Goal: Information Seeking & Learning: Learn about a topic

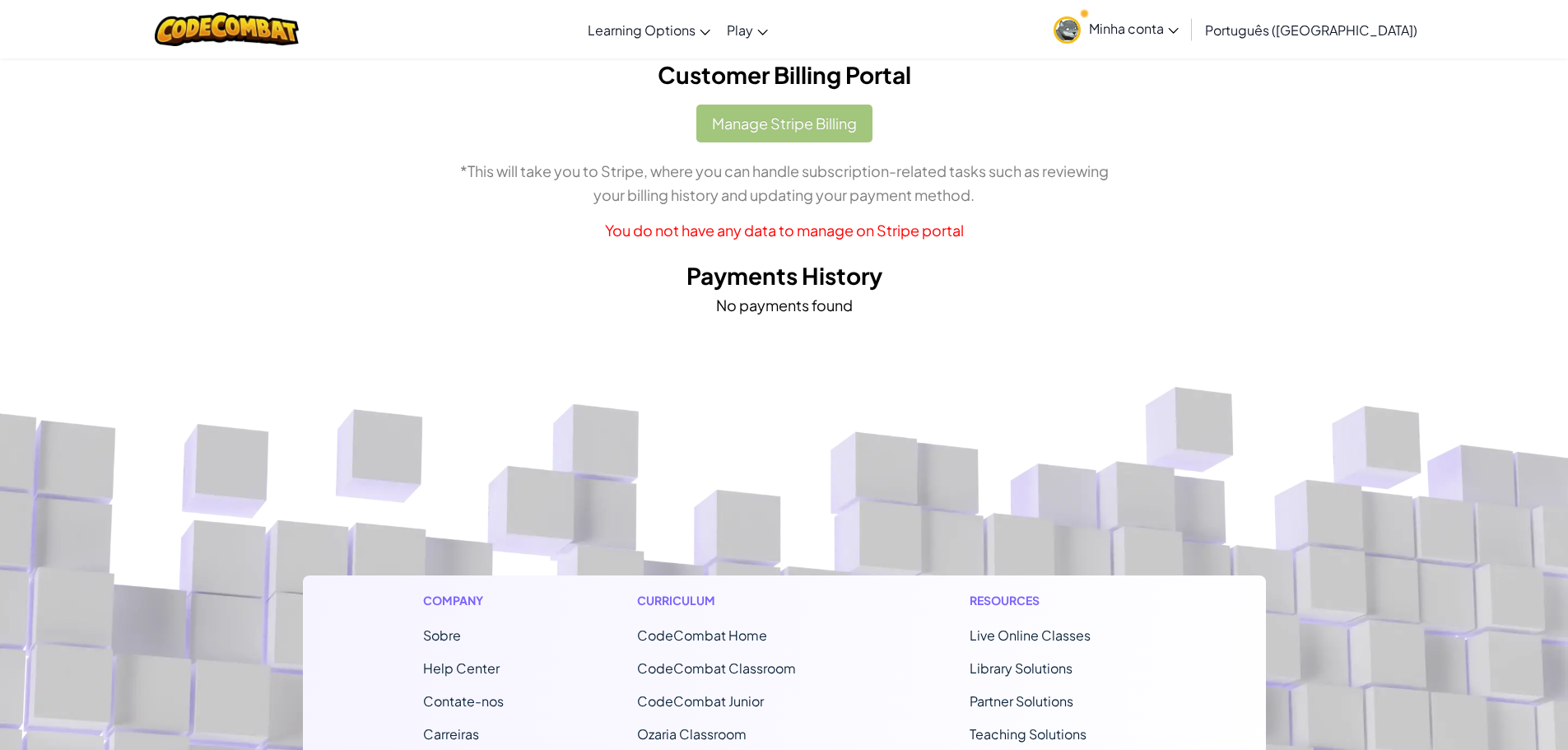
click at [779, 132] on div "Manage Stripe Billing *This will take you to Stripe, where you can handle subsc…" at bounding box center [784, 173] width 939 height 138
click at [773, 124] on div "Manage Stripe Billing *This will take you to Stripe, where you can handle subsc…" at bounding box center [784, 173] width 939 height 138
click at [819, 83] on h2 "Customer Billing Portal" at bounding box center [784, 74] width 939 height 34
click at [810, 139] on div "Manage Stripe Billing *This will take you to Stripe, where you can handle subsc…" at bounding box center [784, 173] width 939 height 138
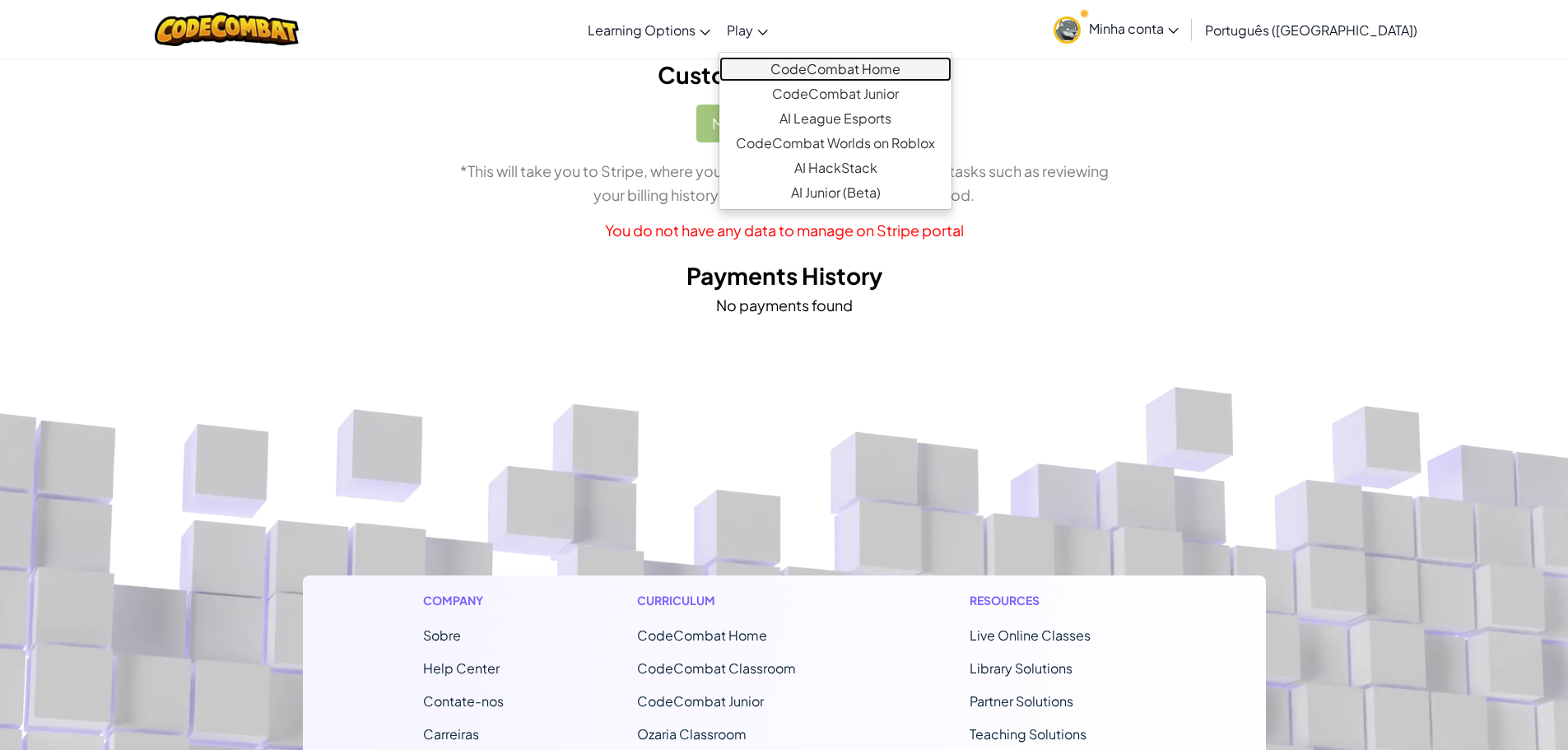
click at [822, 67] on link "CodeCombat Home" at bounding box center [835, 68] width 232 height 25
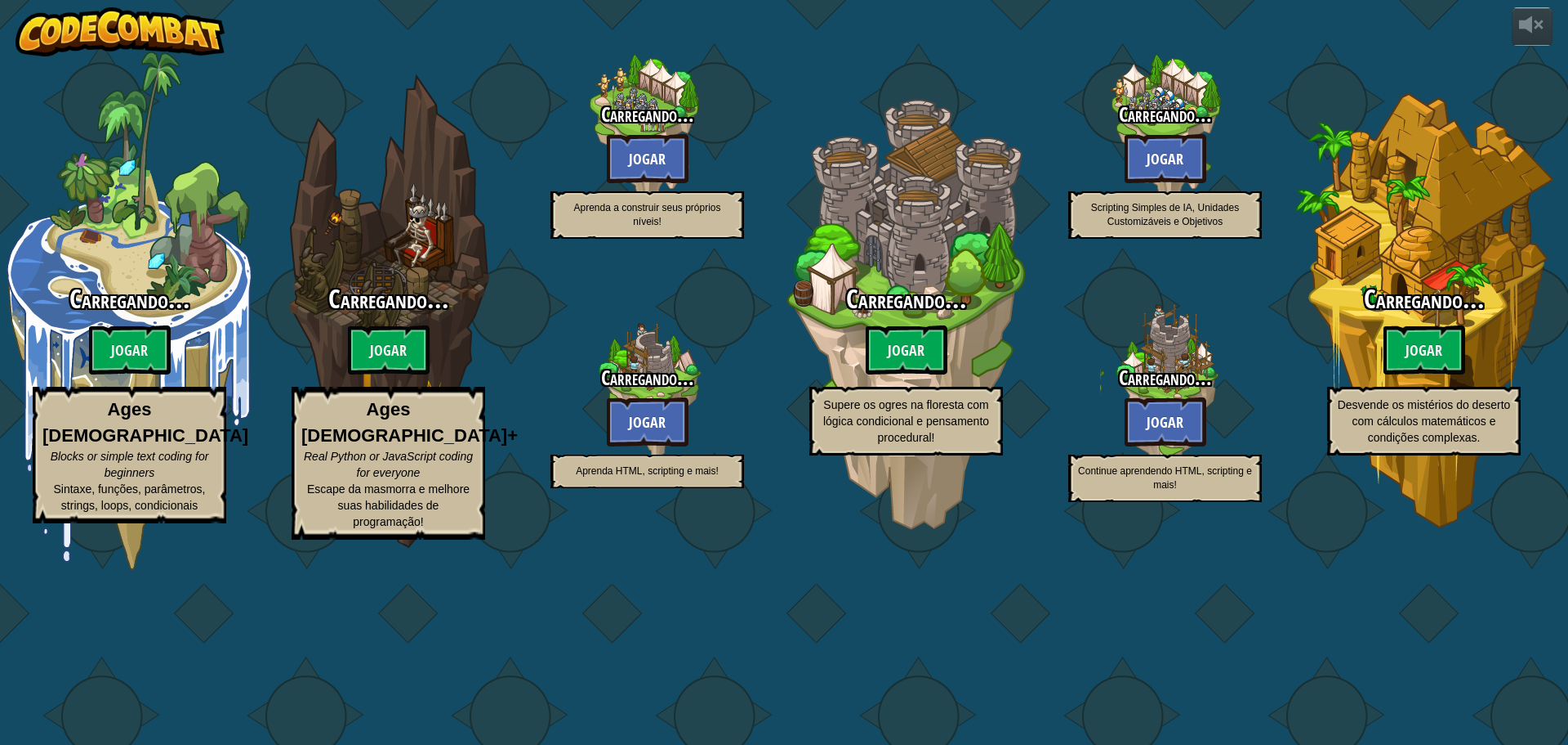
select select "pt-BR"
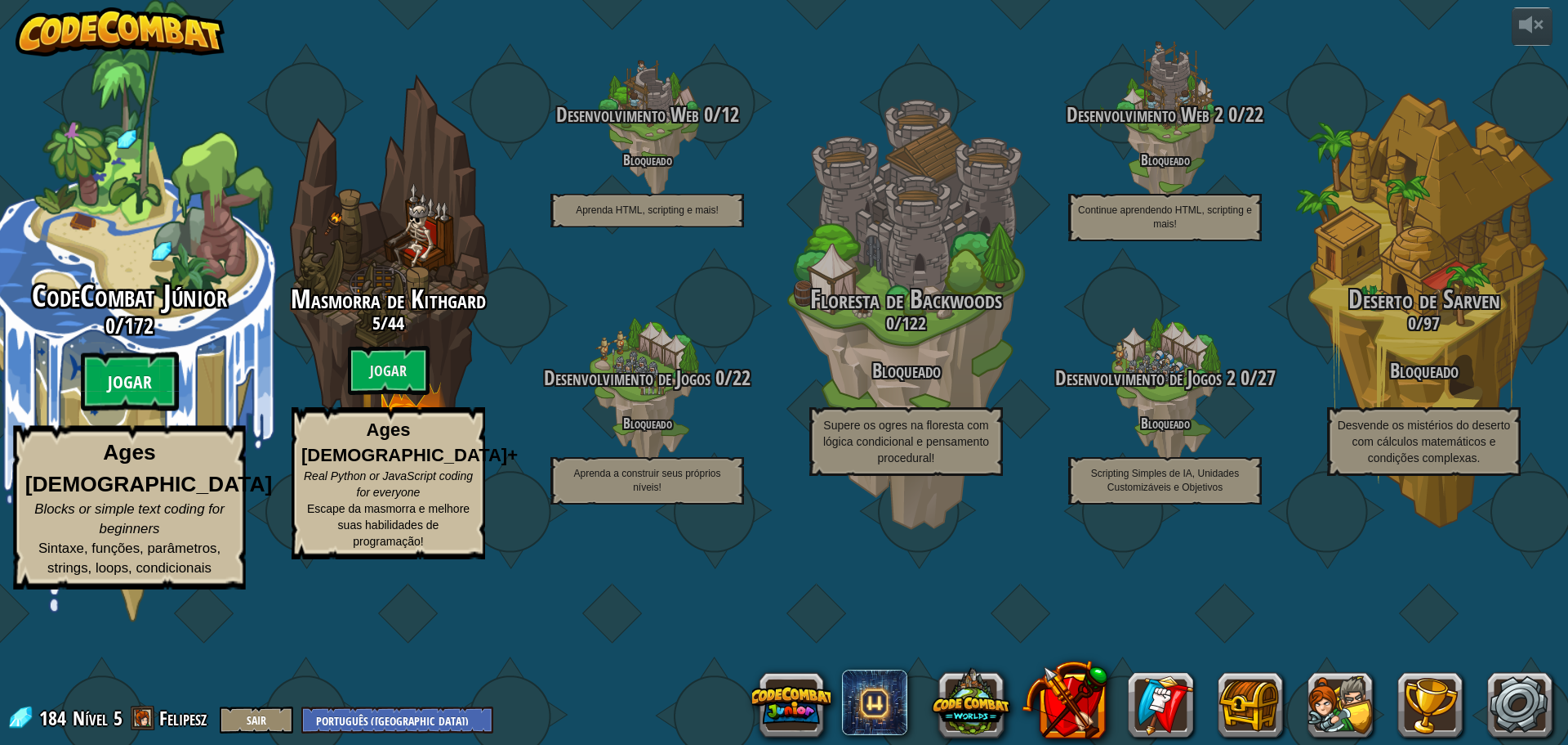
click at [145, 411] on btn "Jogar" at bounding box center [129, 382] width 98 height 59
select select "pt-BR"
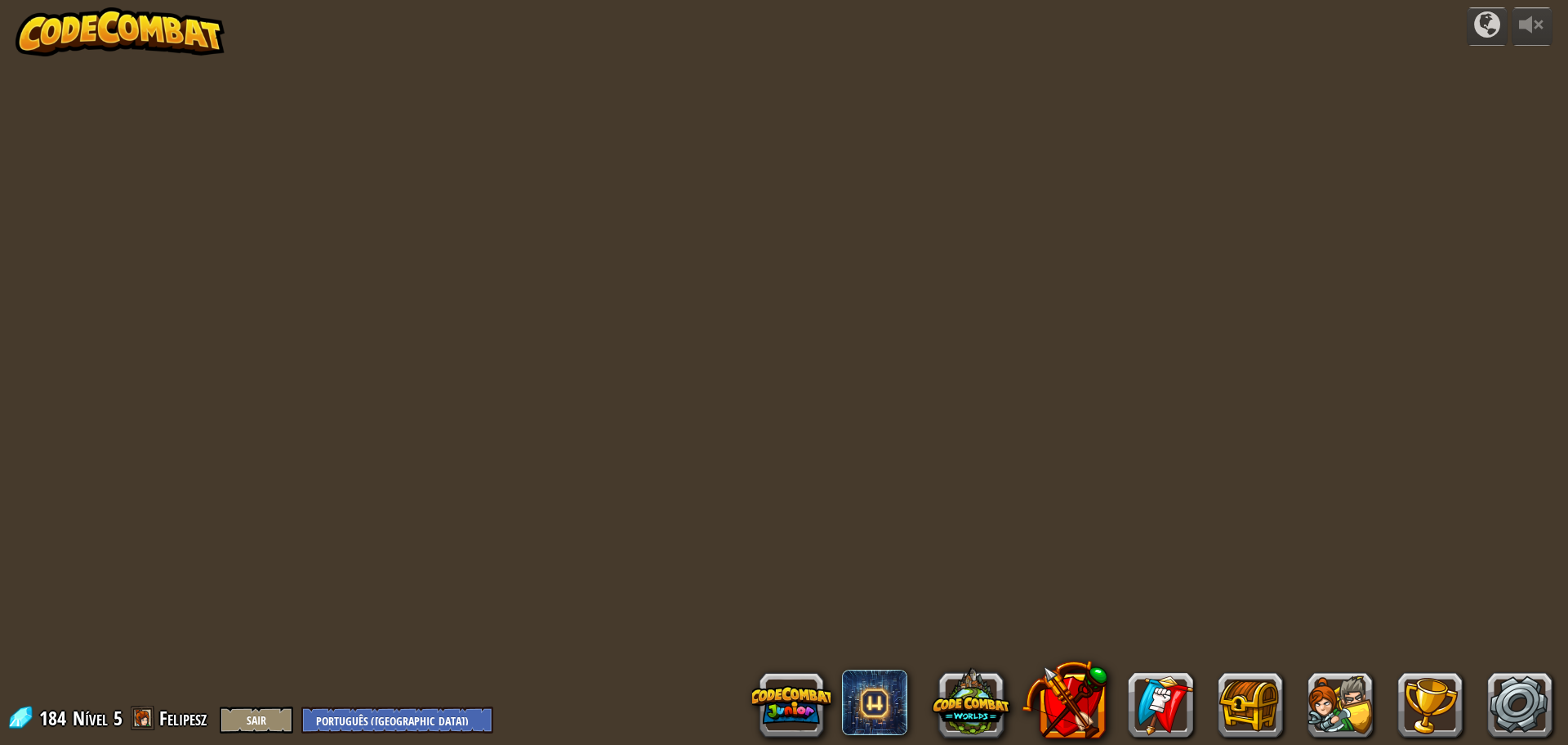
select select "pt-BR"
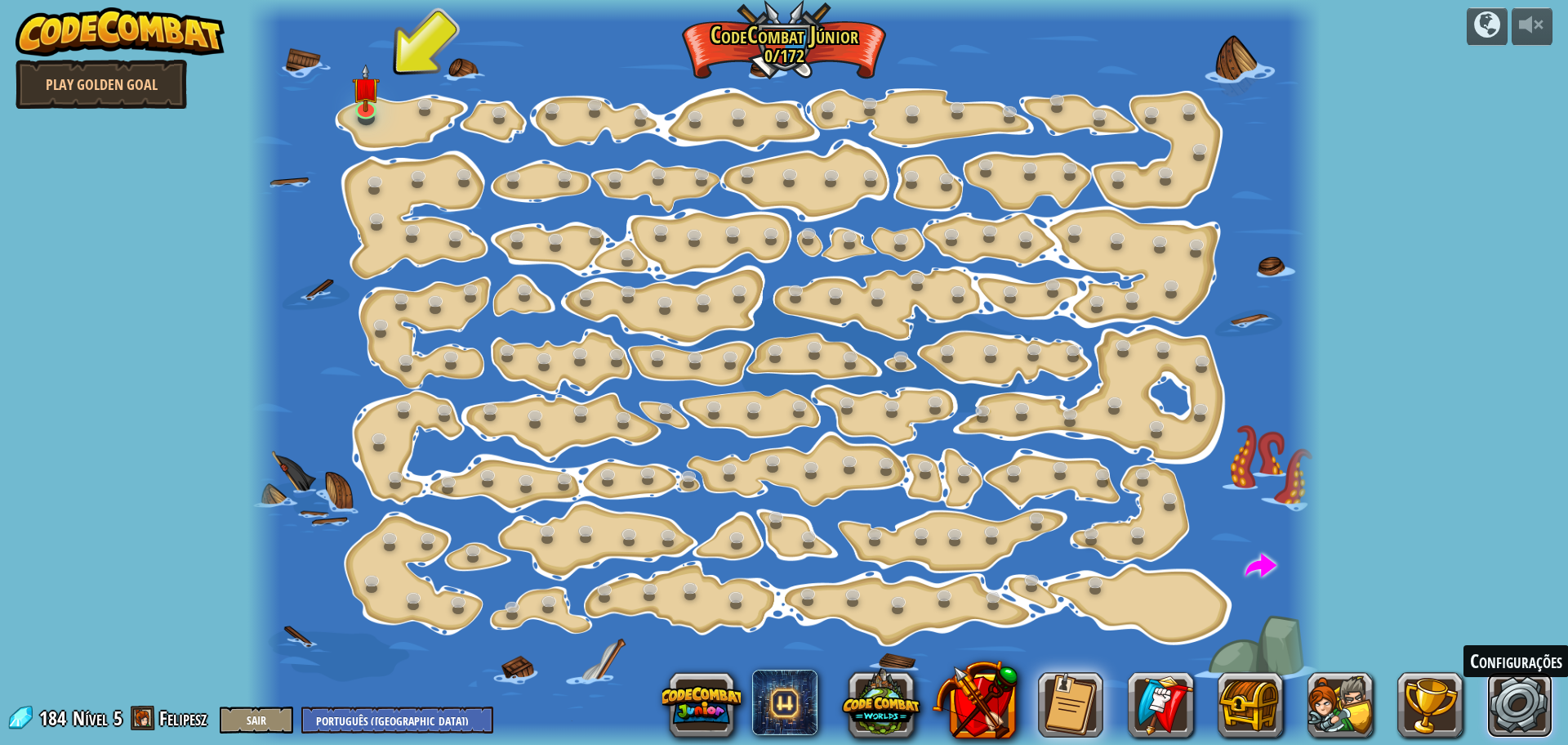
click at [1511, 724] on link at bounding box center [1519, 704] width 65 height 65
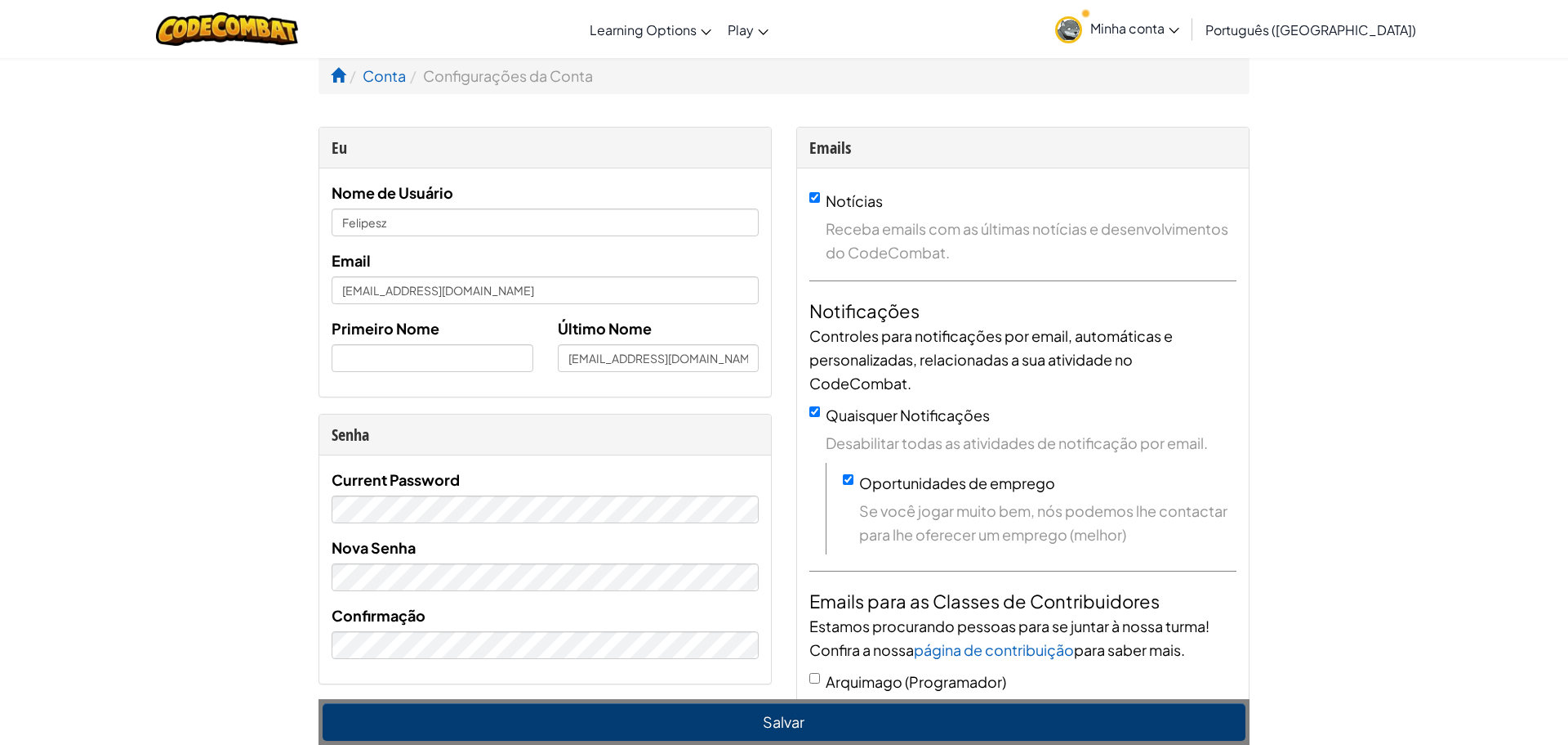
select select "pt-BR"
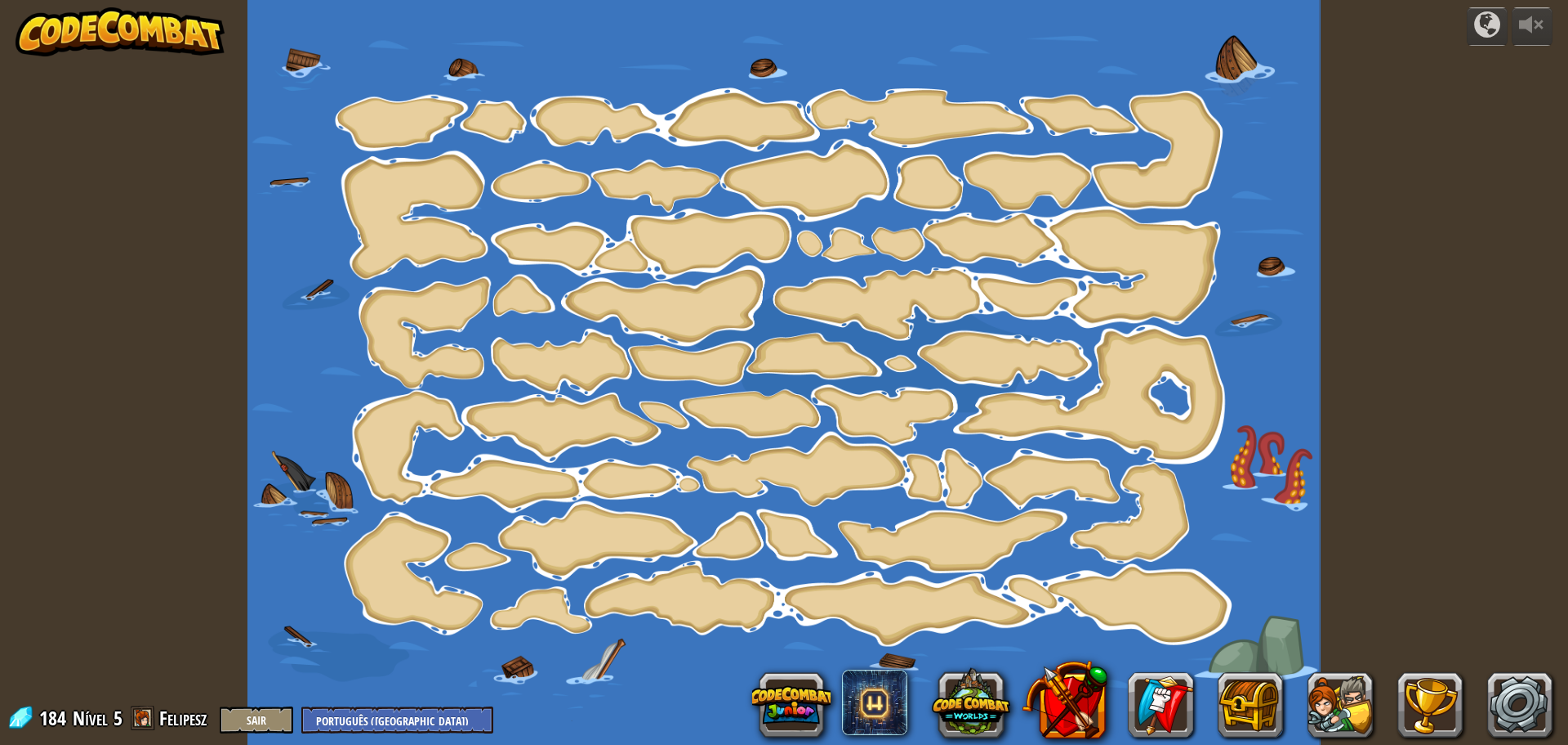
select select "pt-BR"
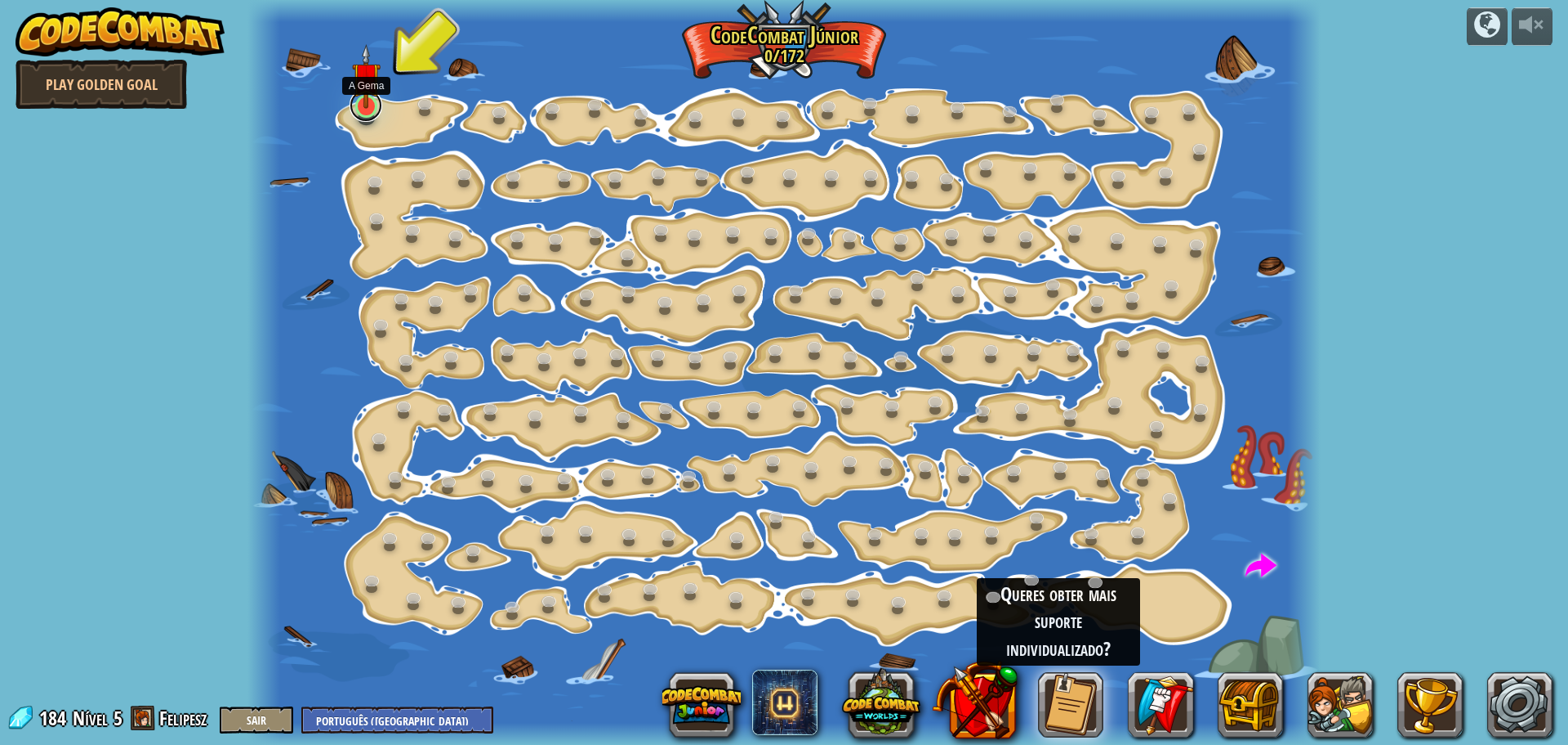
click at [370, 116] on link at bounding box center [366, 106] width 33 height 33
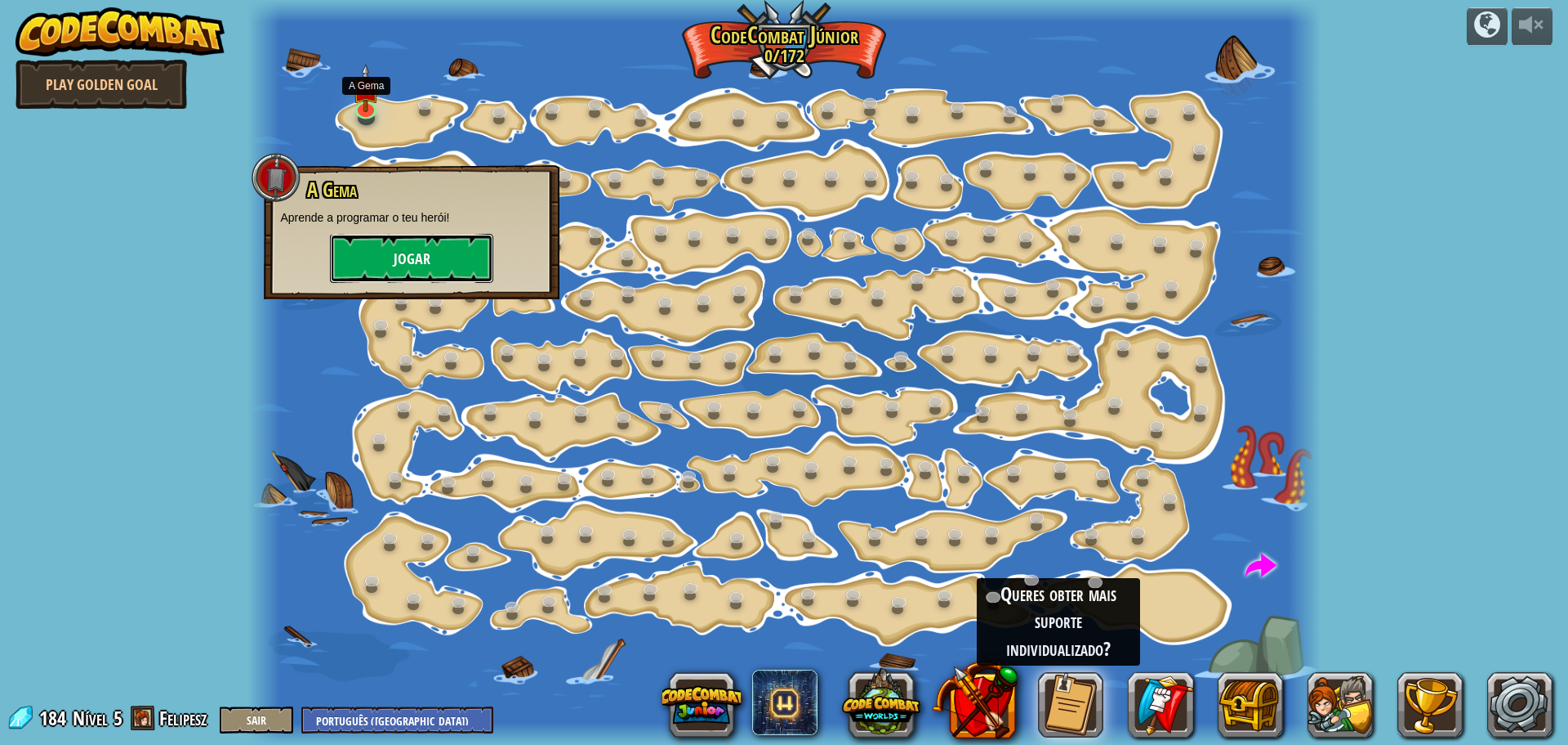
click at [419, 259] on button "Jogar" at bounding box center [412, 258] width 163 height 49
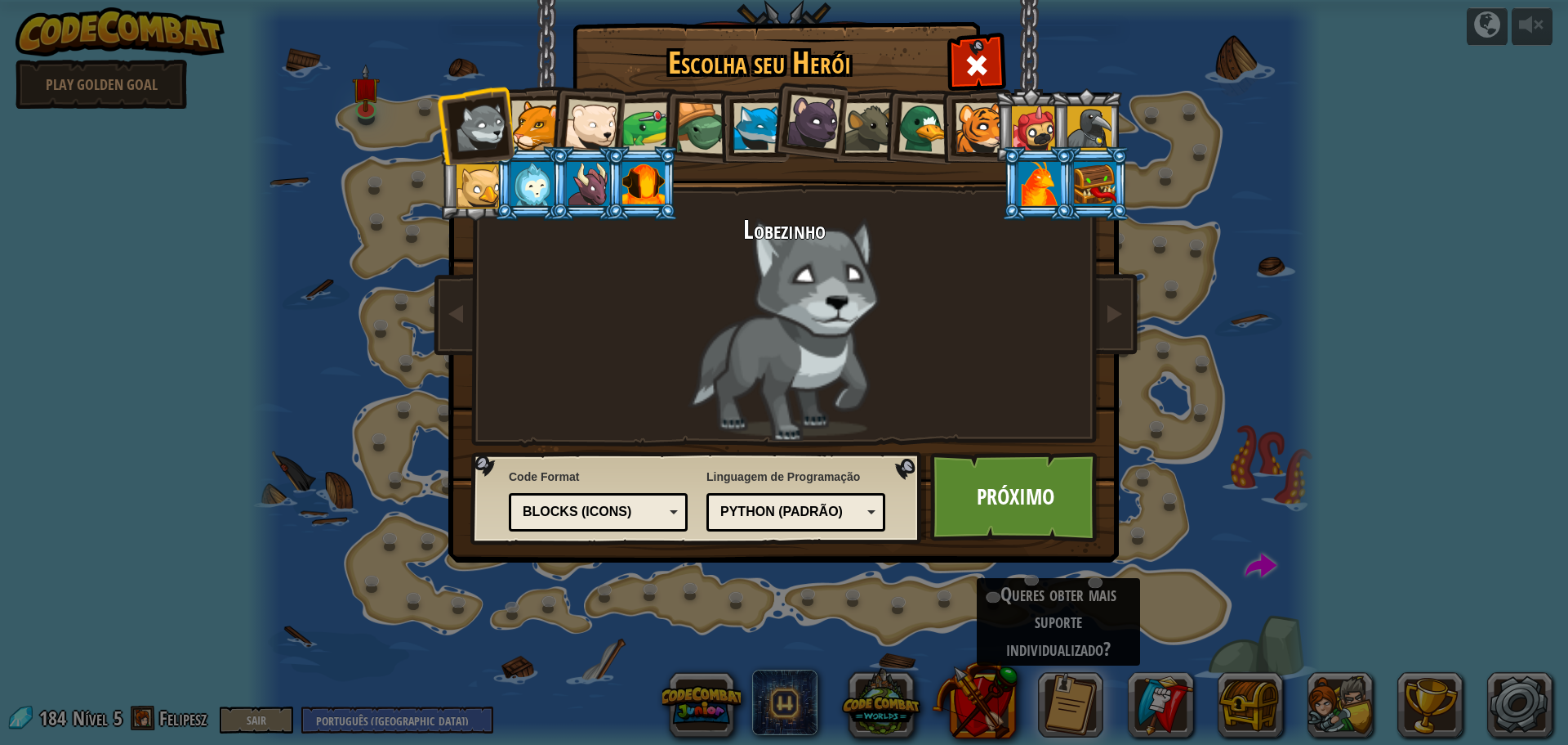
click at [635, 128] on div at bounding box center [647, 127] width 50 height 50
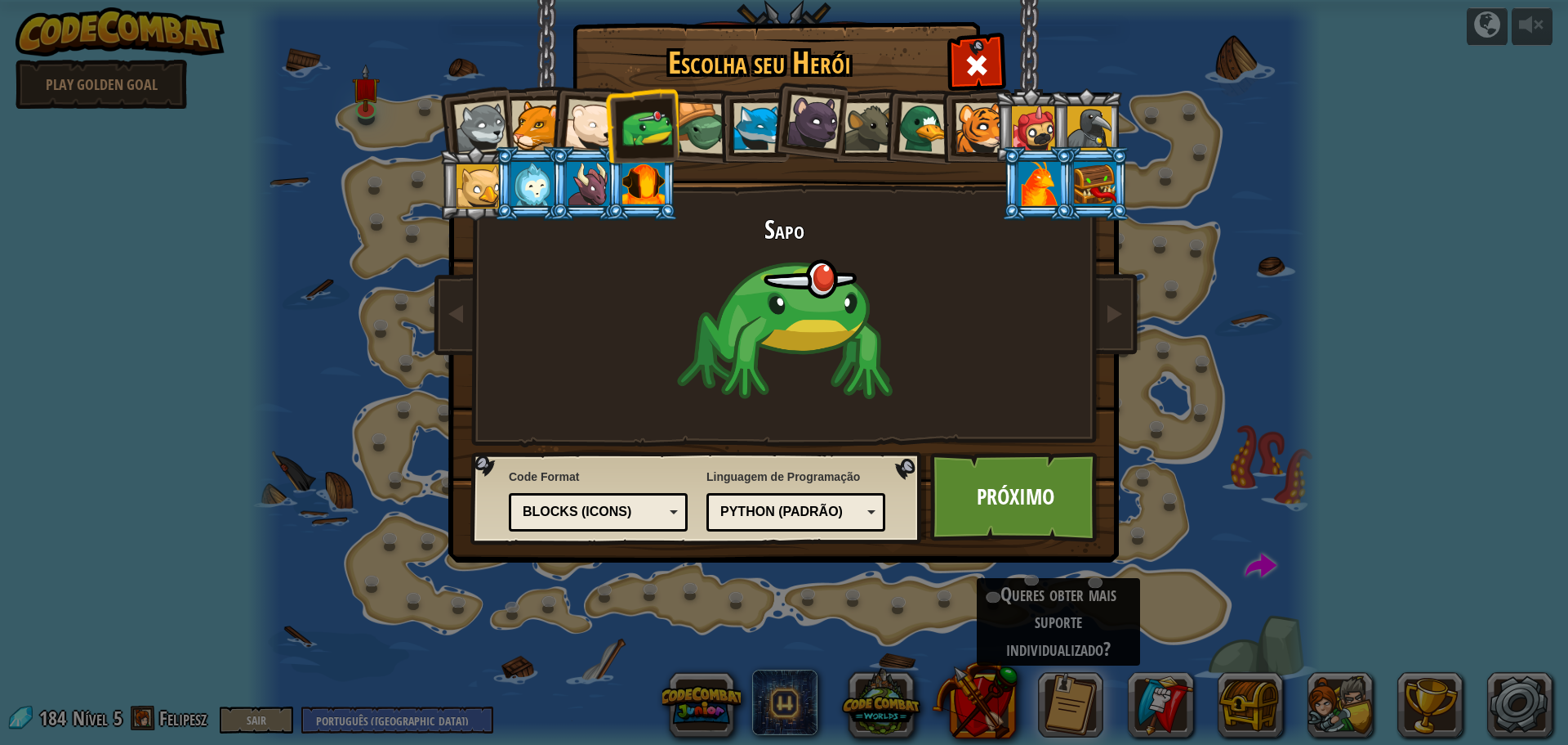
click at [642, 516] on div "Blocks (Icons)" at bounding box center [593, 512] width 141 height 18
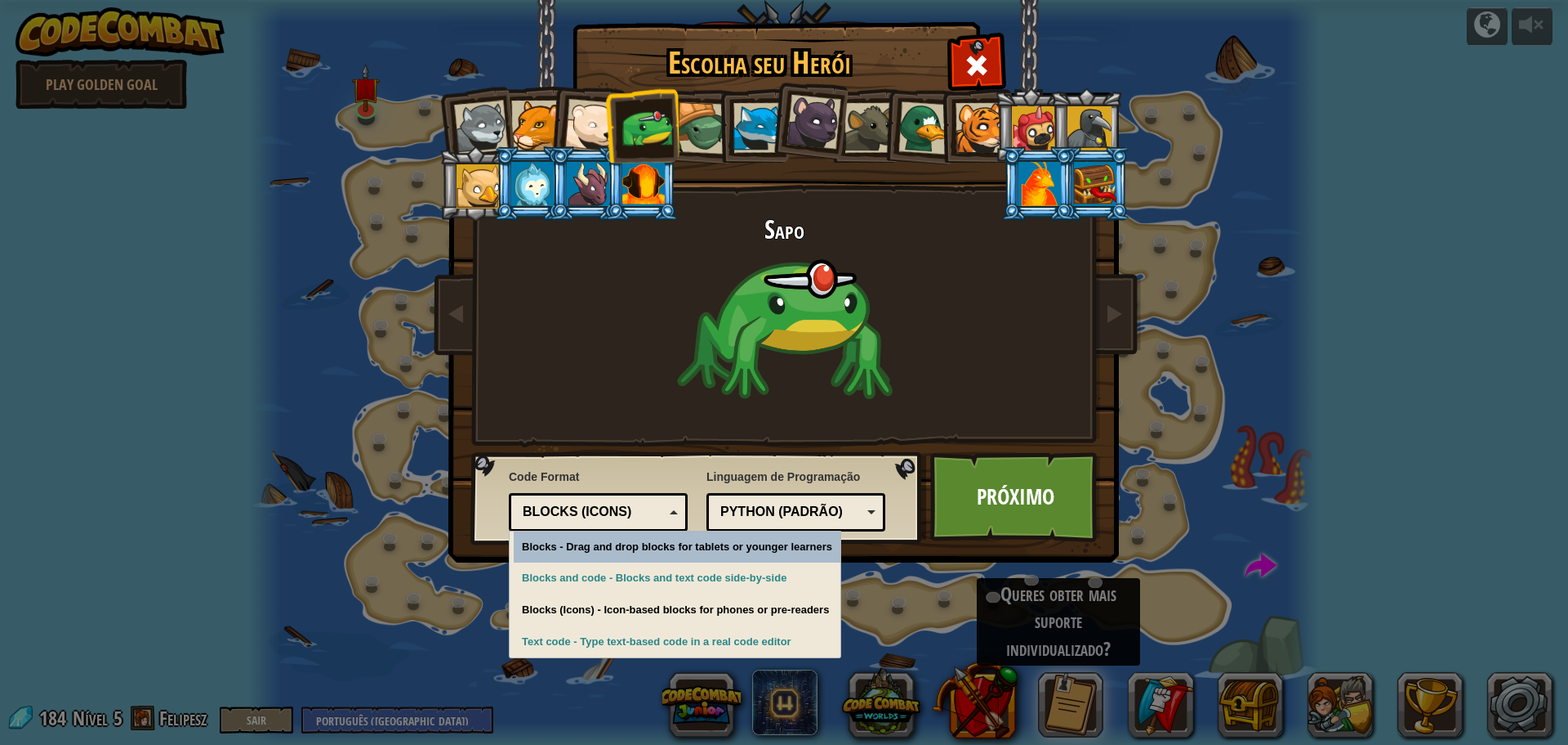
click at [642, 516] on div "Blocks (Icons)" at bounding box center [593, 512] width 141 height 18
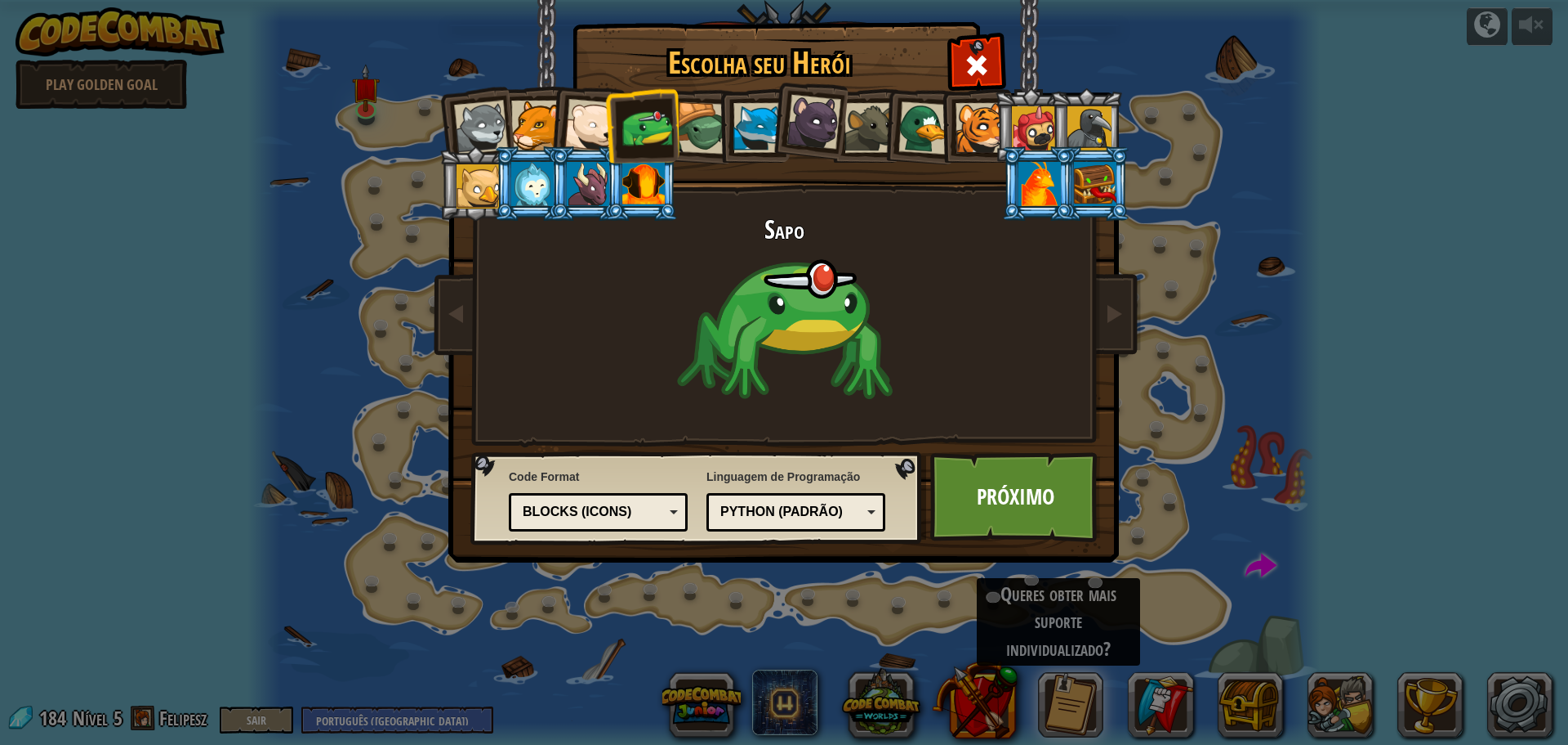
click at [767, 515] on div "Python (Padrão)" at bounding box center [791, 512] width 141 height 18
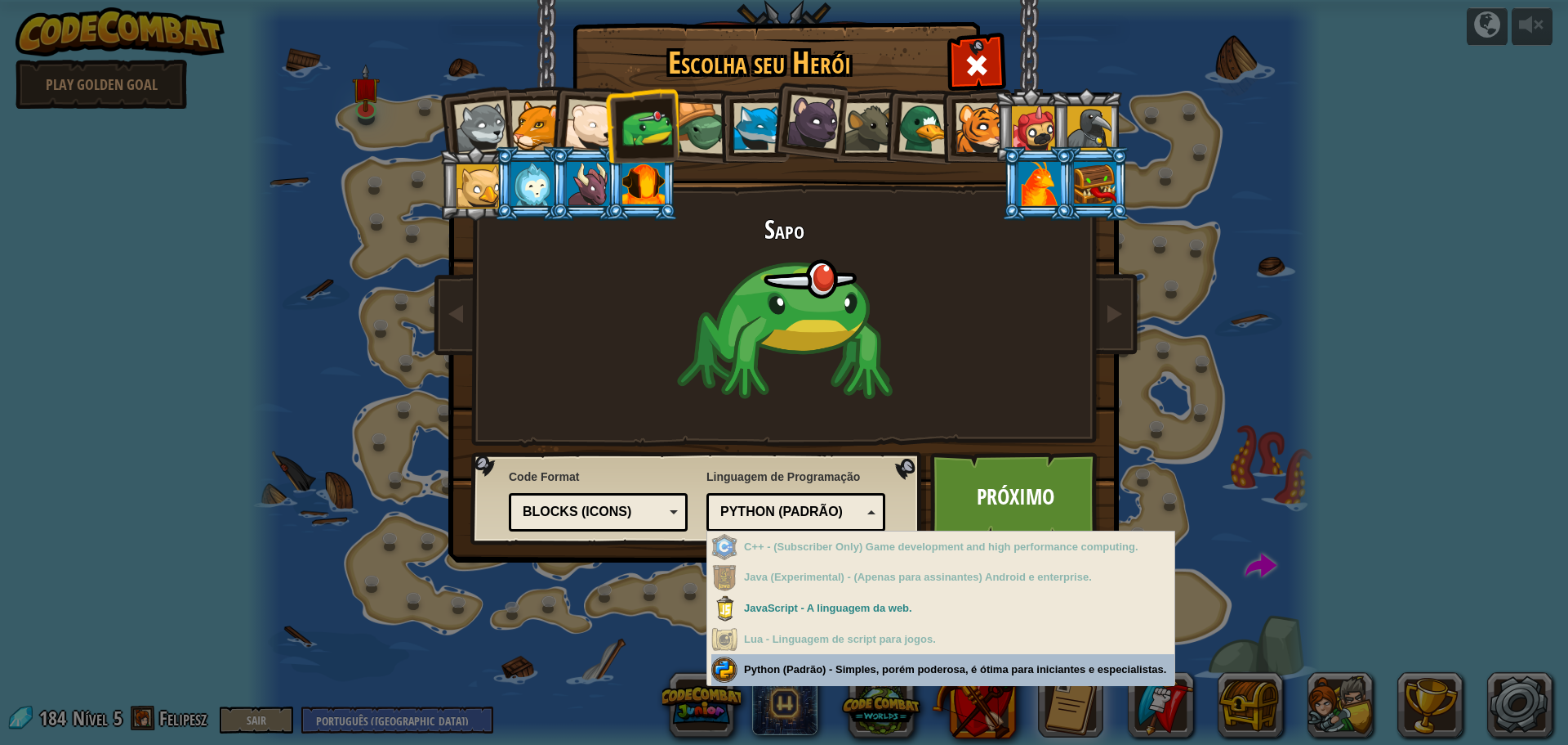
click at [819, 668] on div "Escolha seu Herói 184 Lobezinho Pantera Filhote [PERSON_NAME] Polar Sapo Tartar…" at bounding box center [784, 372] width 1568 height 745
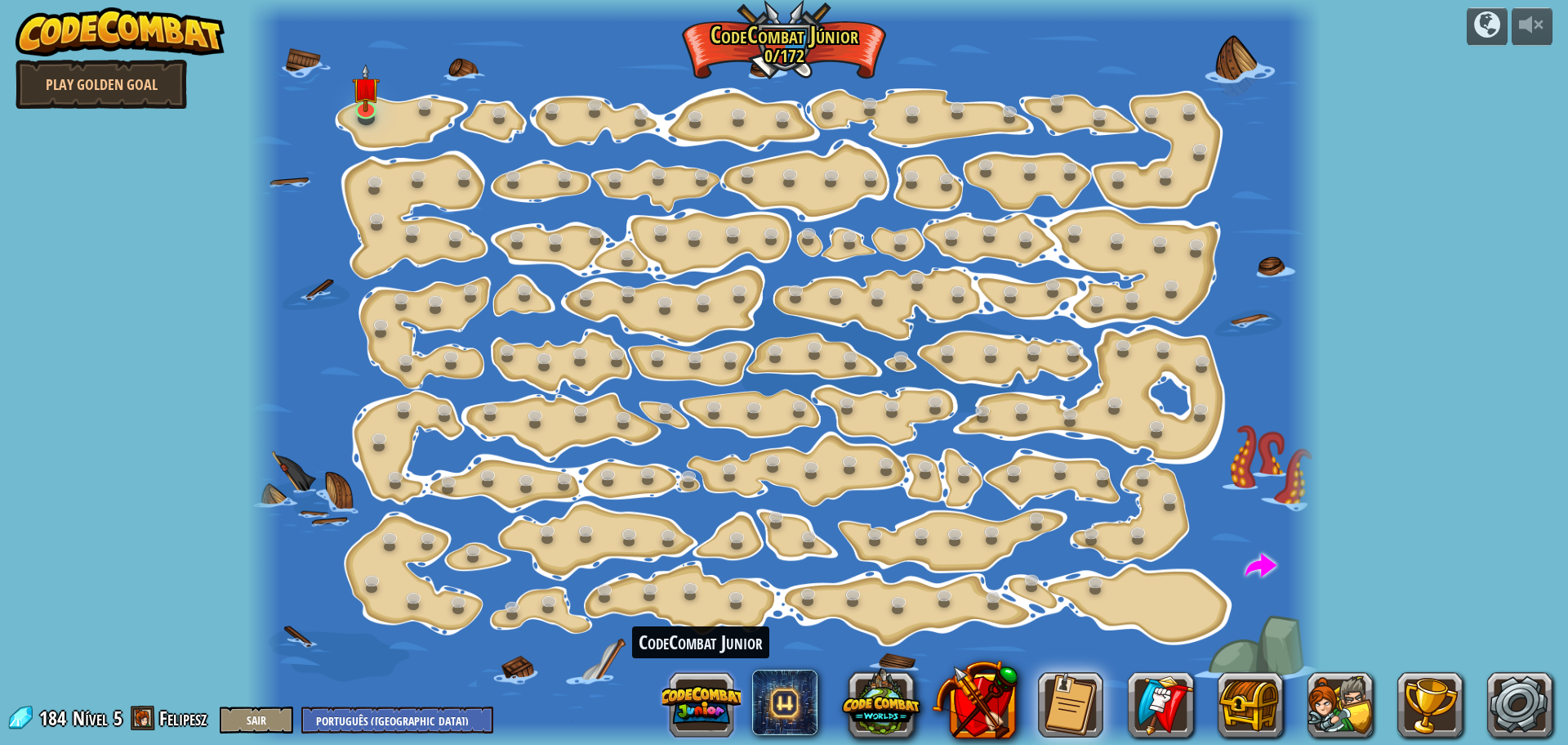
click at [718, 684] on button at bounding box center [701, 705] width 79 height 79
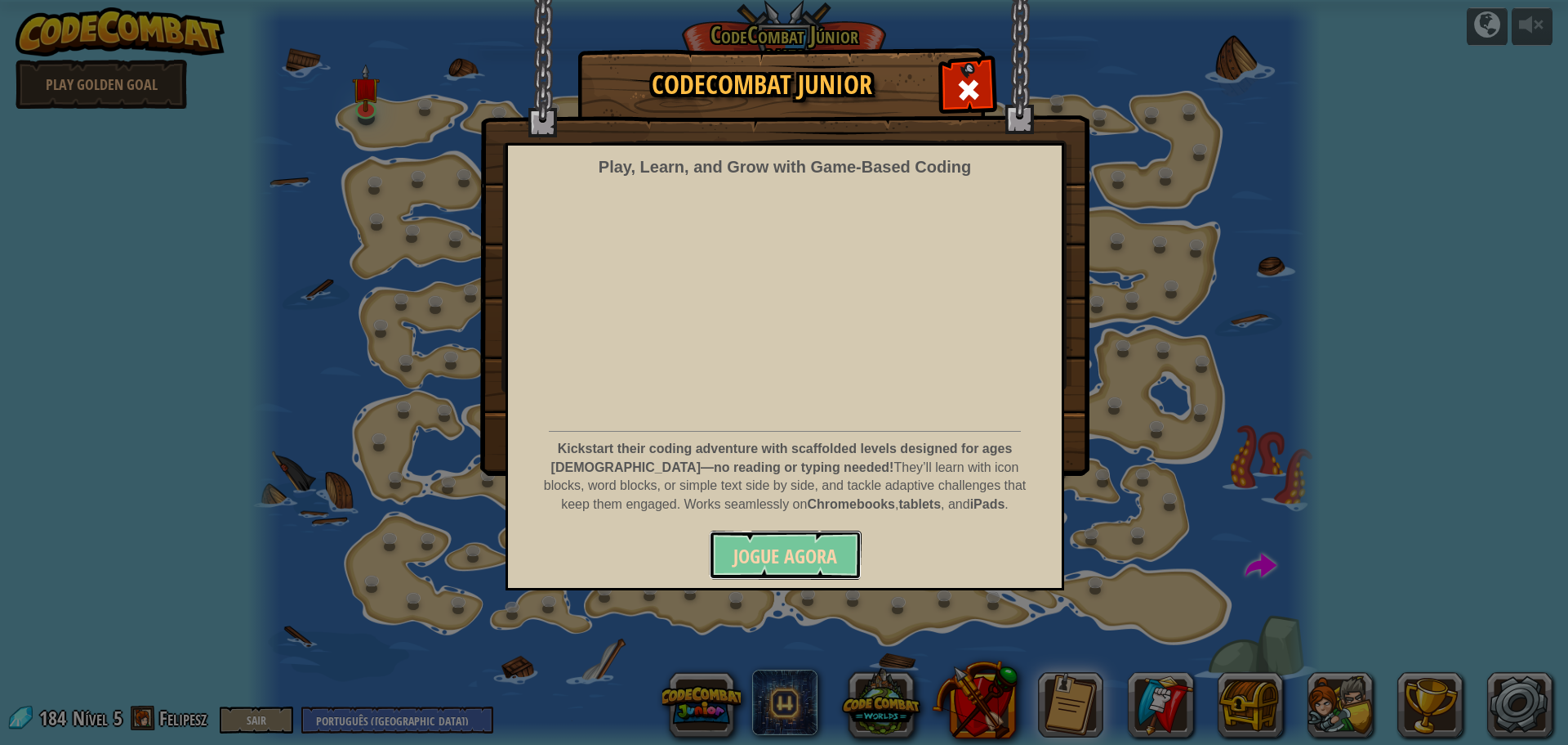
click at [782, 555] on span "Jogue Agora" at bounding box center [785, 556] width 104 height 27
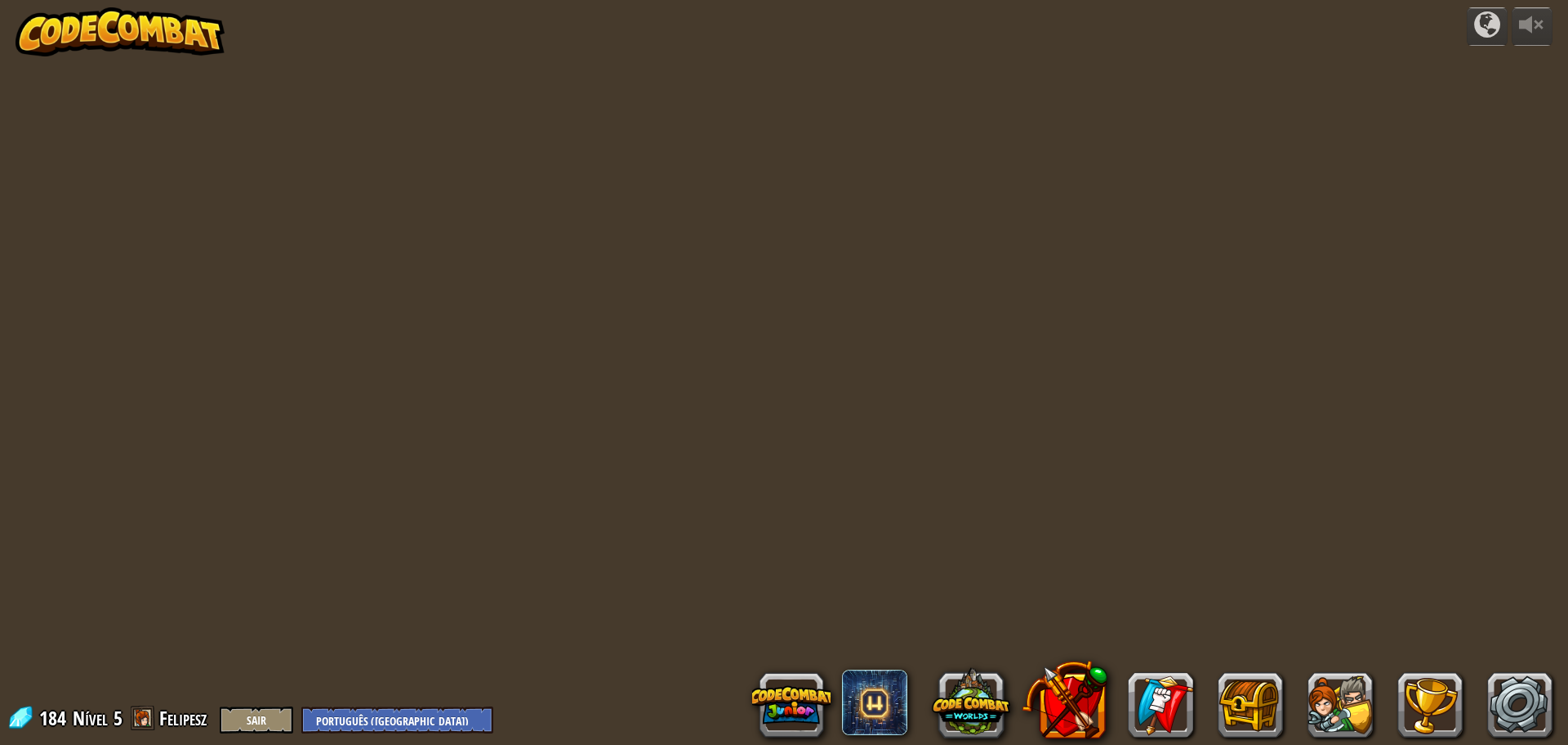
select select "pt-BR"
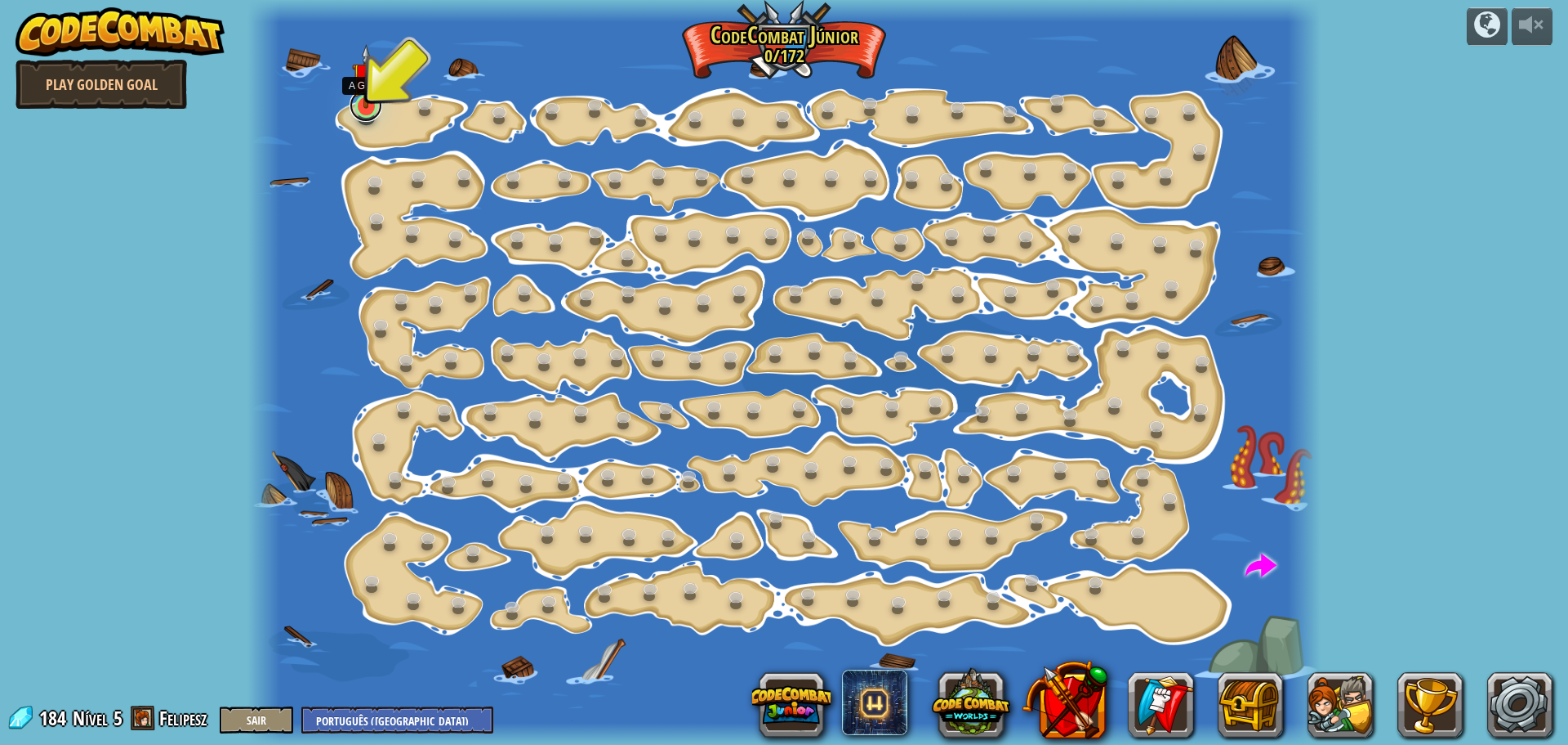
click at [373, 116] on link at bounding box center [366, 106] width 33 height 33
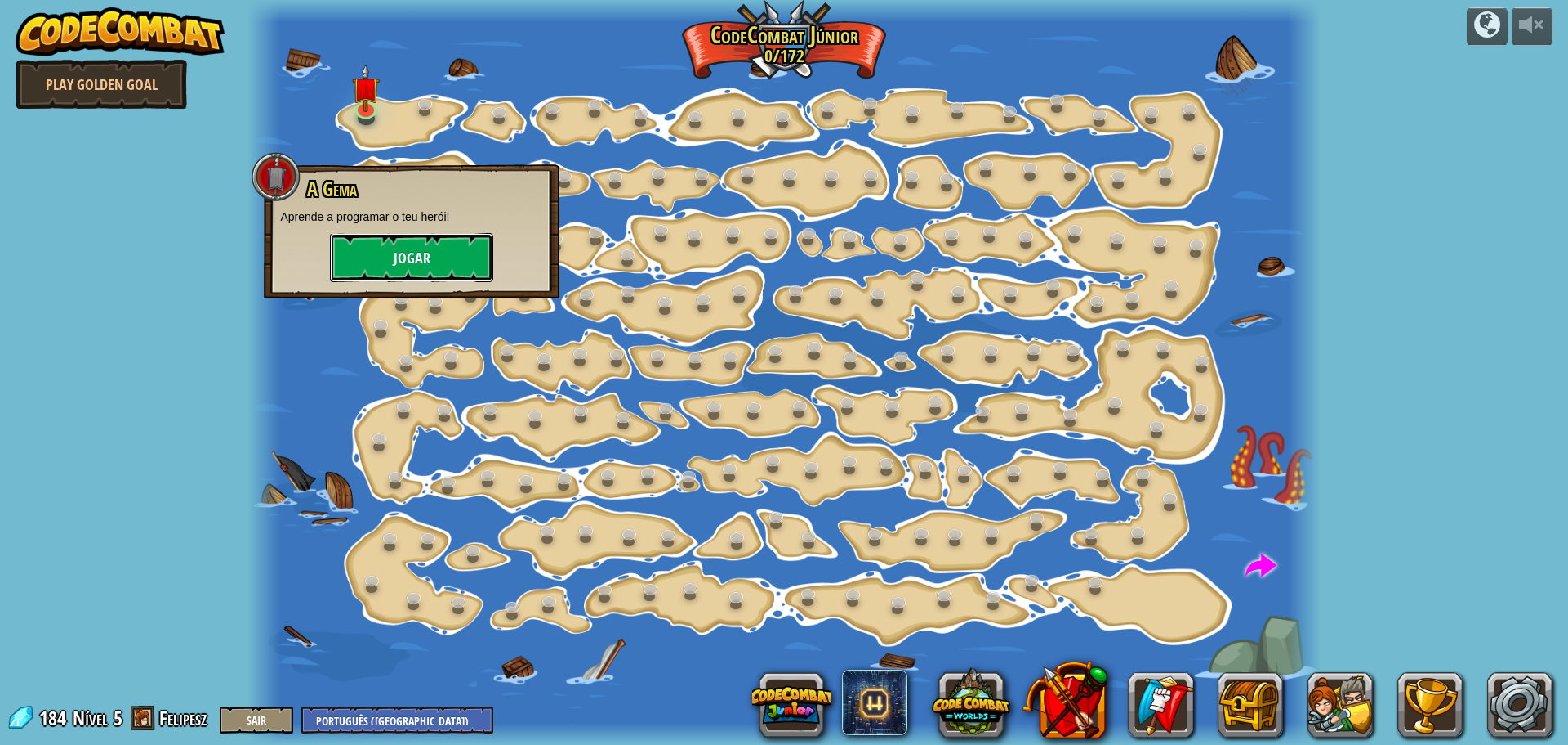
click at [436, 246] on button "Jogar" at bounding box center [412, 257] width 163 height 49
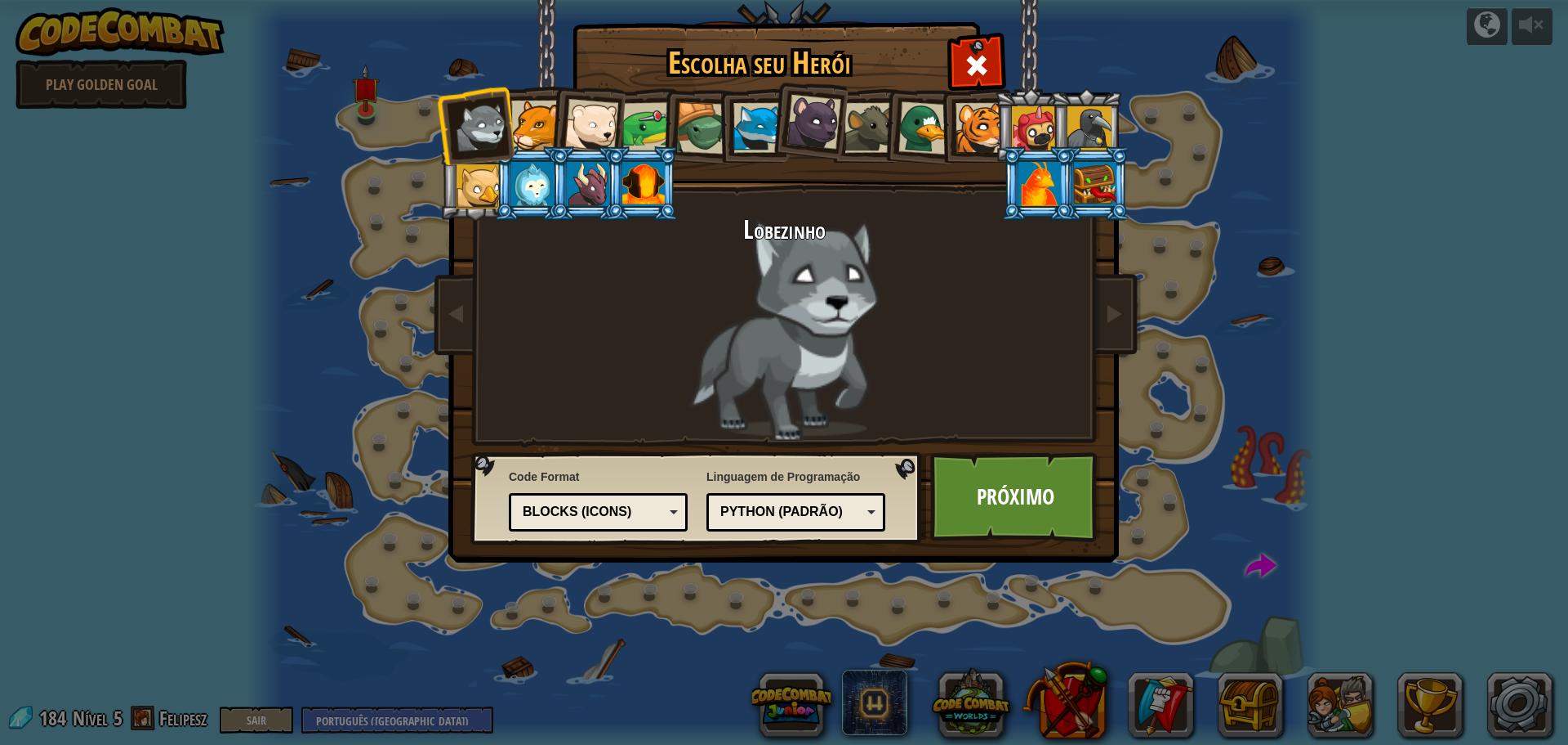
click at [660, 506] on div "Blocks (Icons)" at bounding box center [593, 512] width 141 height 18
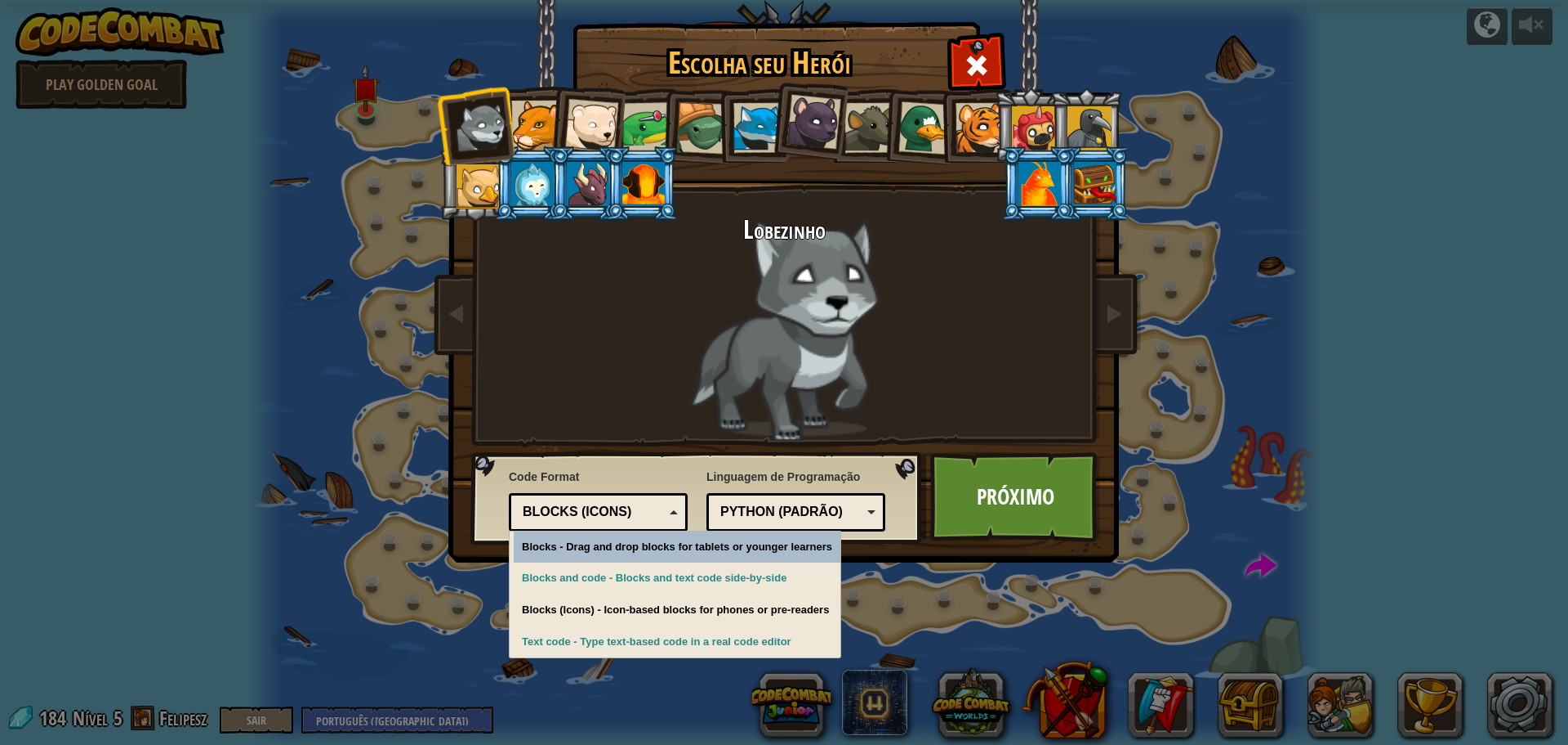
click at [783, 514] on div "Python (Padrão)" at bounding box center [791, 512] width 141 height 18
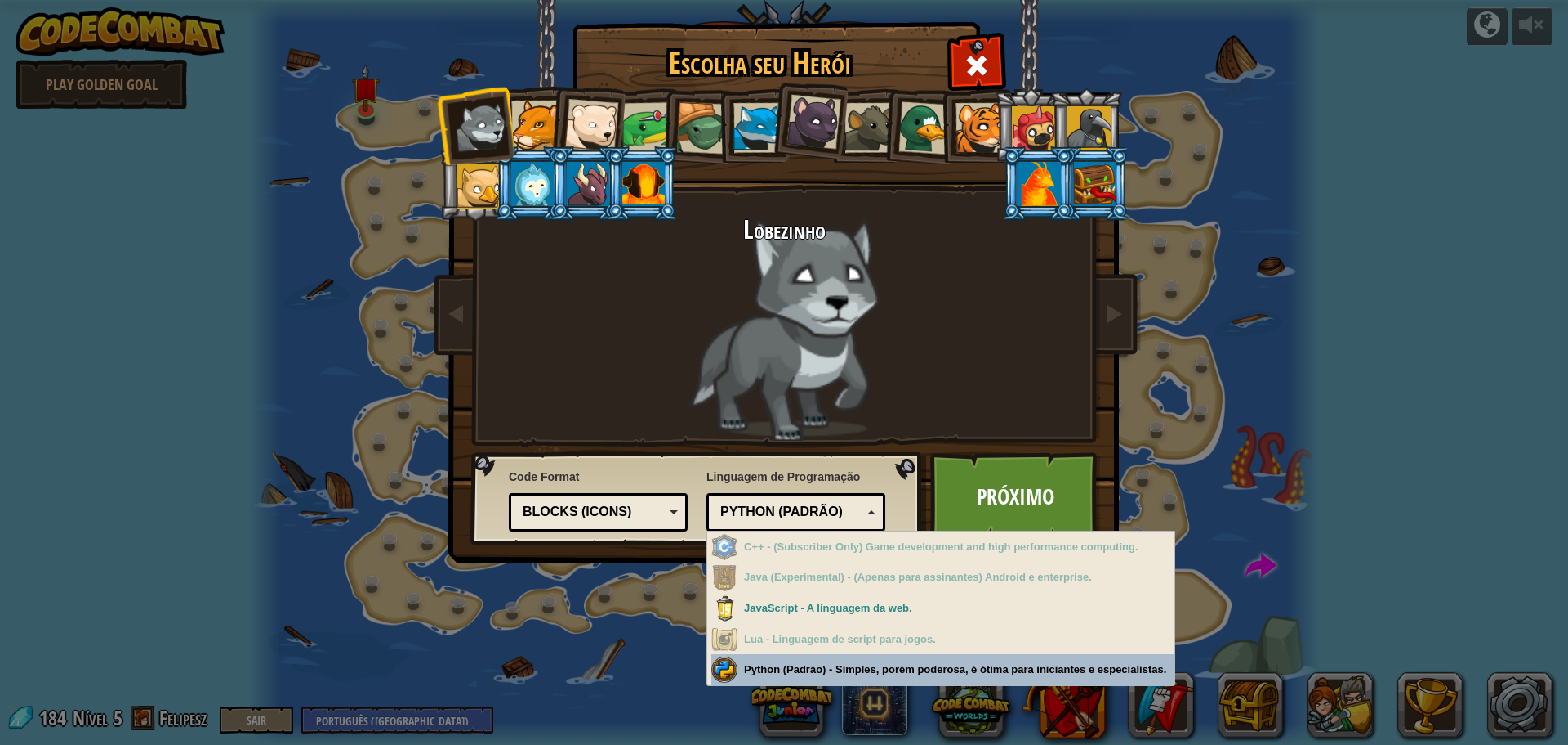
click at [804, 665] on div "Escolha seu Herói 184 Lobezinho Pantera Filhote [PERSON_NAME] Polar Sapo Tartar…" at bounding box center [784, 372] width 1568 height 745
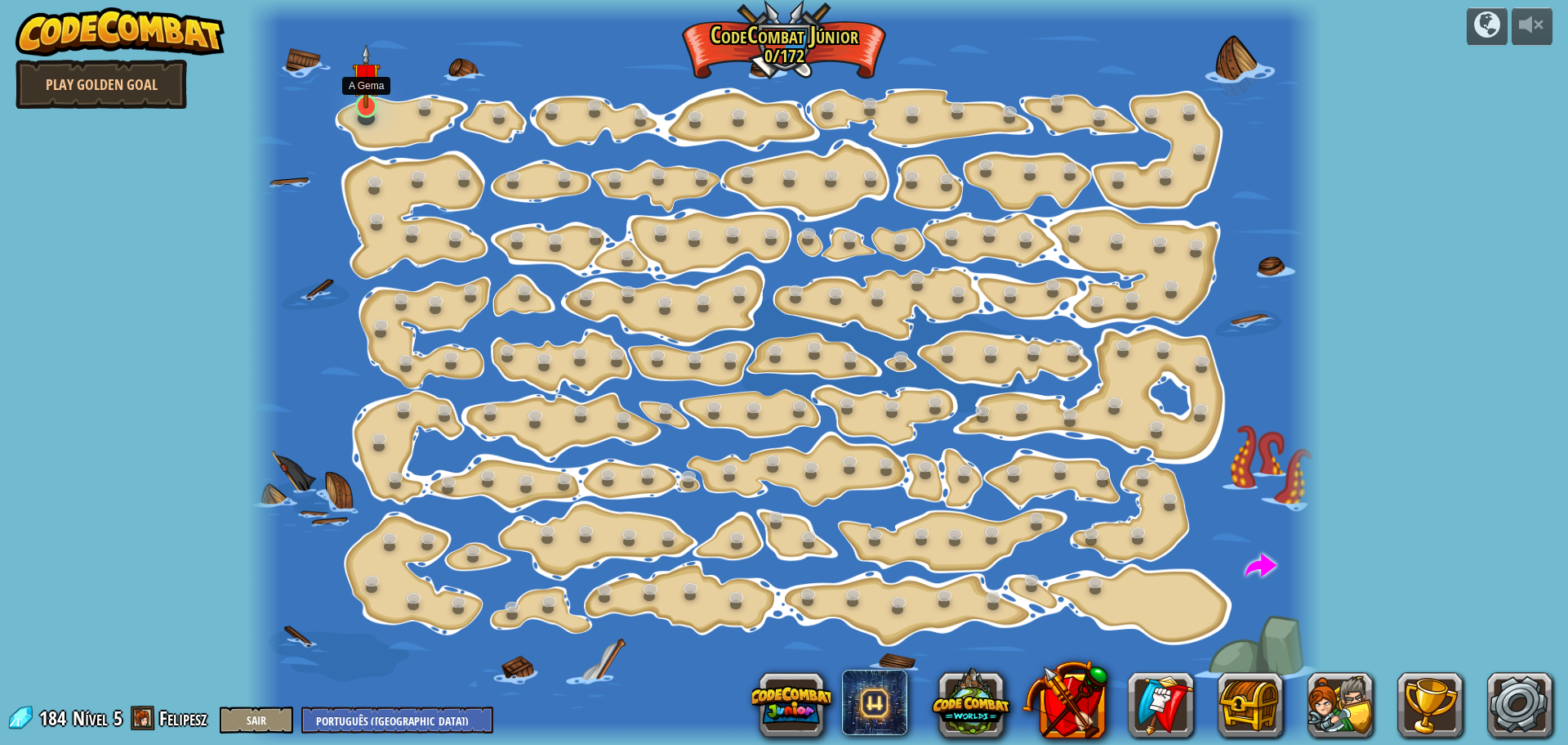
click at [370, 101] on img at bounding box center [366, 76] width 28 height 64
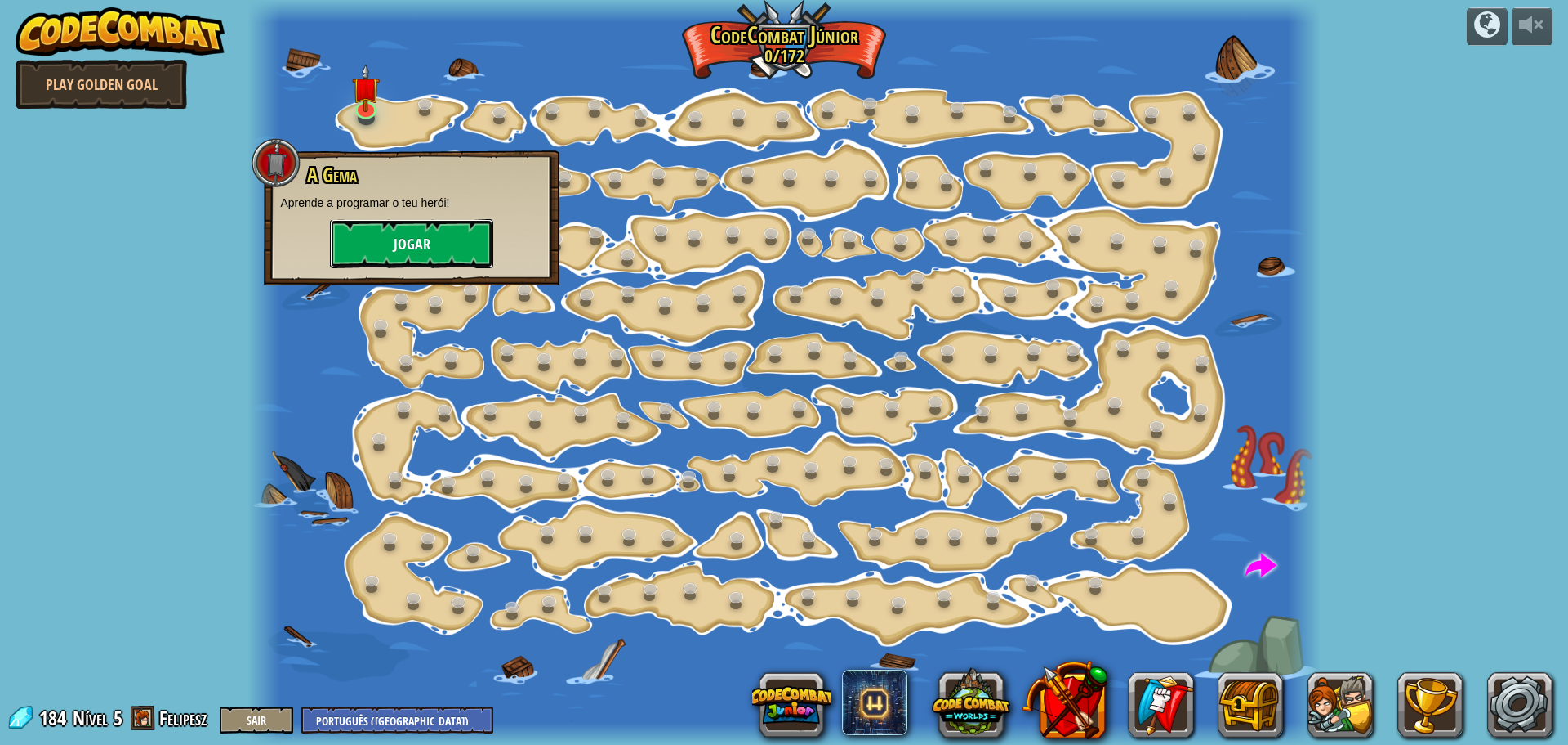
click at [461, 250] on button "Jogar" at bounding box center [412, 243] width 163 height 49
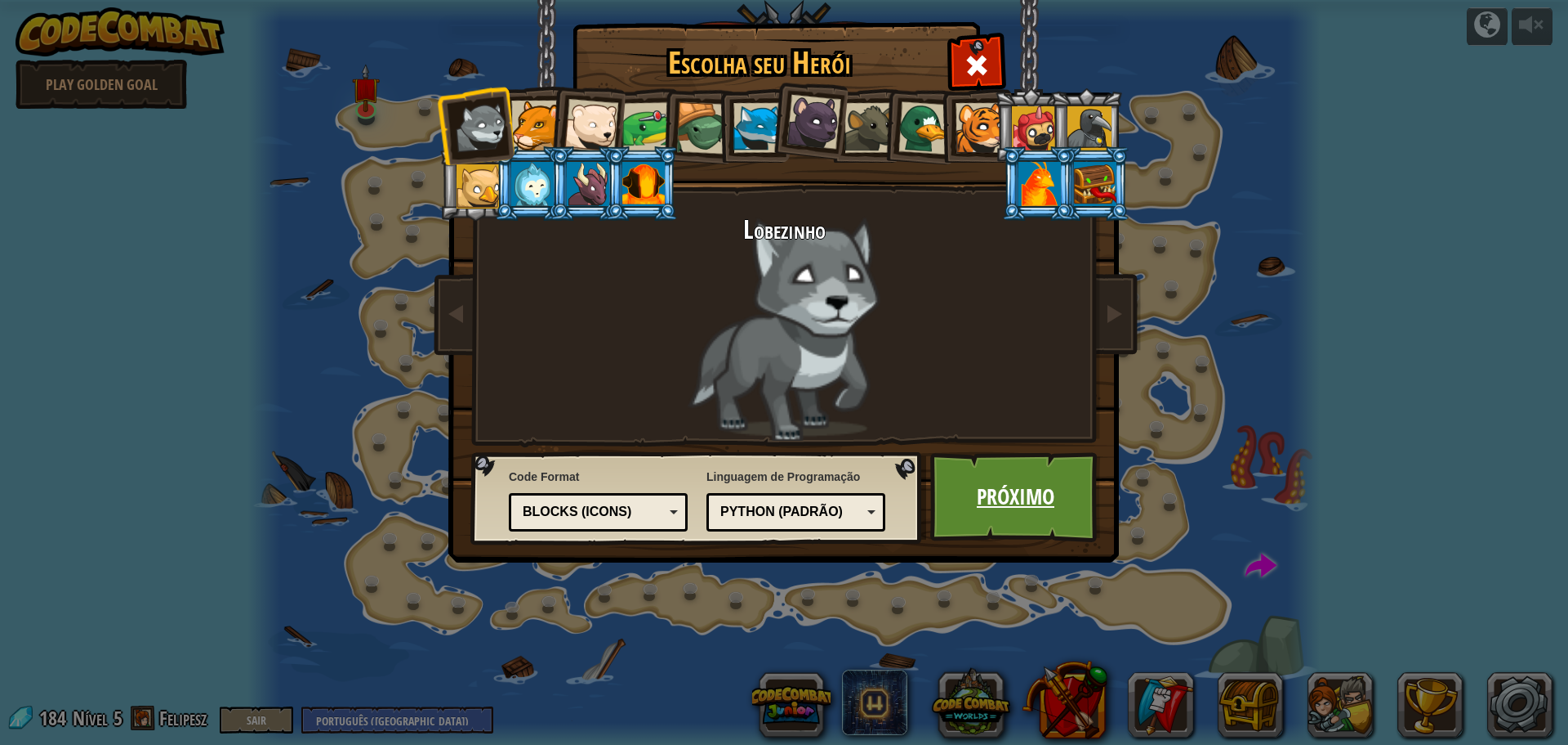
click at [1037, 495] on link "Próximo" at bounding box center [1016, 497] width 171 height 90
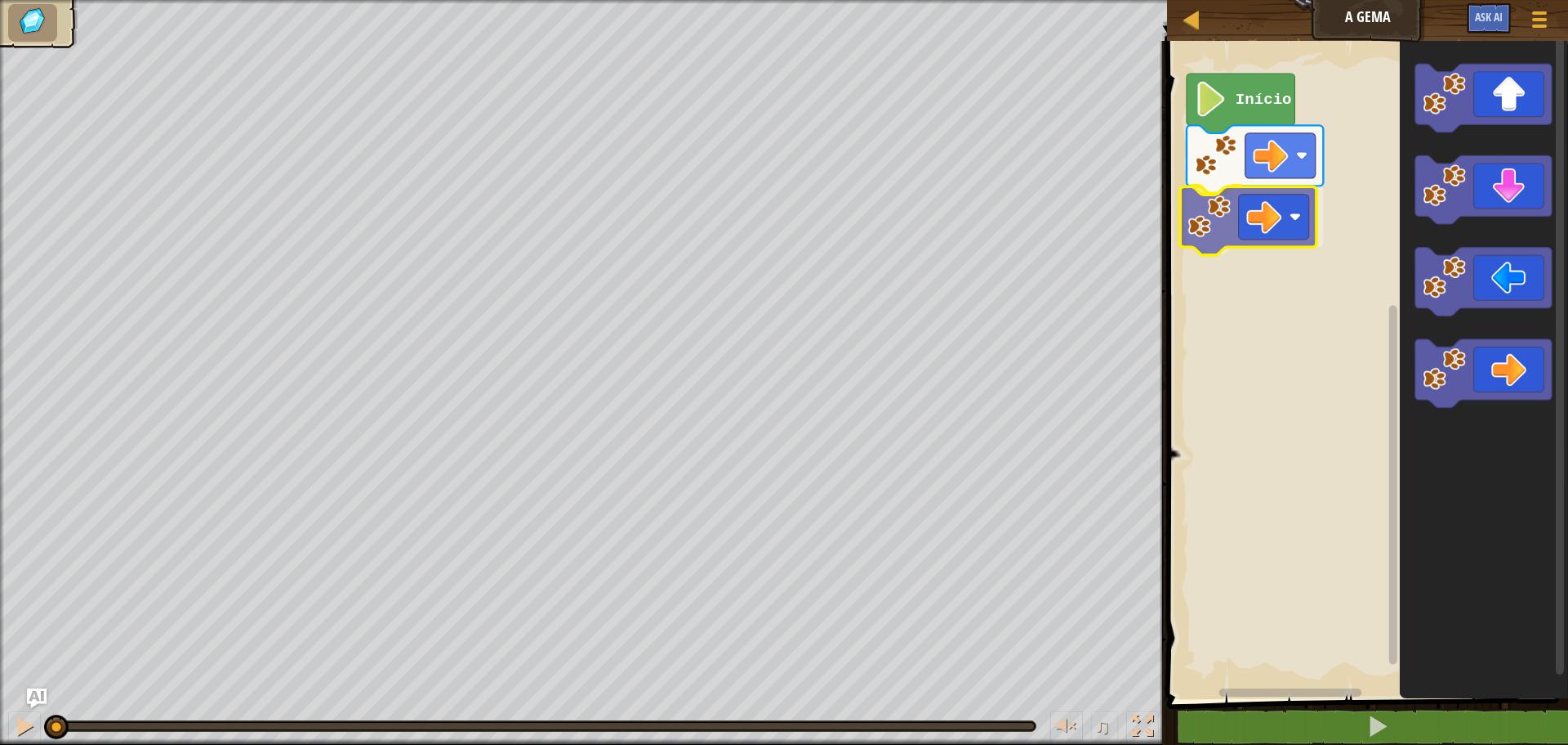
click at [1284, 231] on div "Início" at bounding box center [1365, 366] width 406 height 666
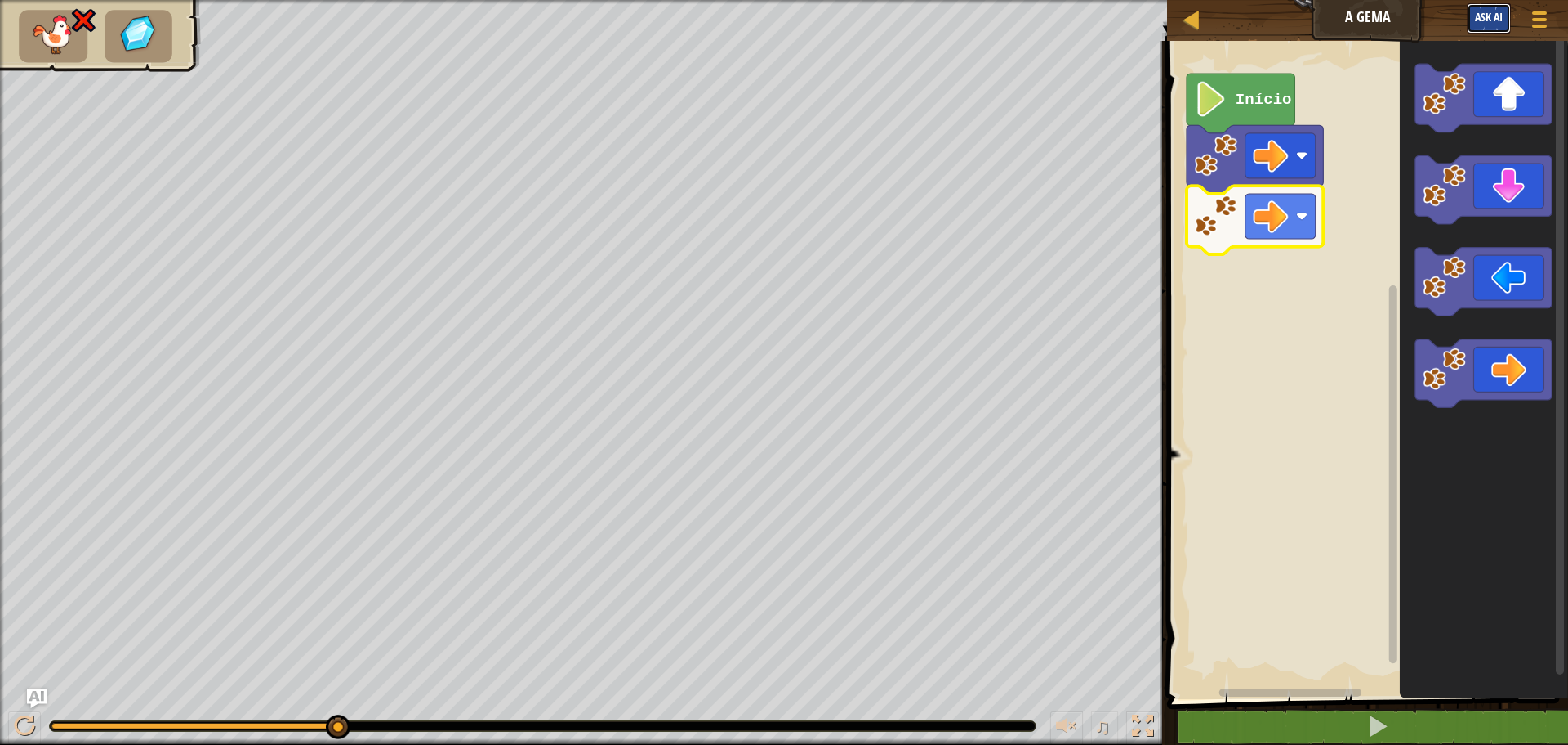
click at [1500, 24] on span "Ask AI" at bounding box center [1489, 17] width 28 height 16
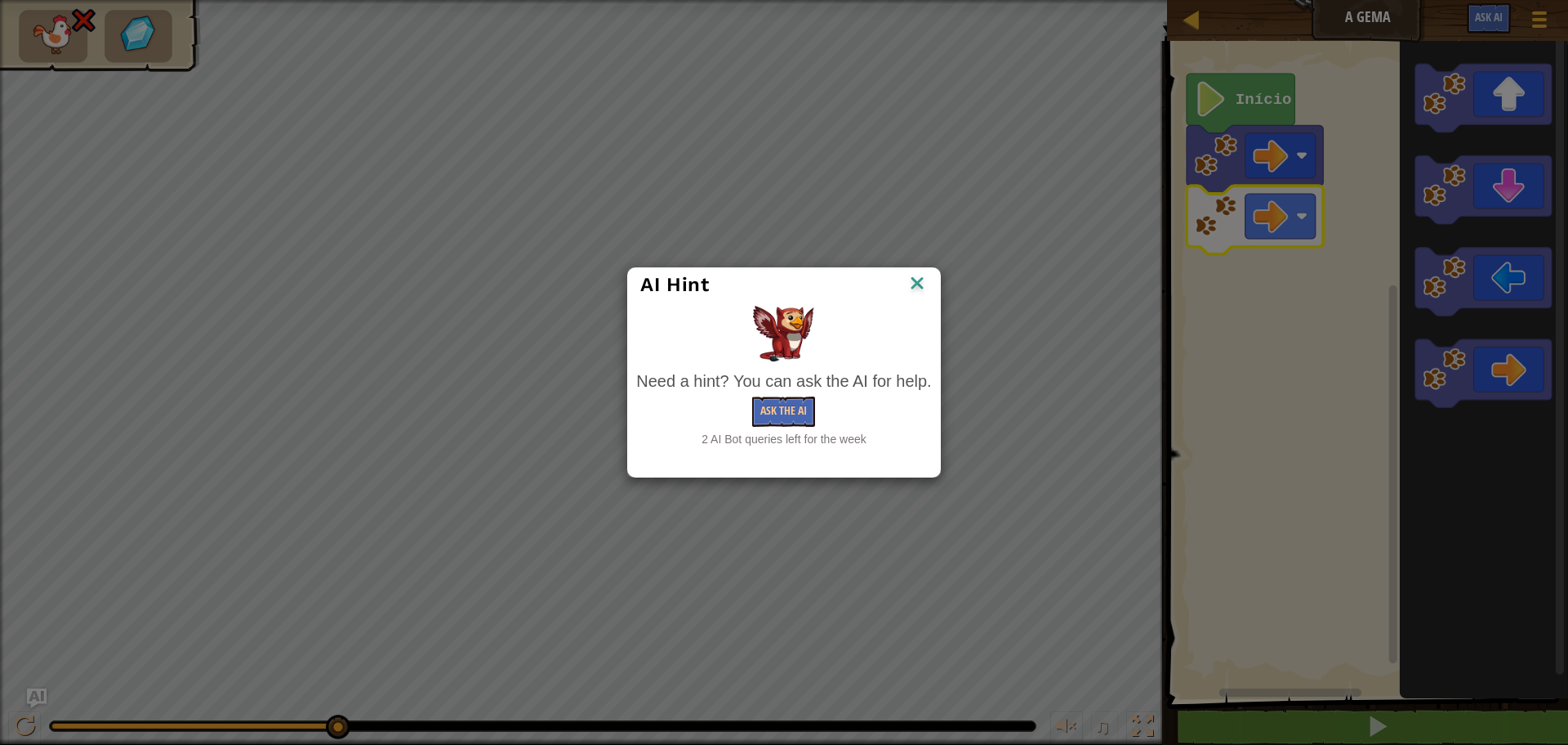
click at [918, 285] on img at bounding box center [917, 284] width 21 height 25
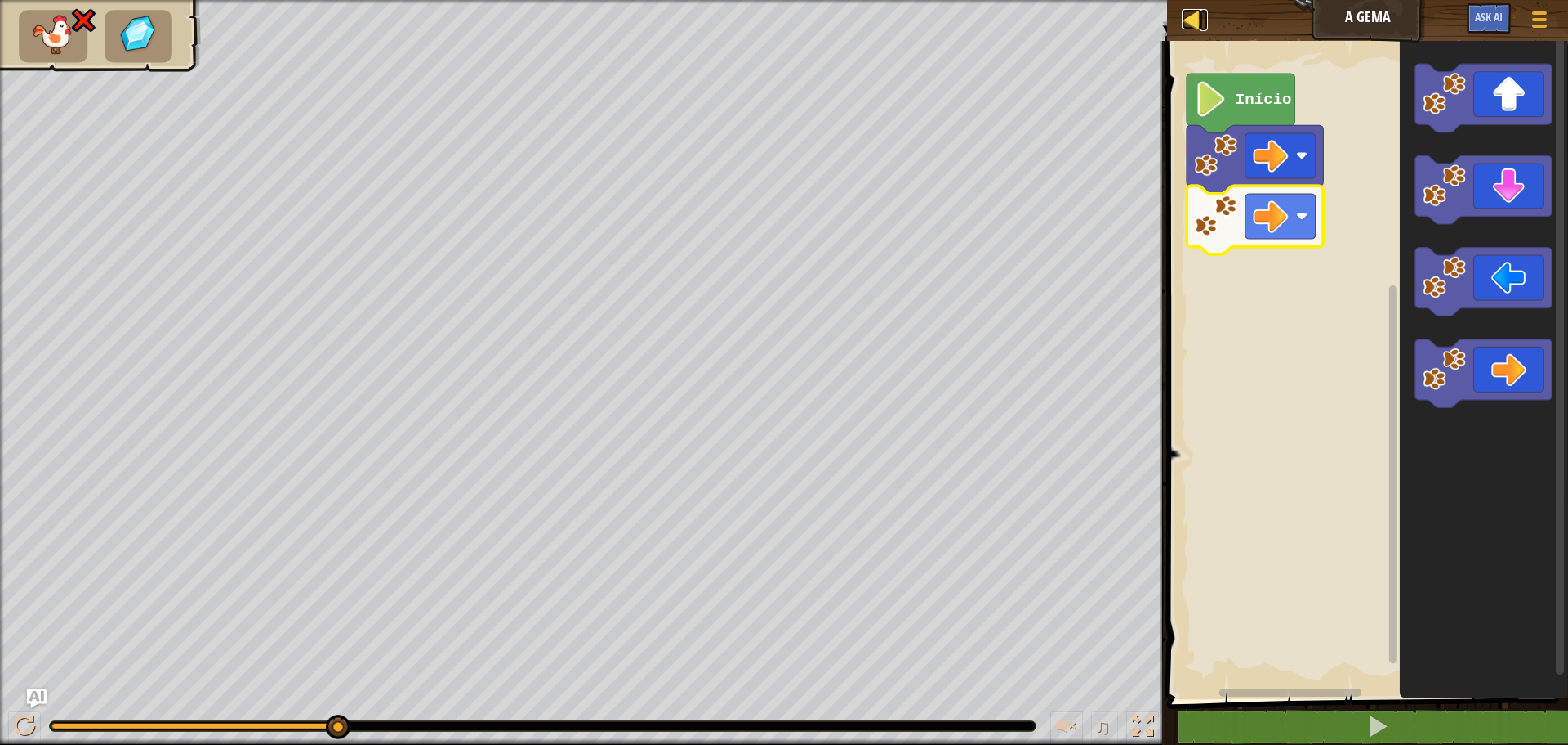
click at [1188, 29] on div at bounding box center [1192, 19] width 20 height 20
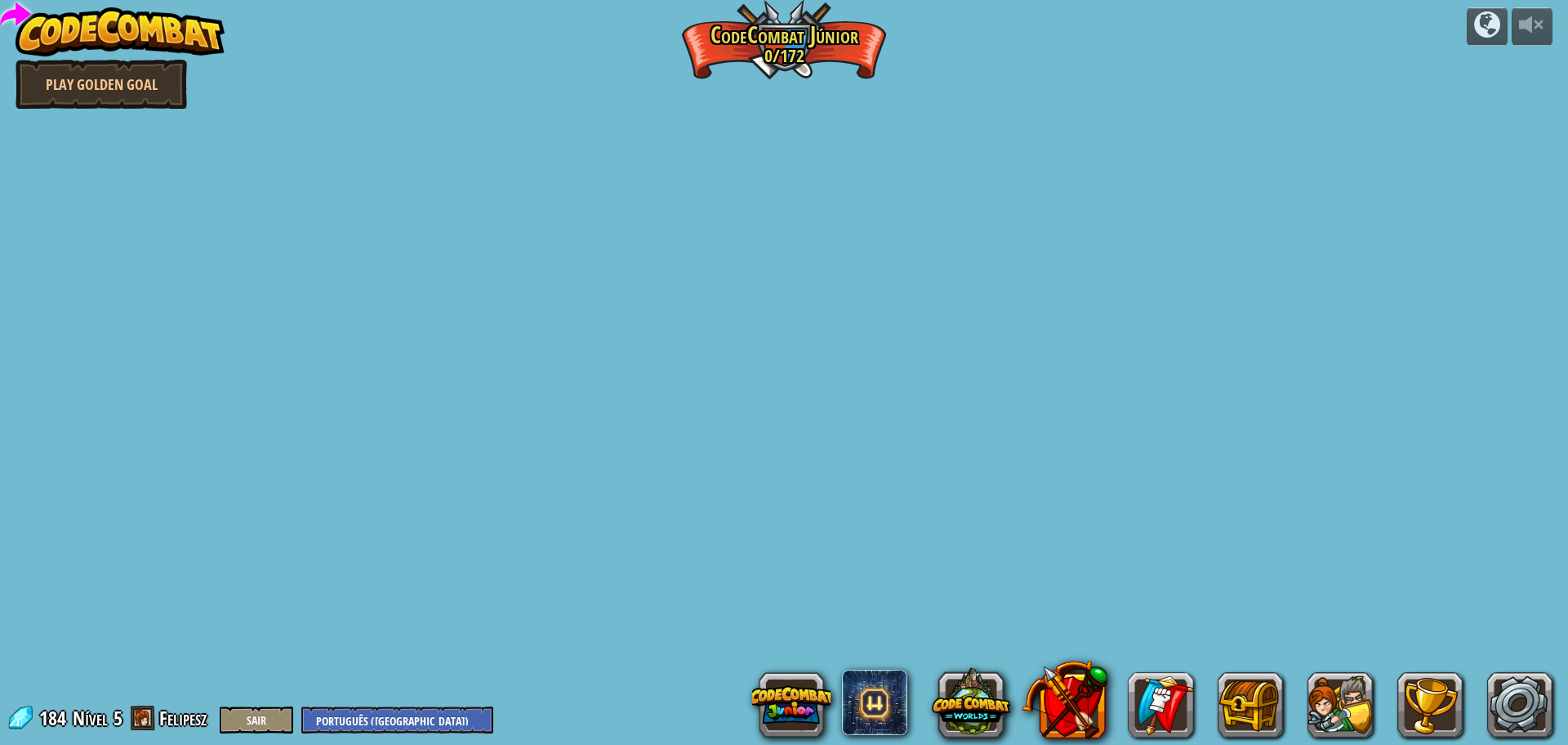
select select "pt-BR"
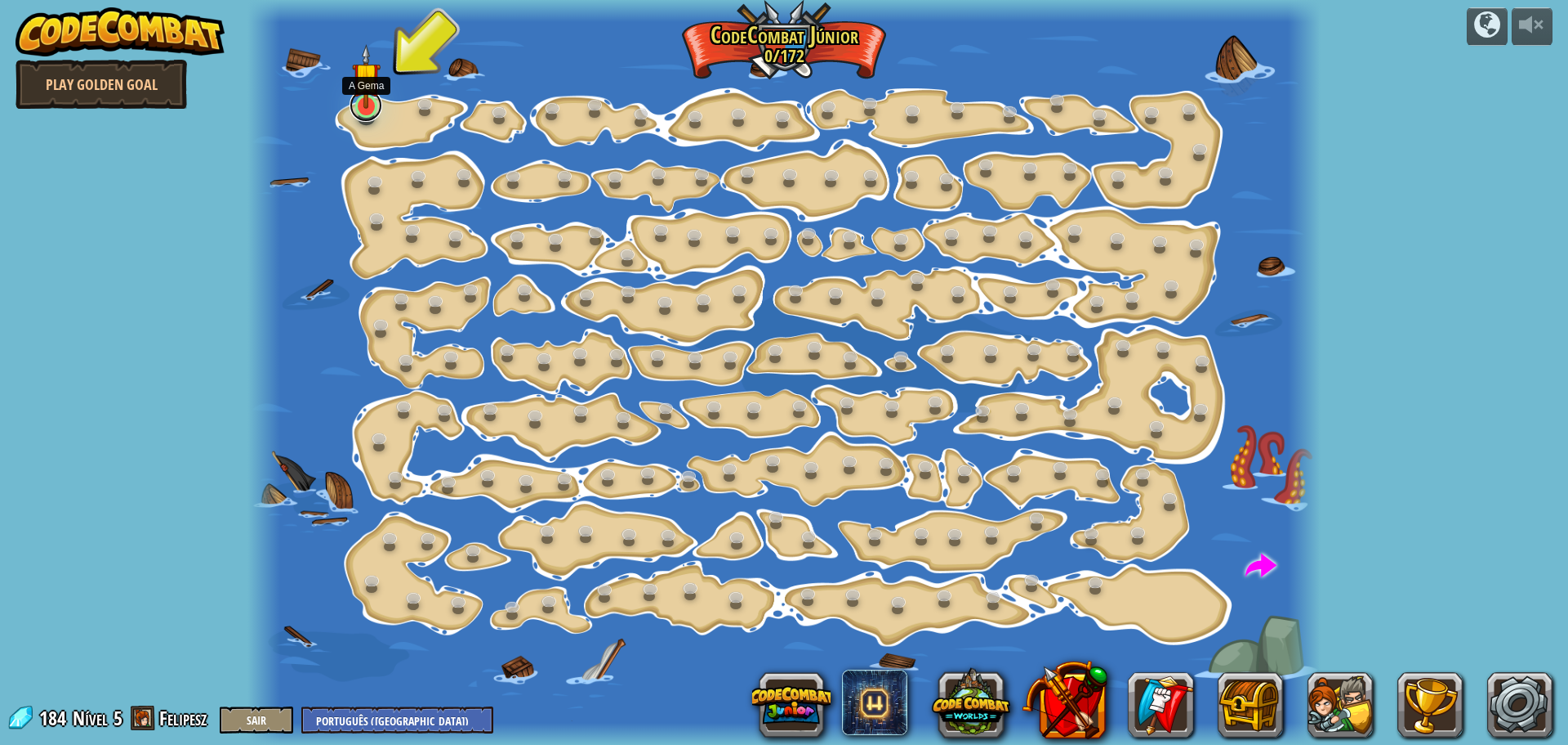
click at [366, 114] on link at bounding box center [366, 106] width 33 height 33
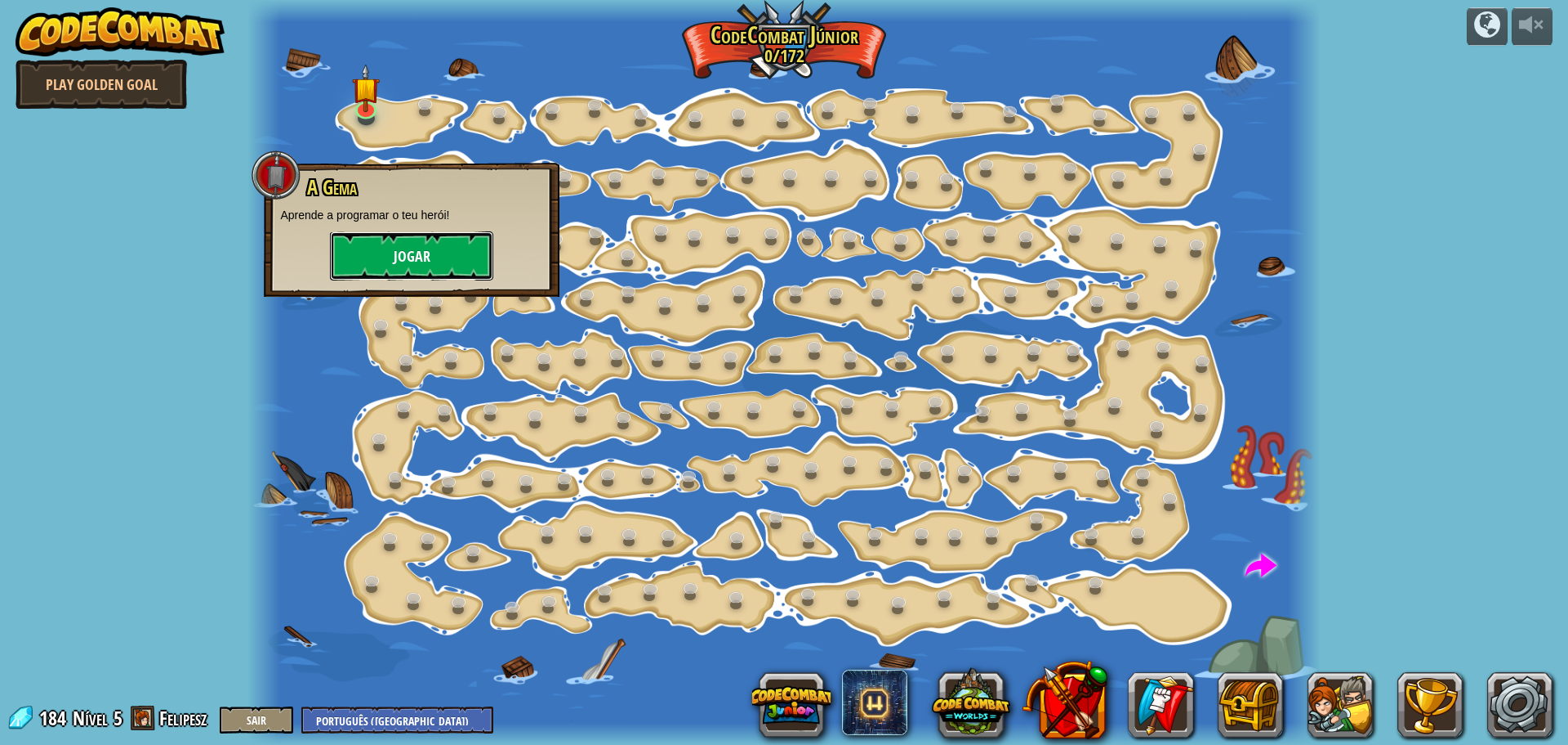
click at [403, 250] on button "Jogar" at bounding box center [412, 255] width 163 height 49
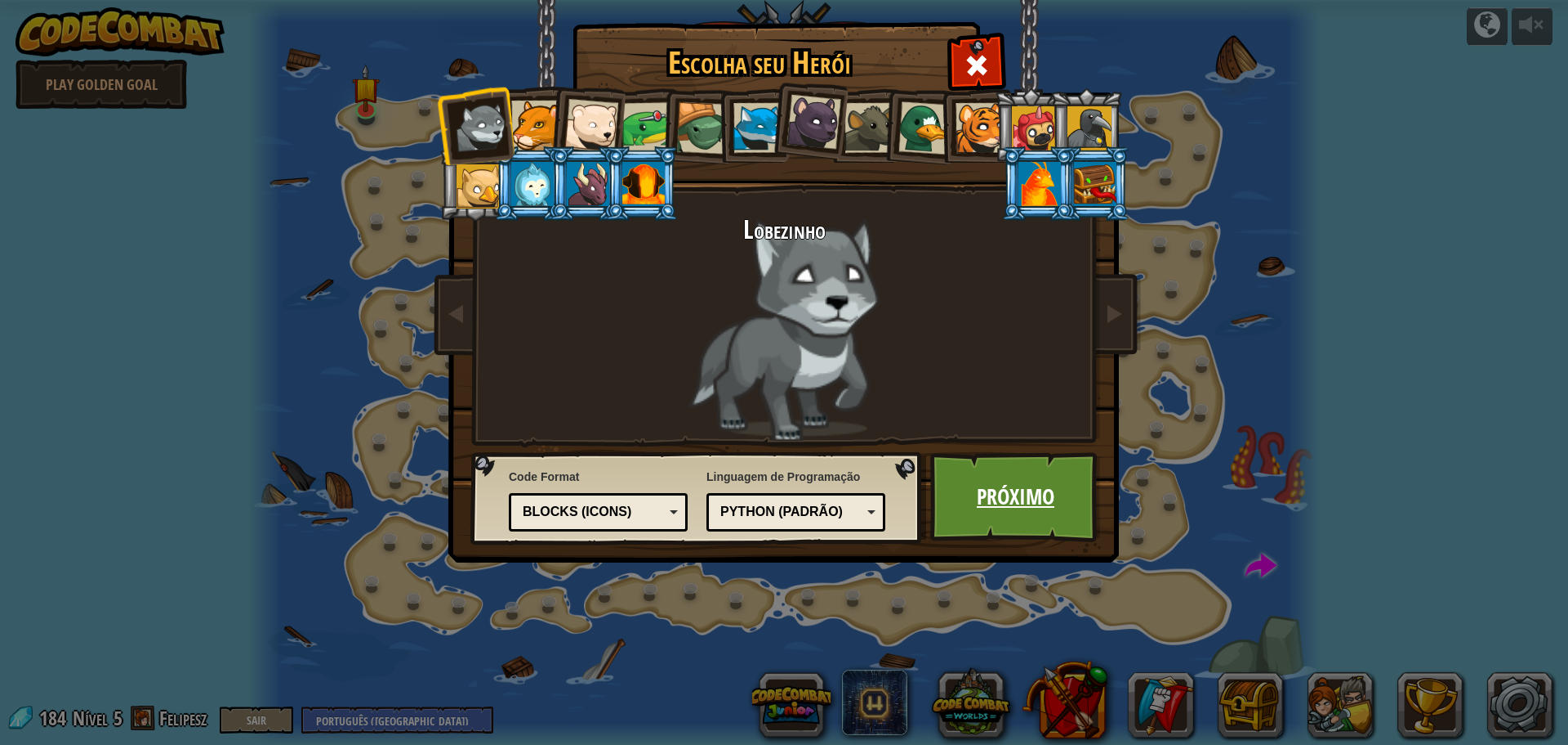
click at [1000, 481] on link "Próximo" at bounding box center [1016, 497] width 171 height 90
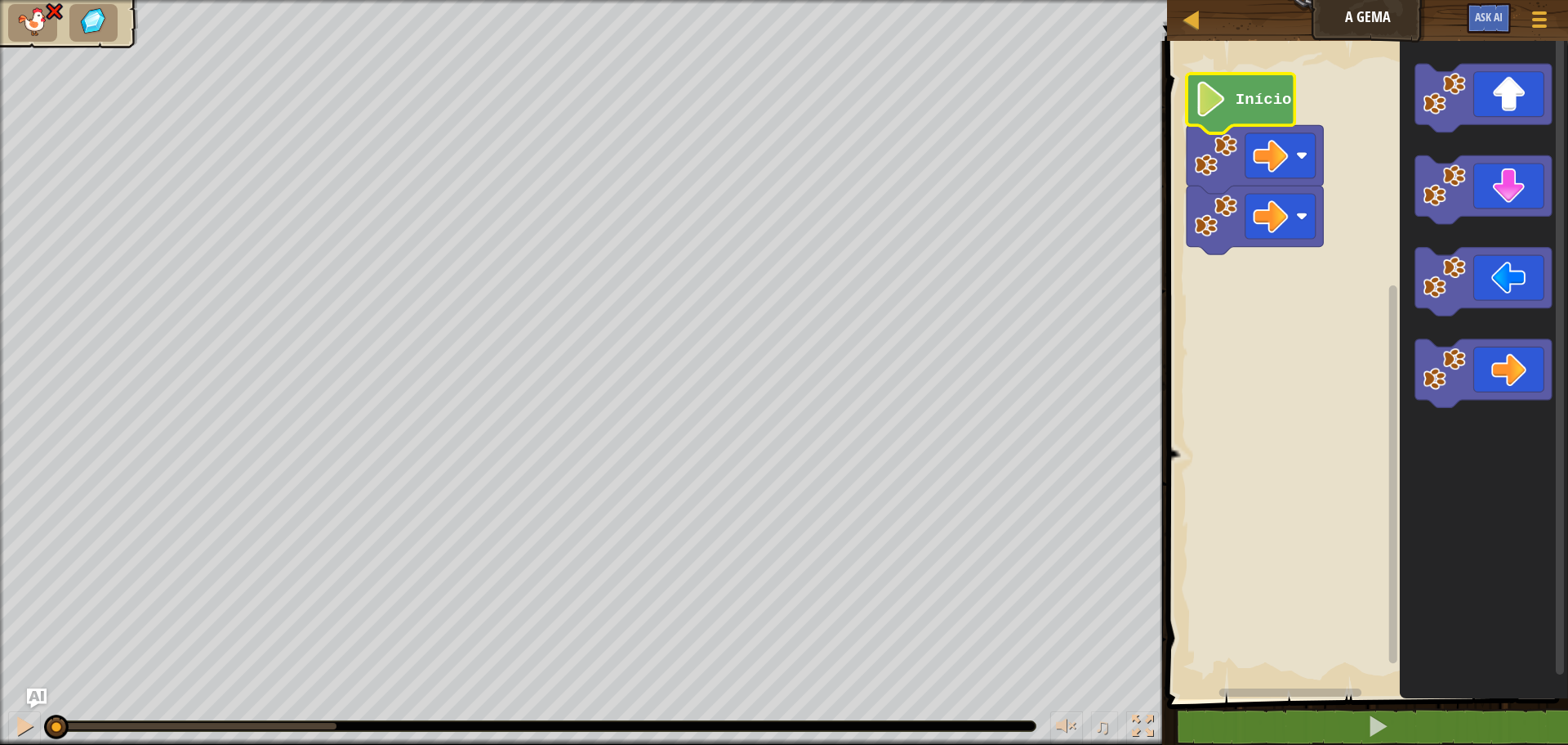
click at [1231, 123] on icon "Espaço de trabalho do Blockly" at bounding box center [1241, 103] width 108 height 60
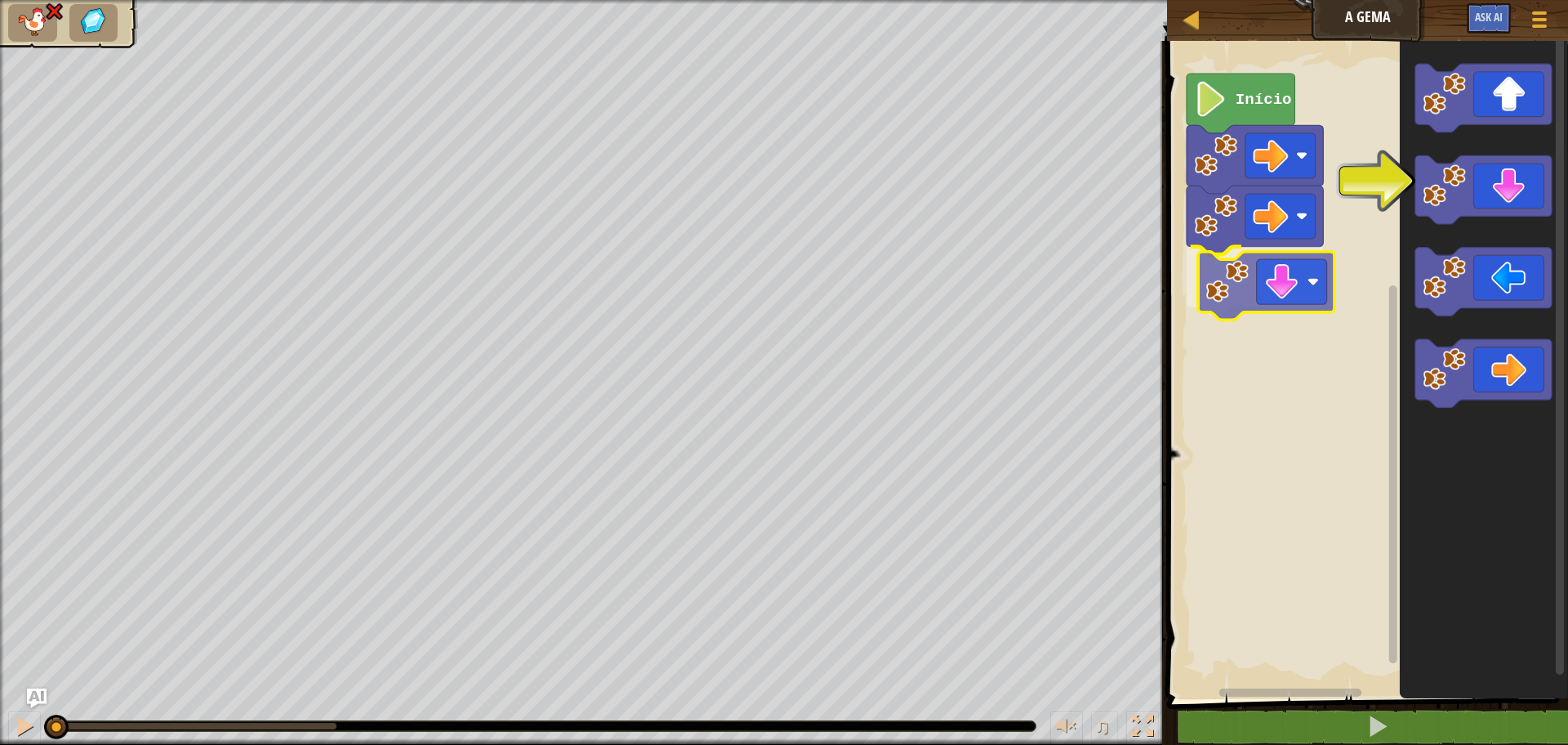
click at [1239, 295] on div "Início" at bounding box center [1365, 366] width 406 height 666
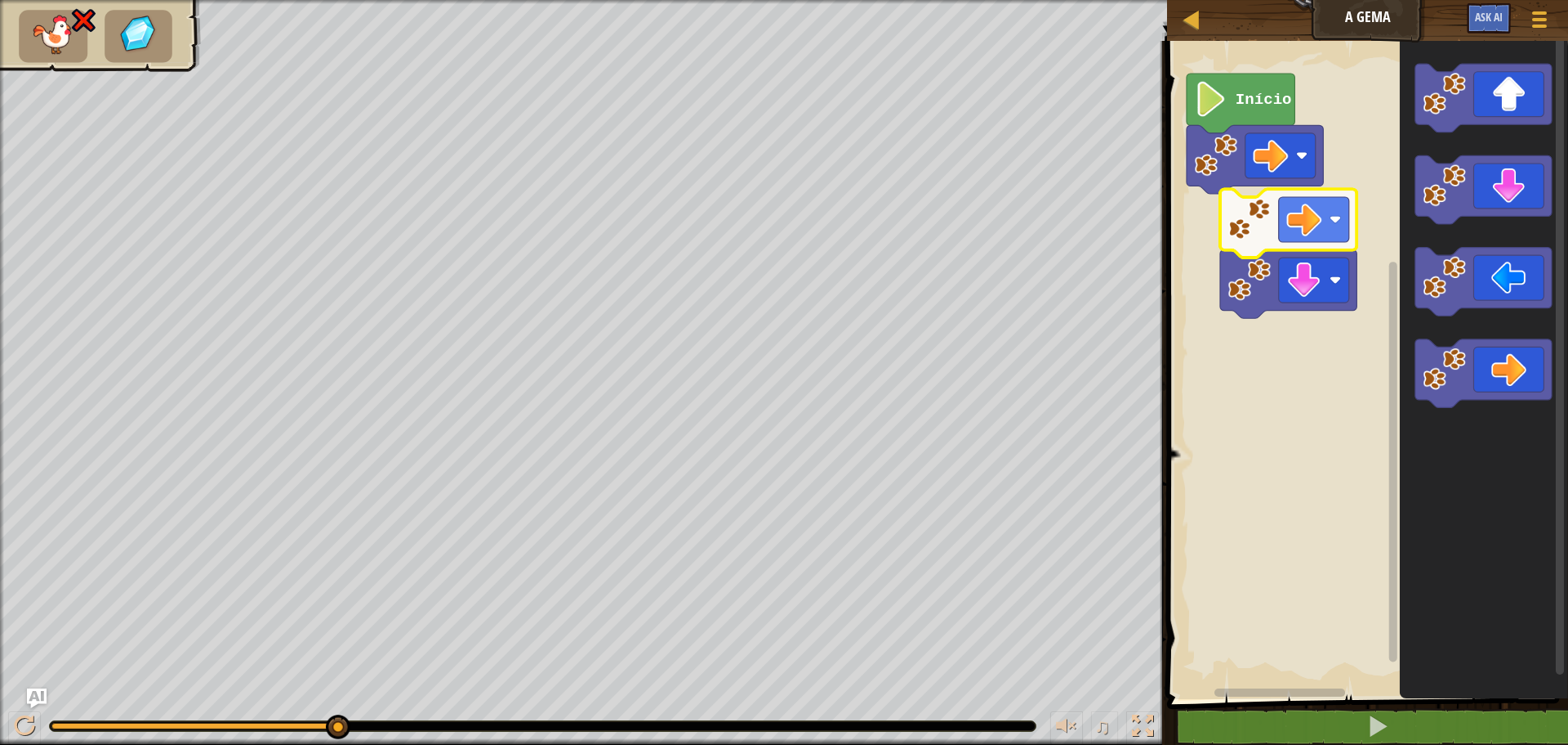
click at [1251, 223] on image "Espaço de trabalho do Blockly" at bounding box center [1250, 219] width 43 height 43
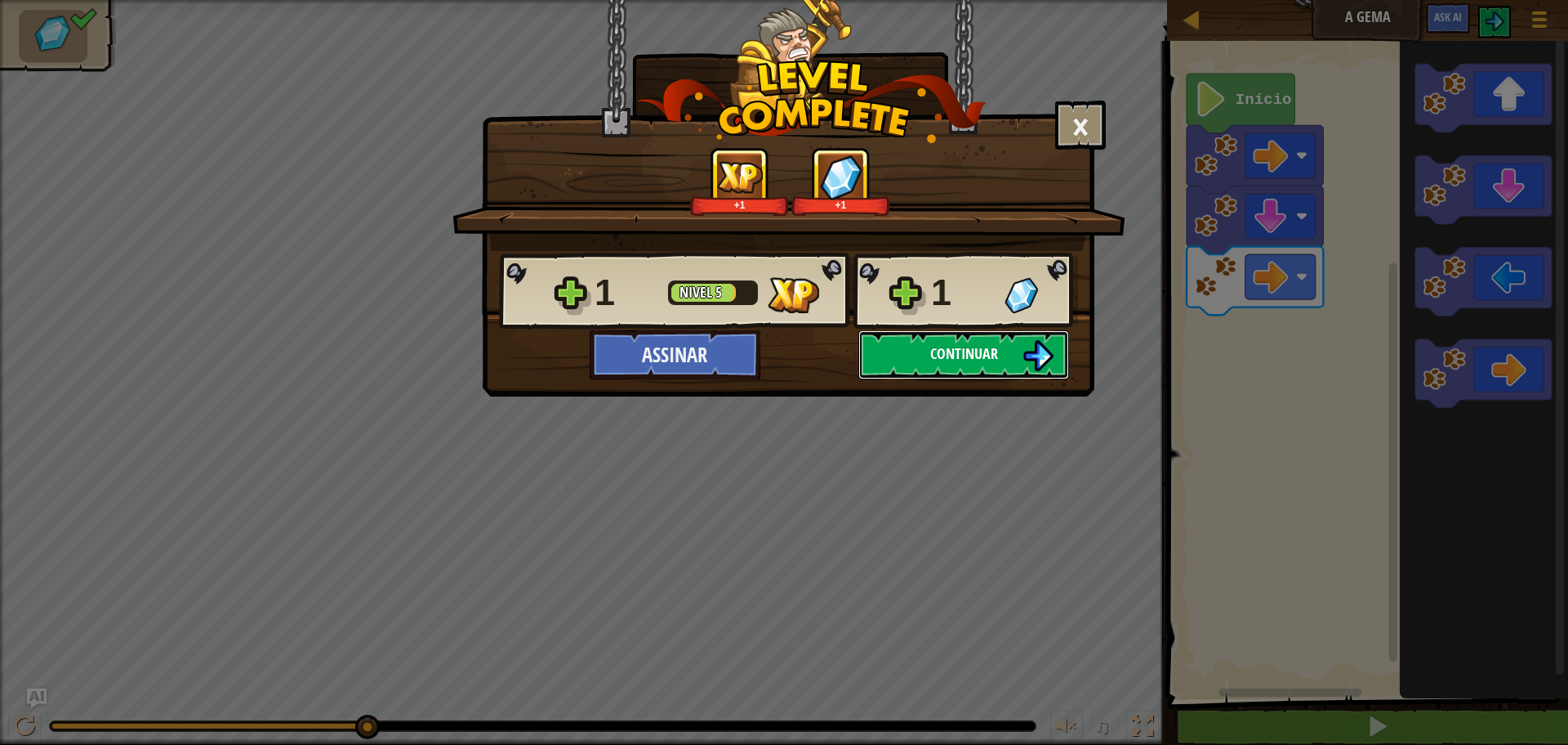
click at [958, 364] on button "Continuar" at bounding box center [964, 354] width 211 height 49
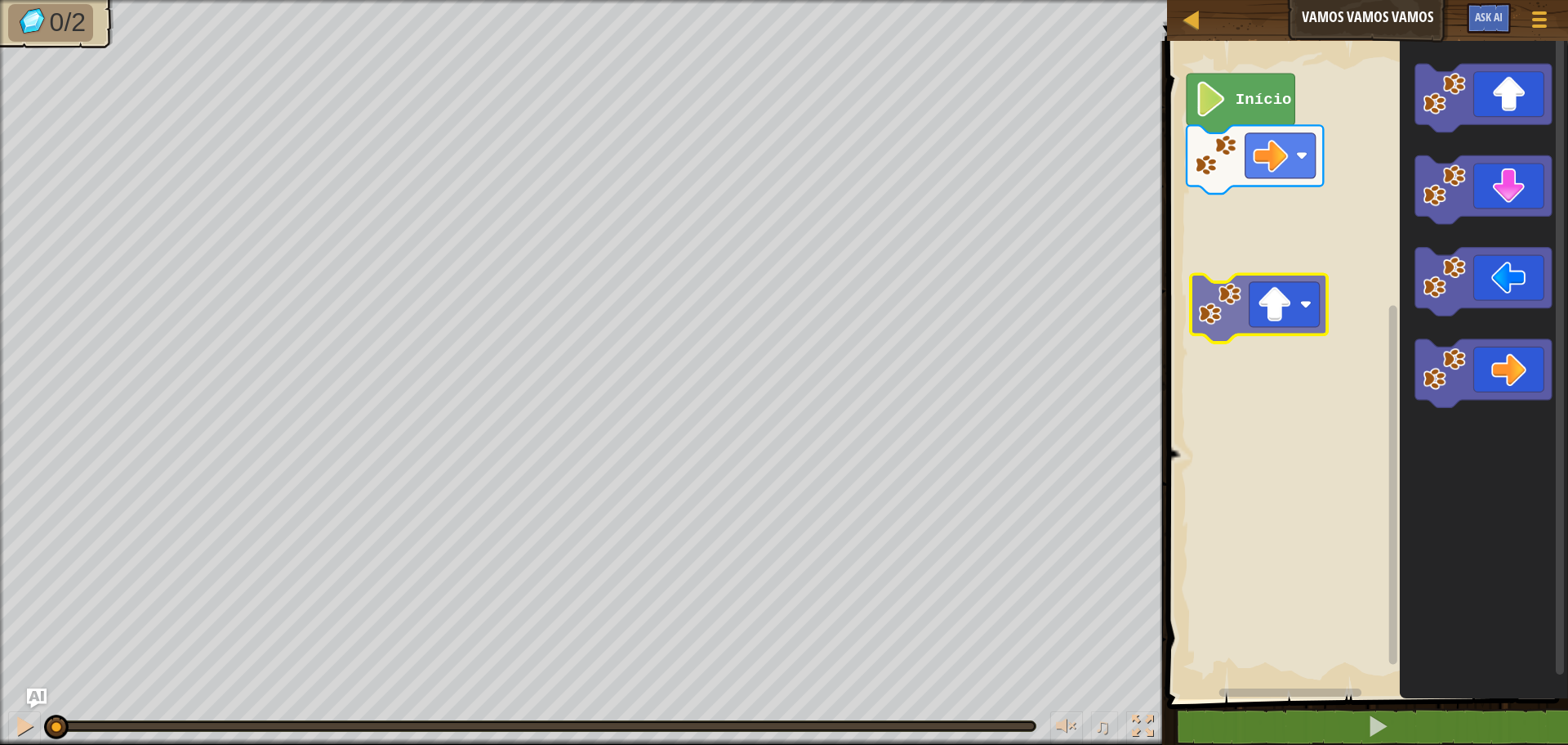
click at [1268, 318] on div "Início" at bounding box center [1365, 366] width 406 height 666
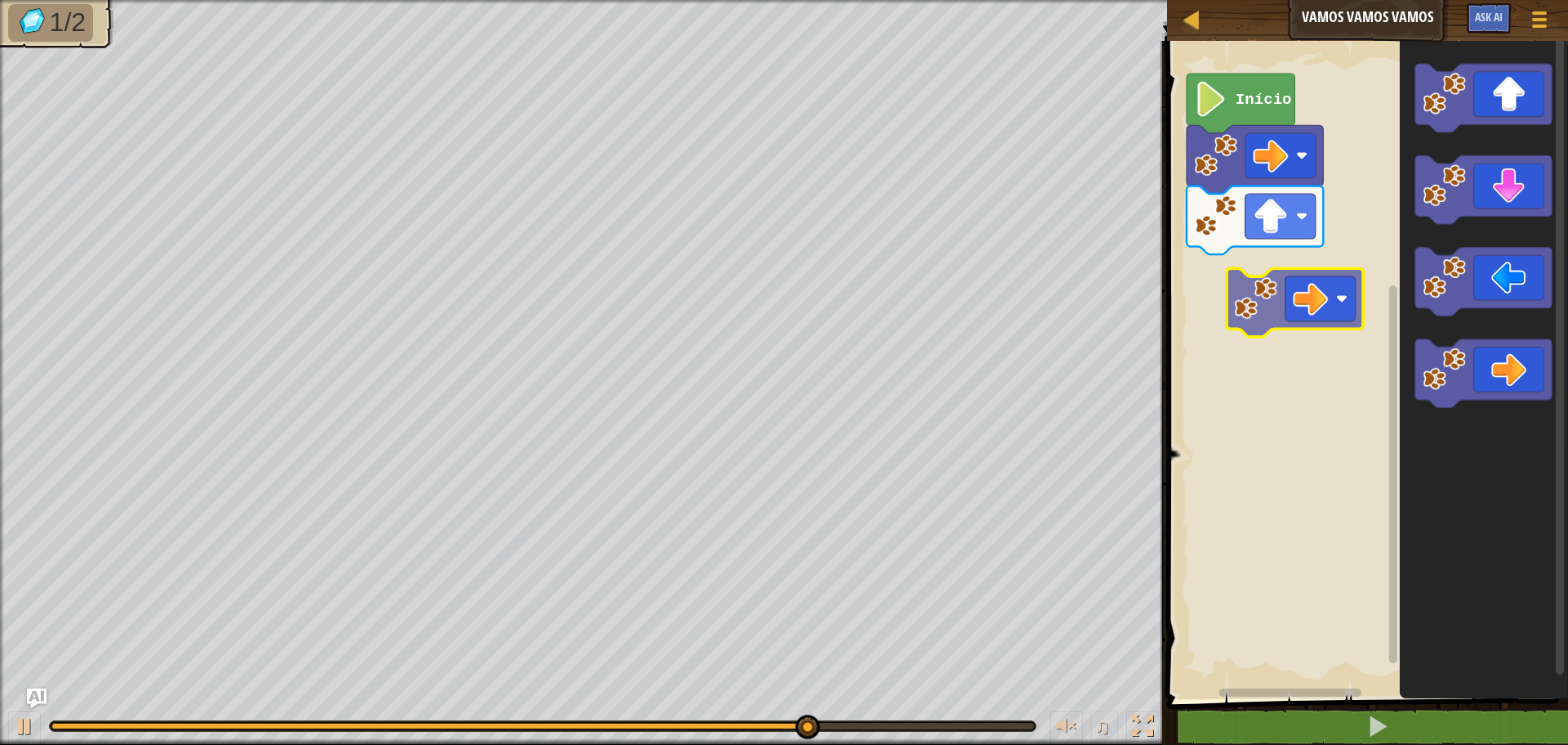
click at [1266, 306] on div "Início" at bounding box center [1365, 366] width 406 height 666
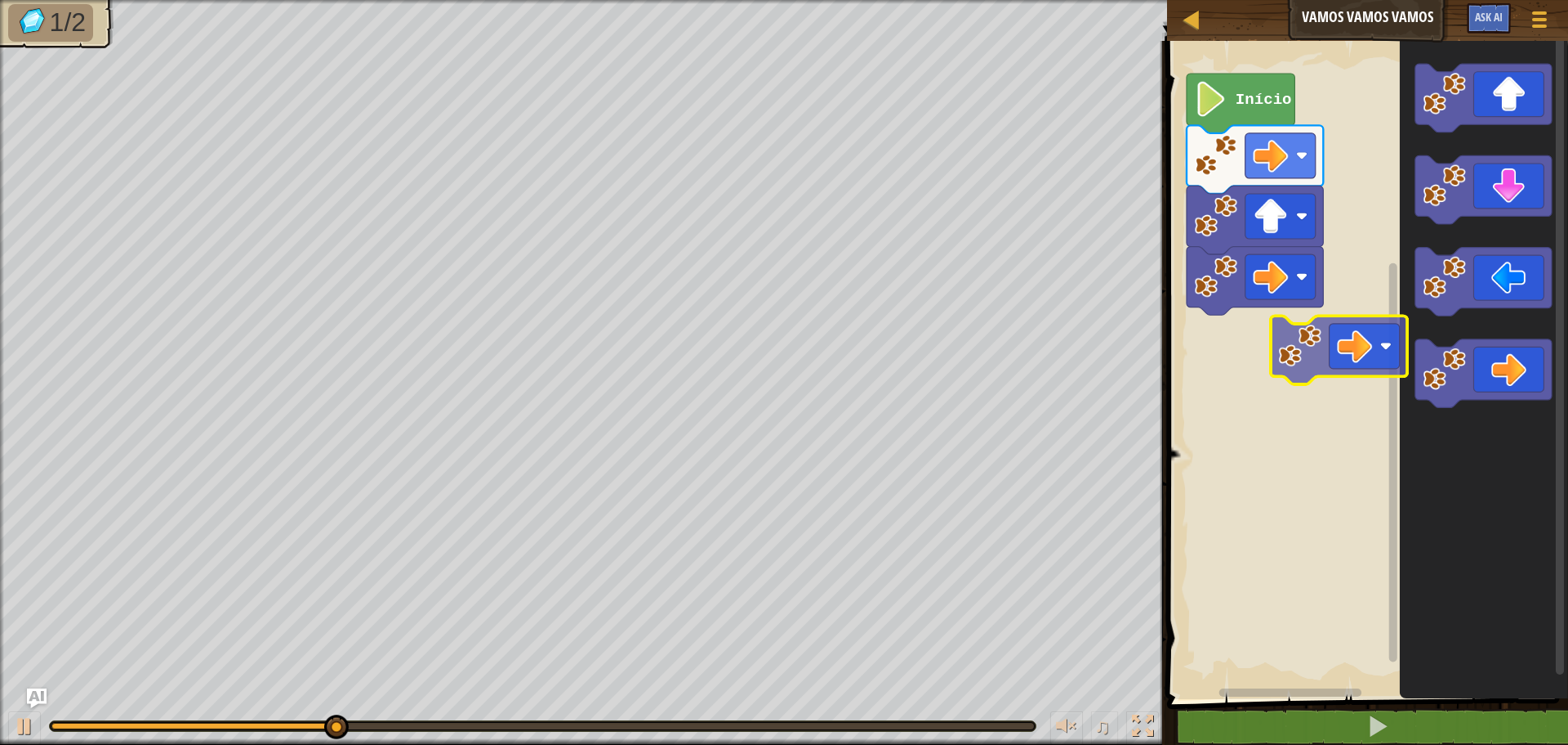
click at [1325, 349] on div "Início" at bounding box center [1365, 366] width 406 height 666
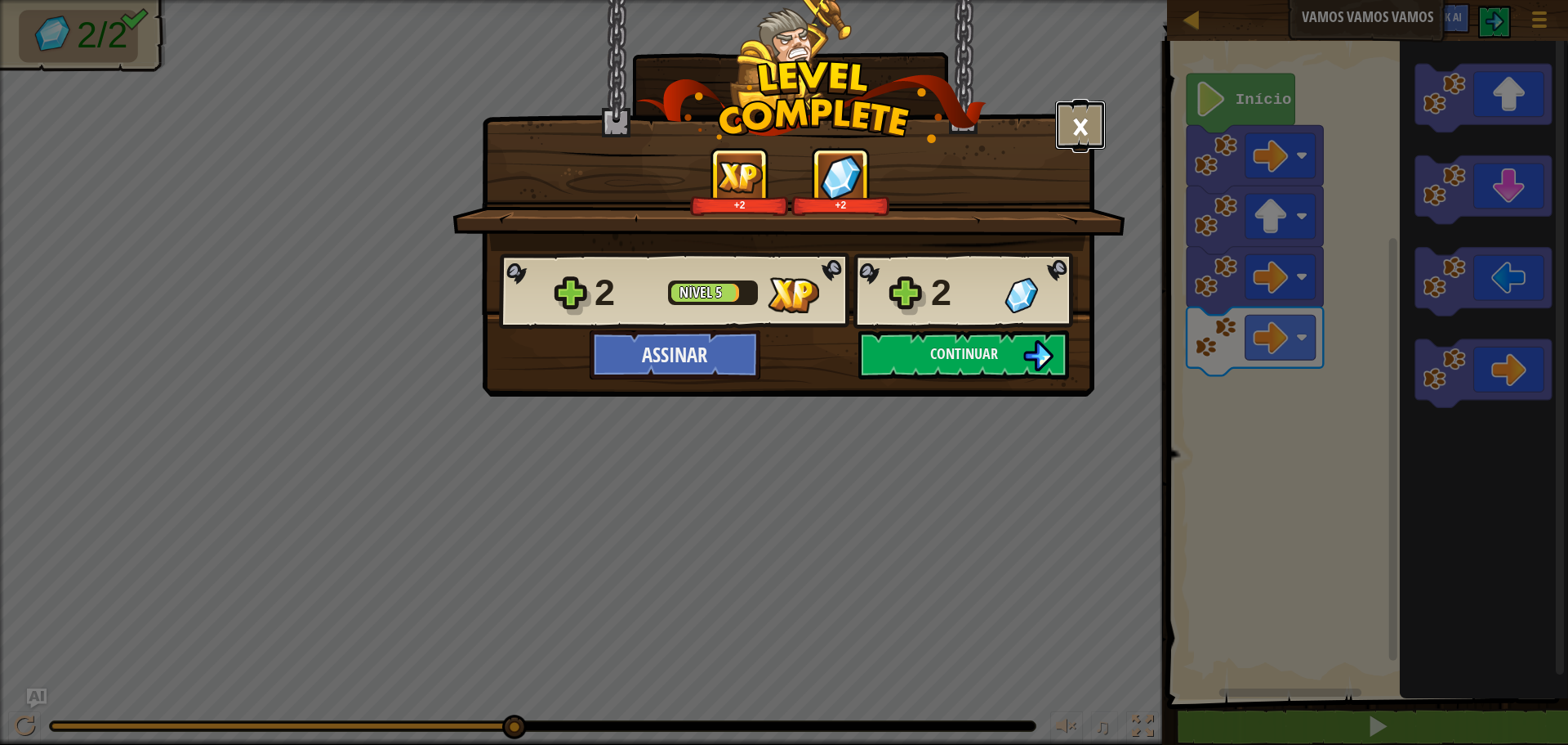
click at [1084, 137] on button "×" at bounding box center [1080, 125] width 50 height 49
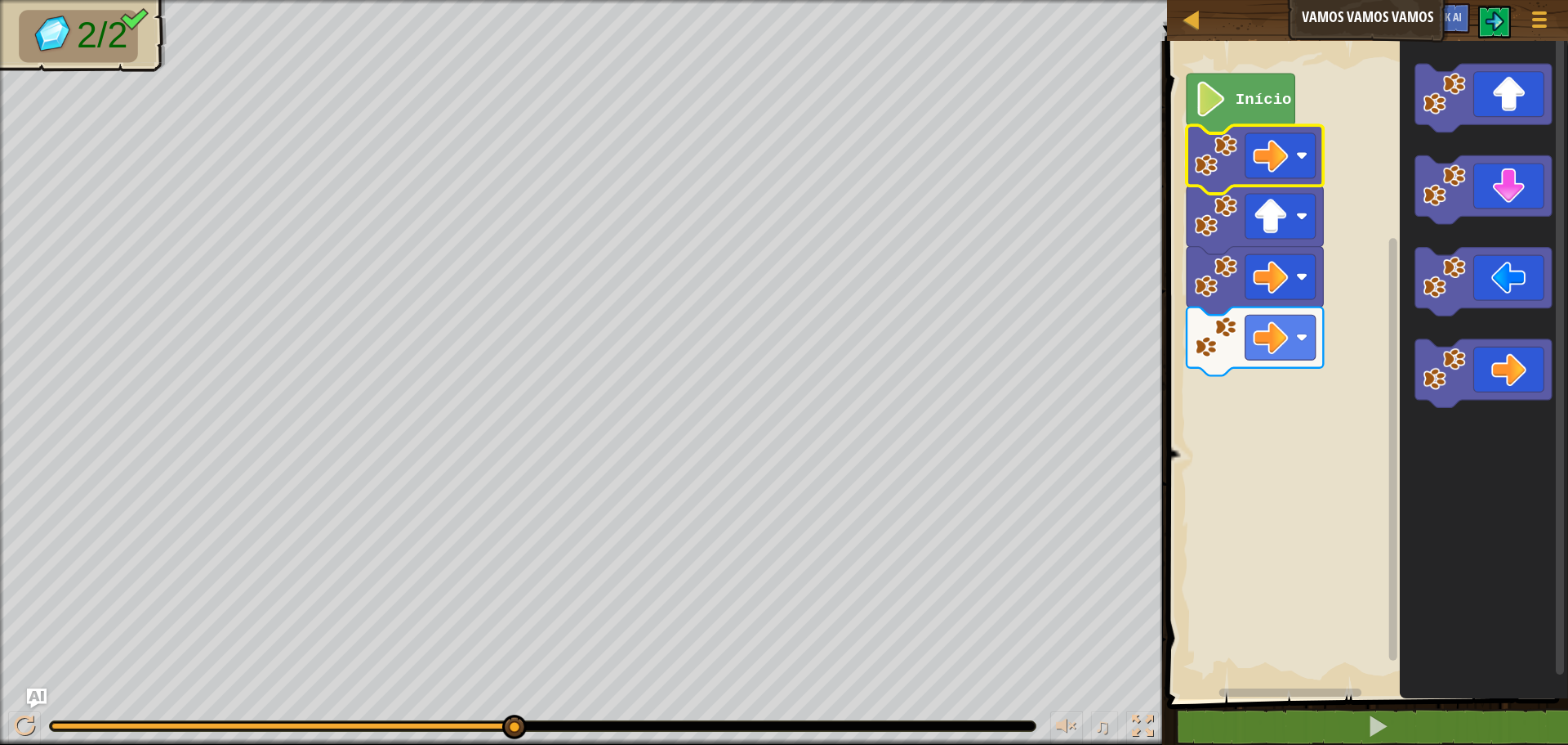
click at [1220, 156] on image "Espaço de trabalho do Blockly" at bounding box center [1216, 155] width 43 height 43
click at [1305, 155] on image "Espaço de trabalho do Blockly" at bounding box center [1302, 155] width 11 height 11
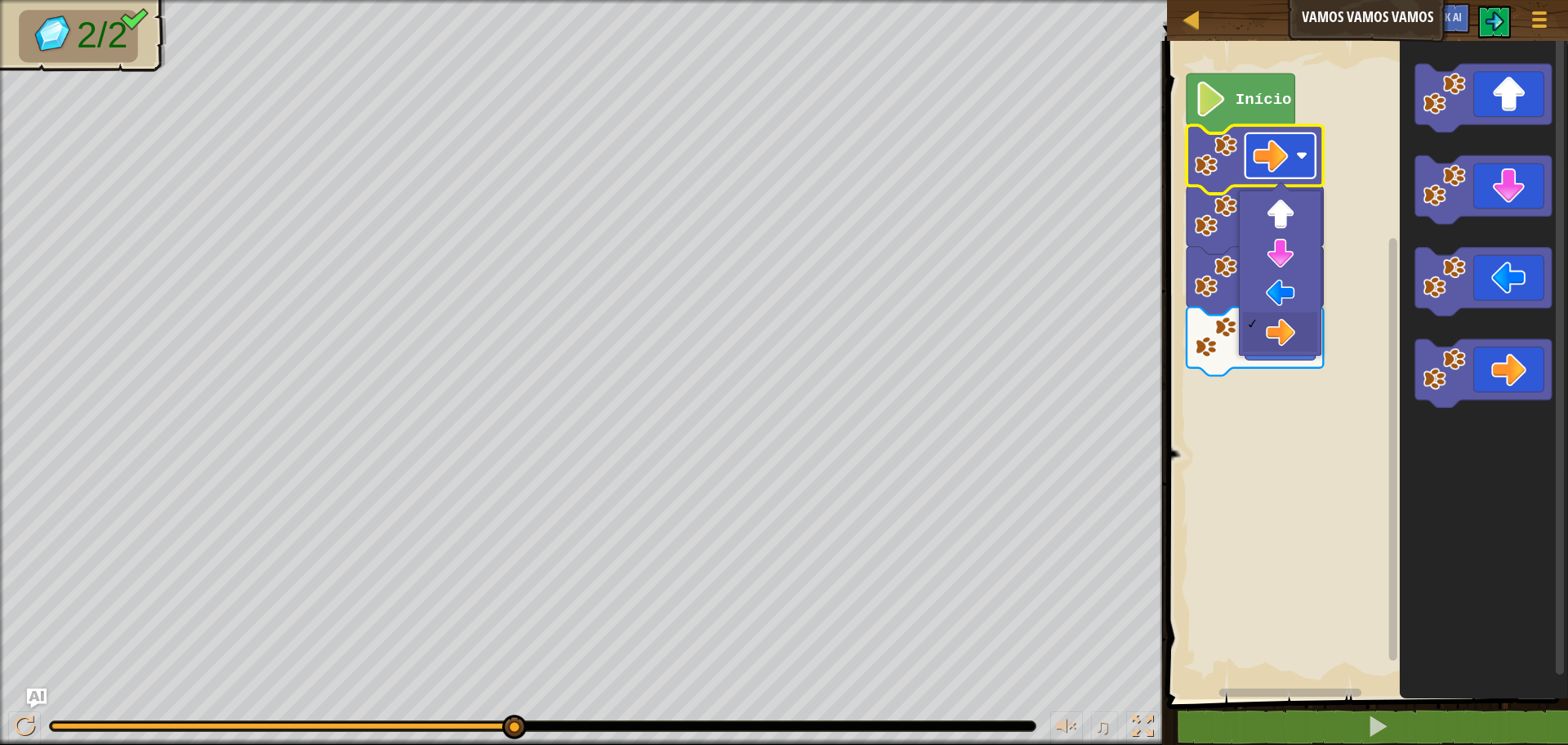
click at [1305, 155] on image "Espaço de trabalho do Blockly" at bounding box center [1302, 155] width 11 height 11
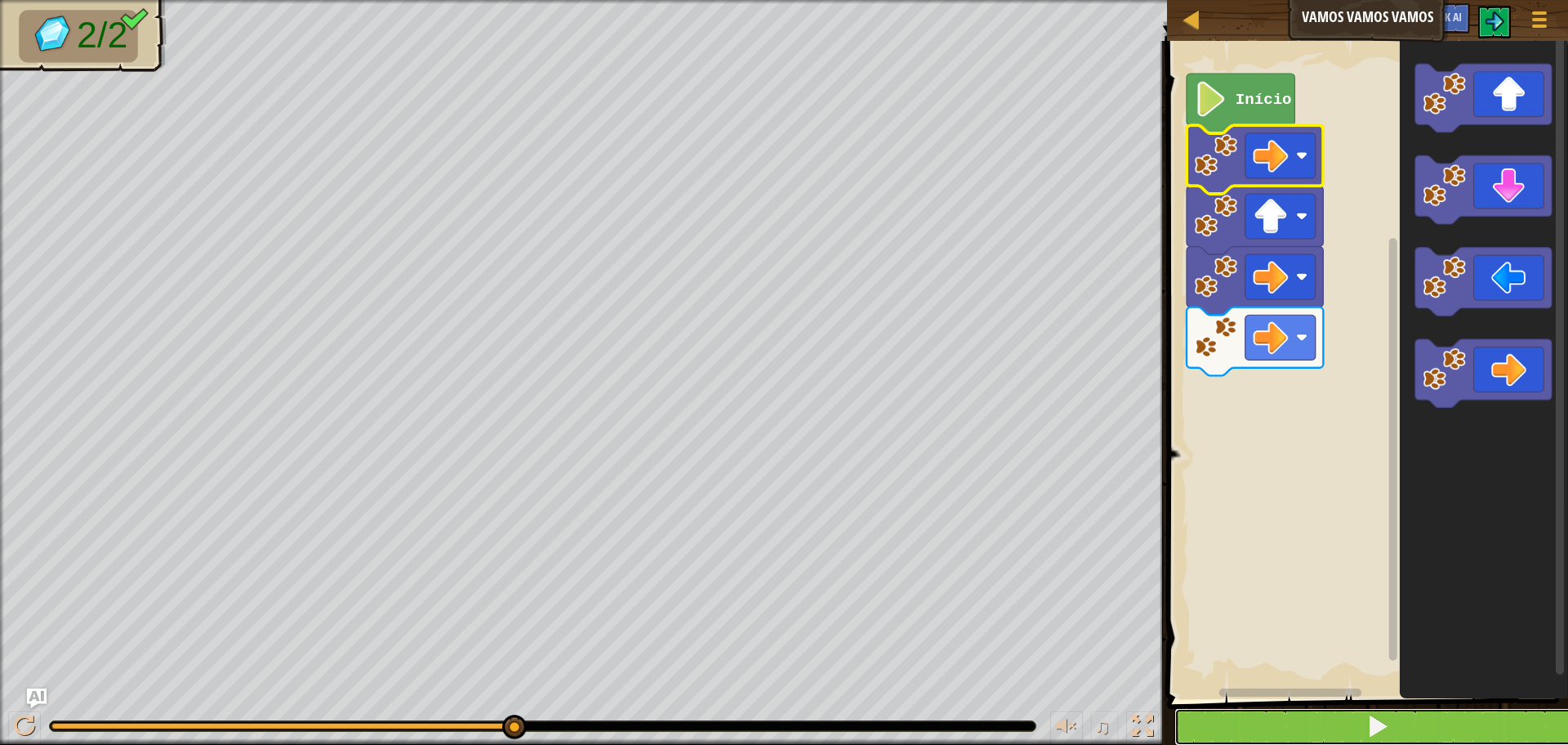
click at [1352, 710] on button at bounding box center [1377, 726] width 406 height 38
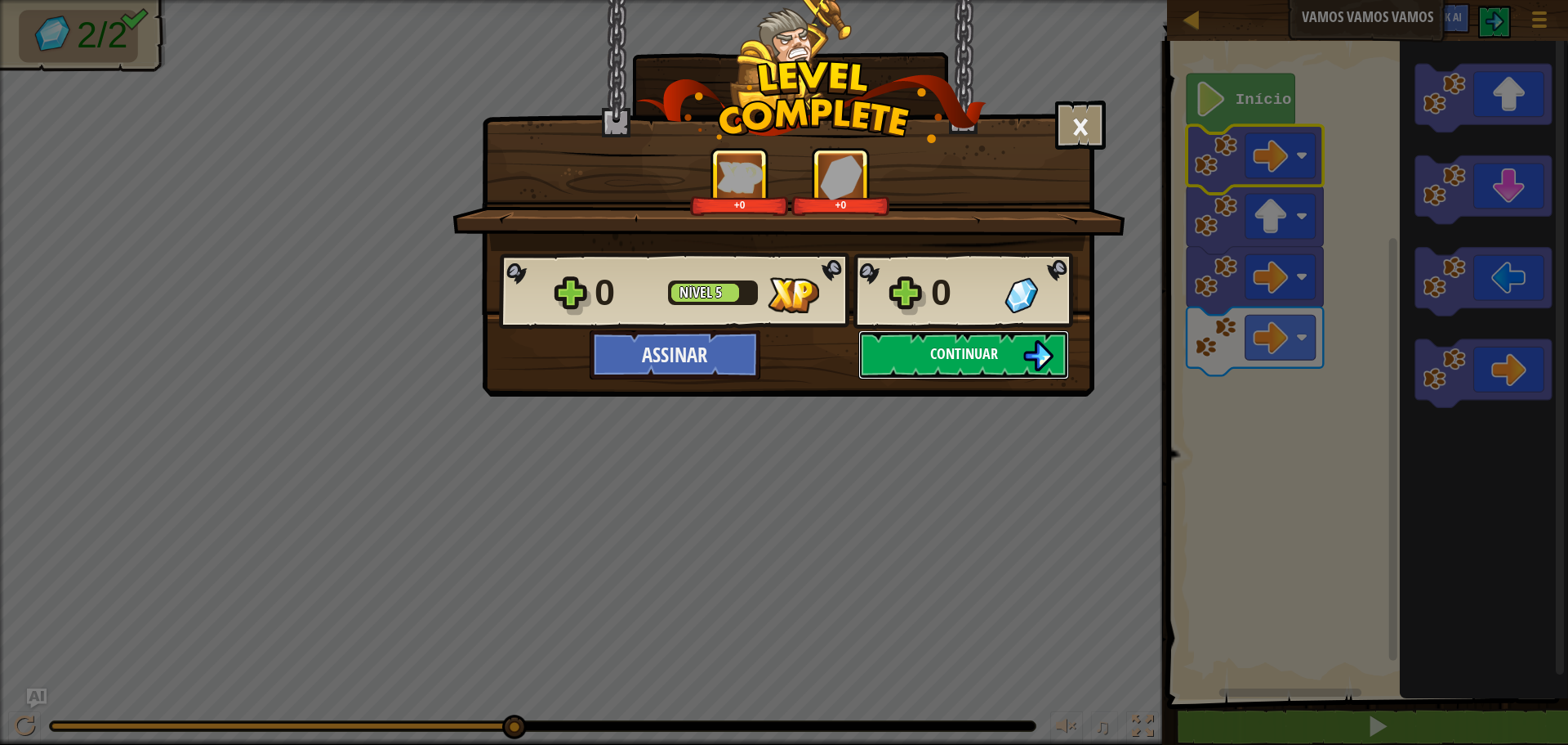
click at [968, 361] on span "Continuar" at bounding box center [965, 353] width 68 height 20
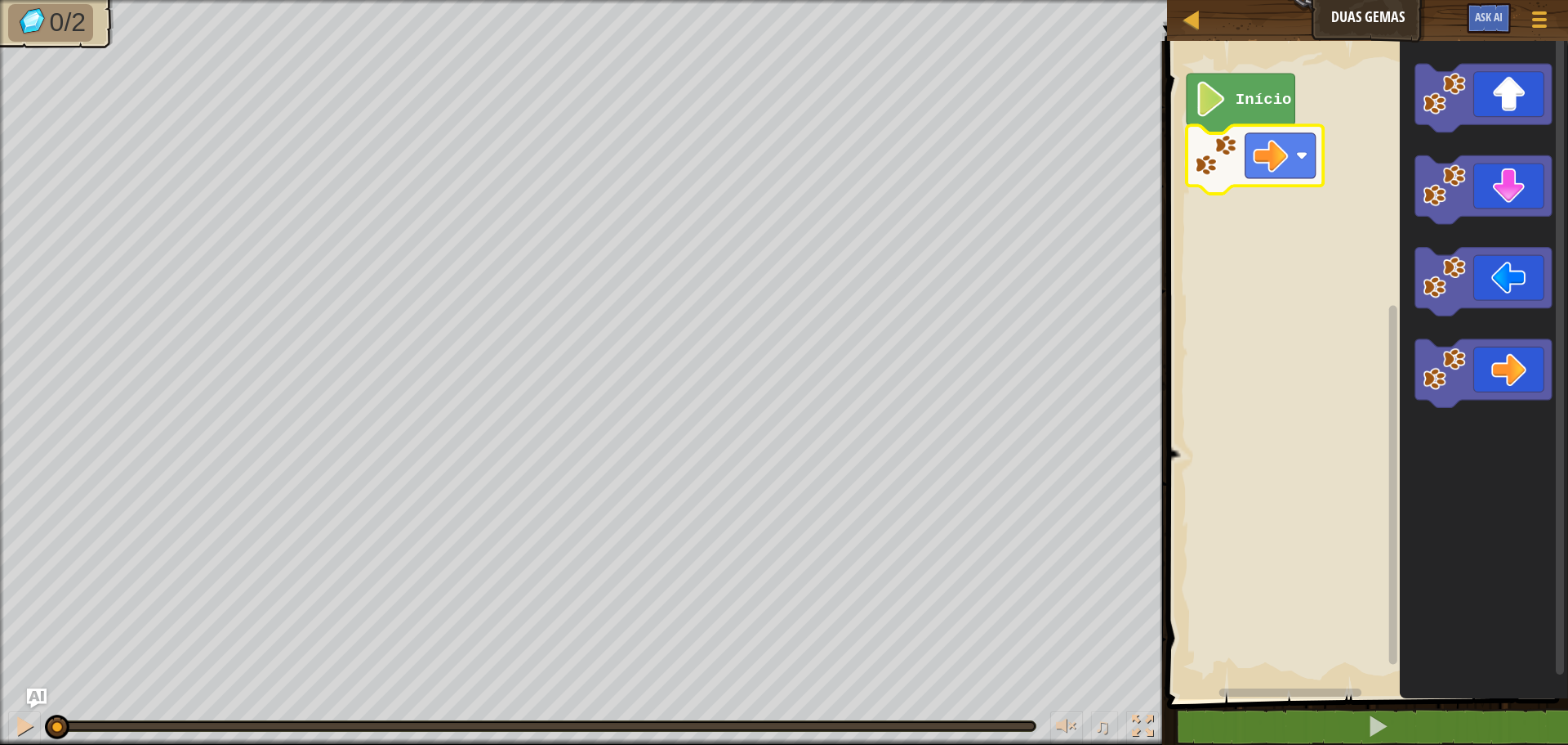
click at [1295, 157] on rect "Espaço de trabalho do Blockly" at bounding box center [1281, 155] width 71 height 45
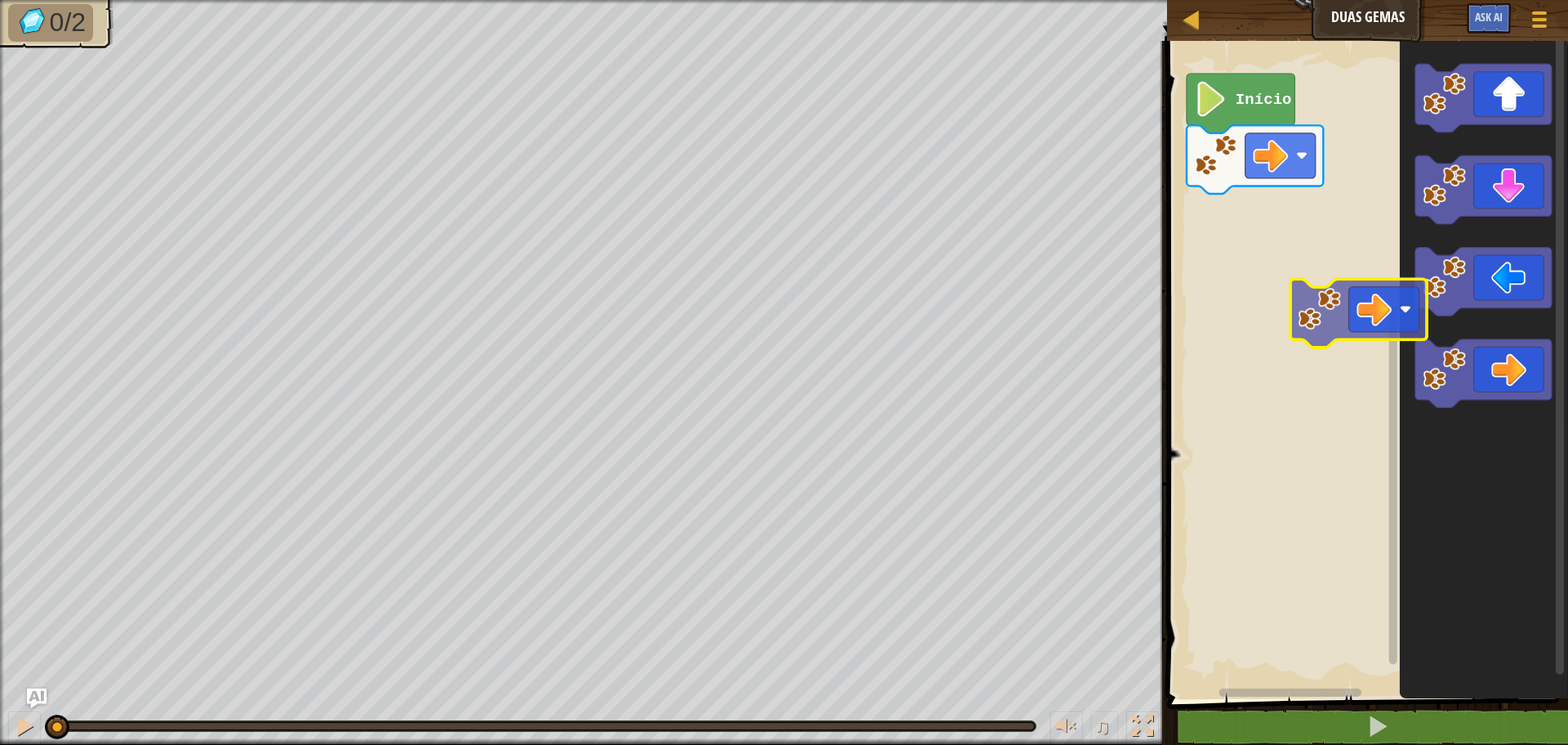
click at [1261, 265] on div "Início" at bounding box center [1365, 366] width 406 height 666
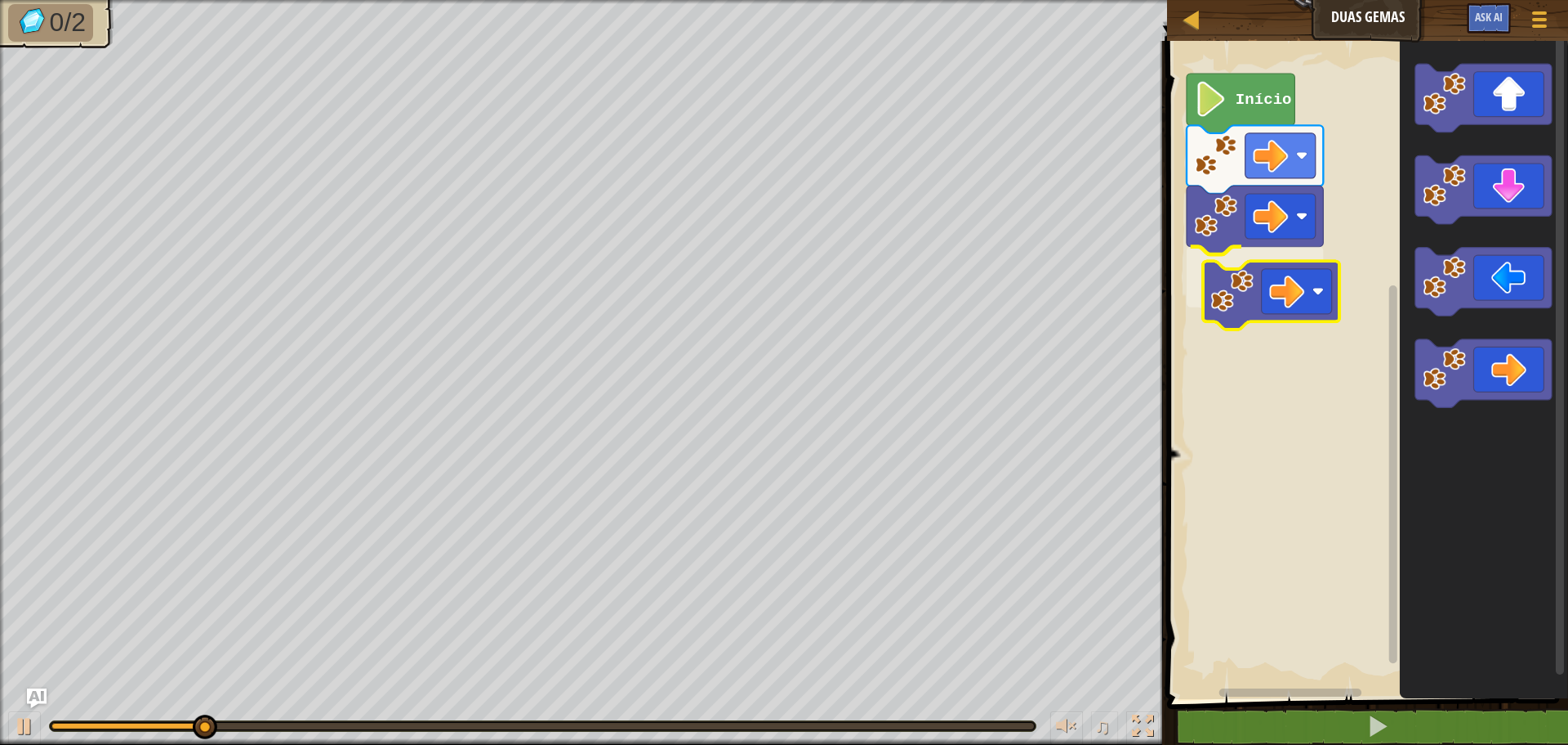
click at [1263, 302] on div "Início" at bounding box center [1365, 366] width 406 height 666
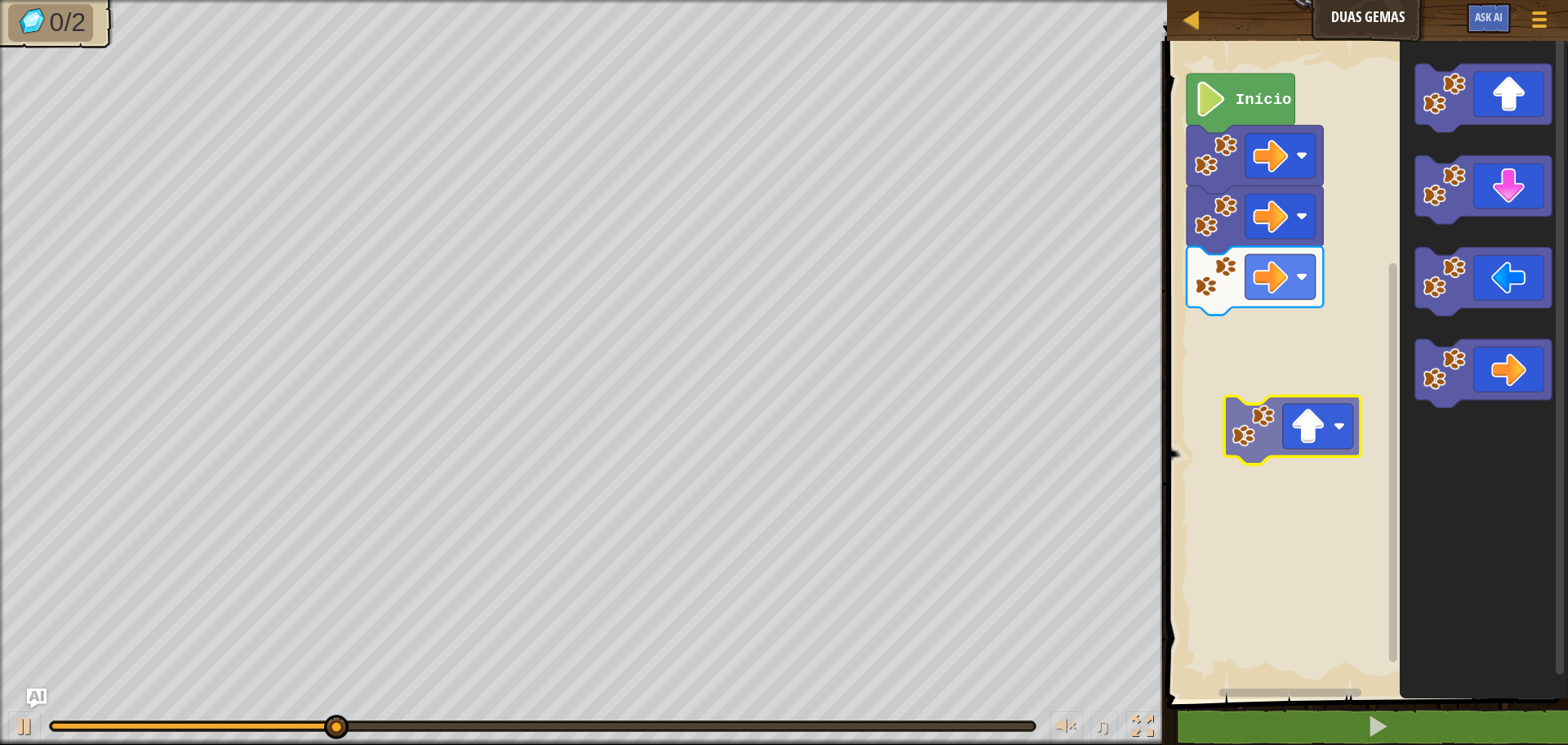
click at [1275, 412] on div "Início" at bounding box center [1365, 366] width 406 height 666
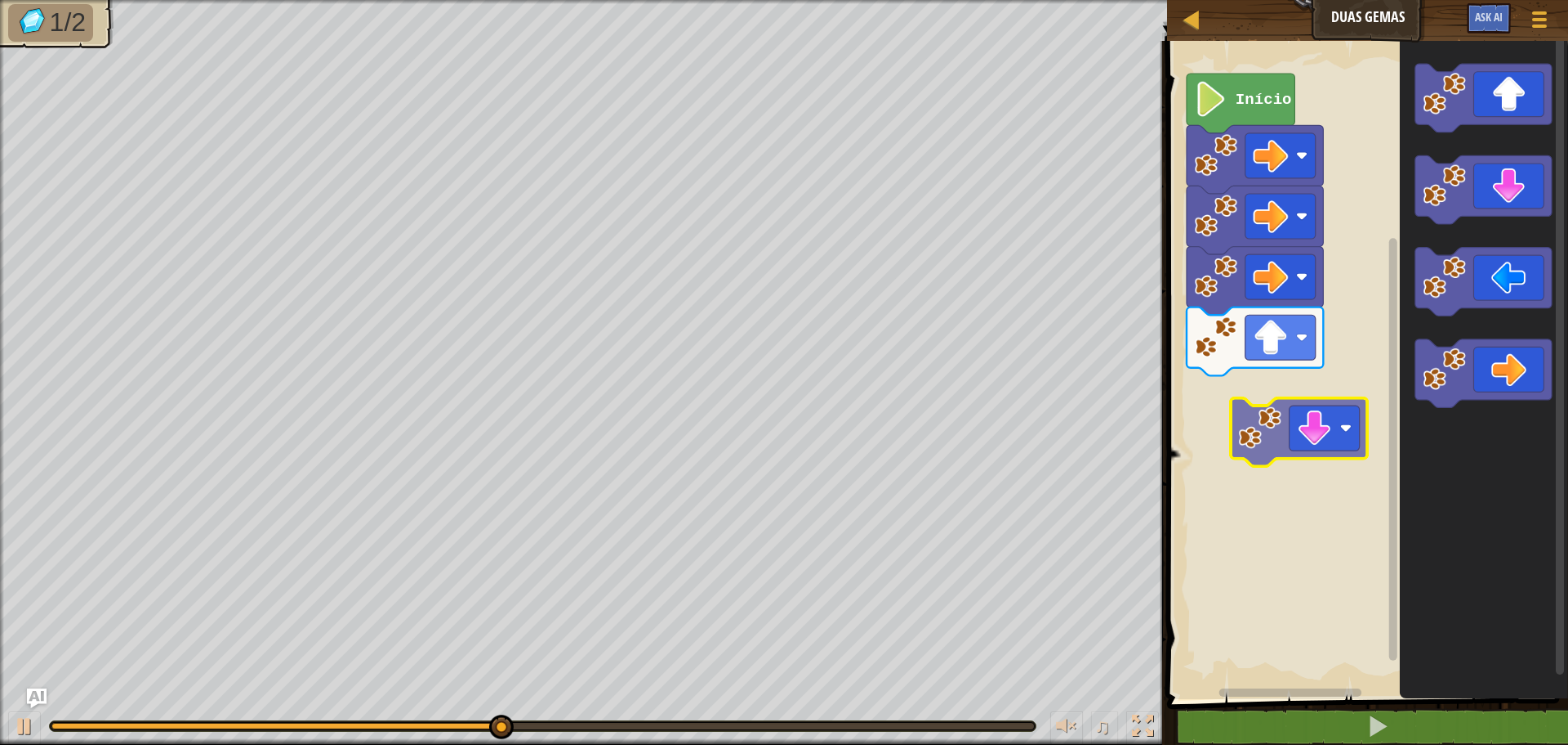
click at [1292, 446] on div "Início" at bounding box center [1365, 366] width 406 height 666
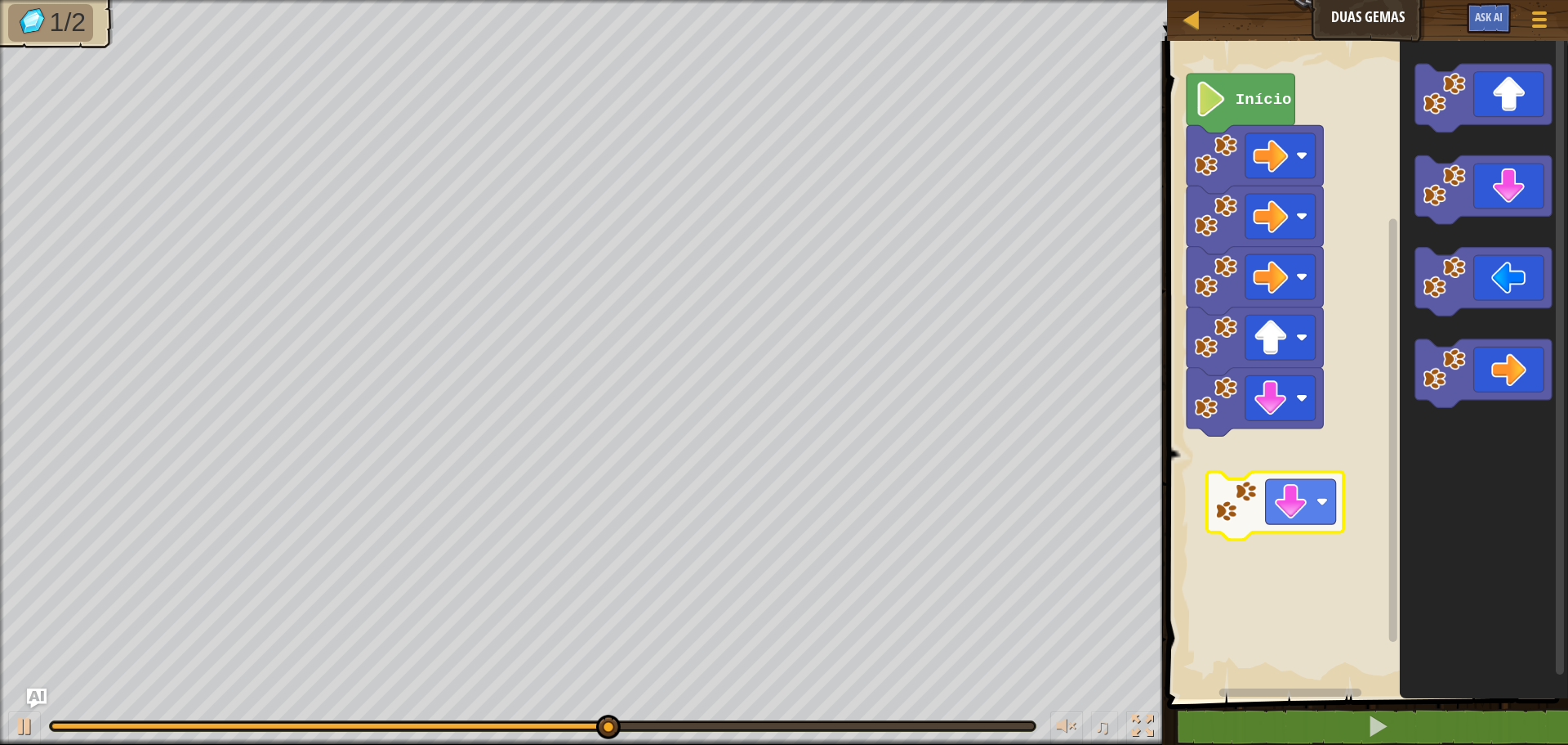
click at [1275, 516] on div "Início" at bounding box center [1365, 366] width 406 height 666
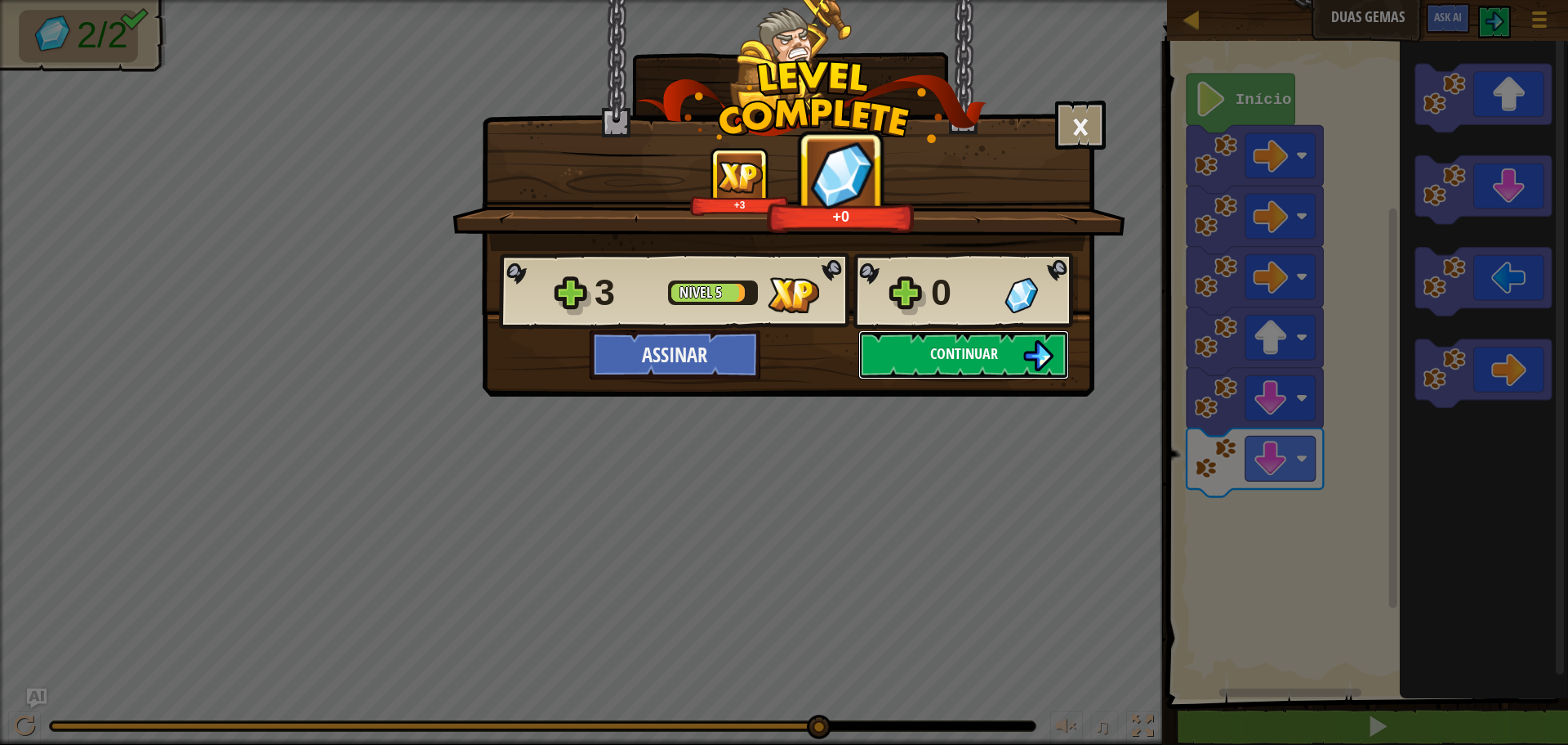
click at [1002, 350] on button "Continuar" at bounding box center [964, 354] width 211 height 49
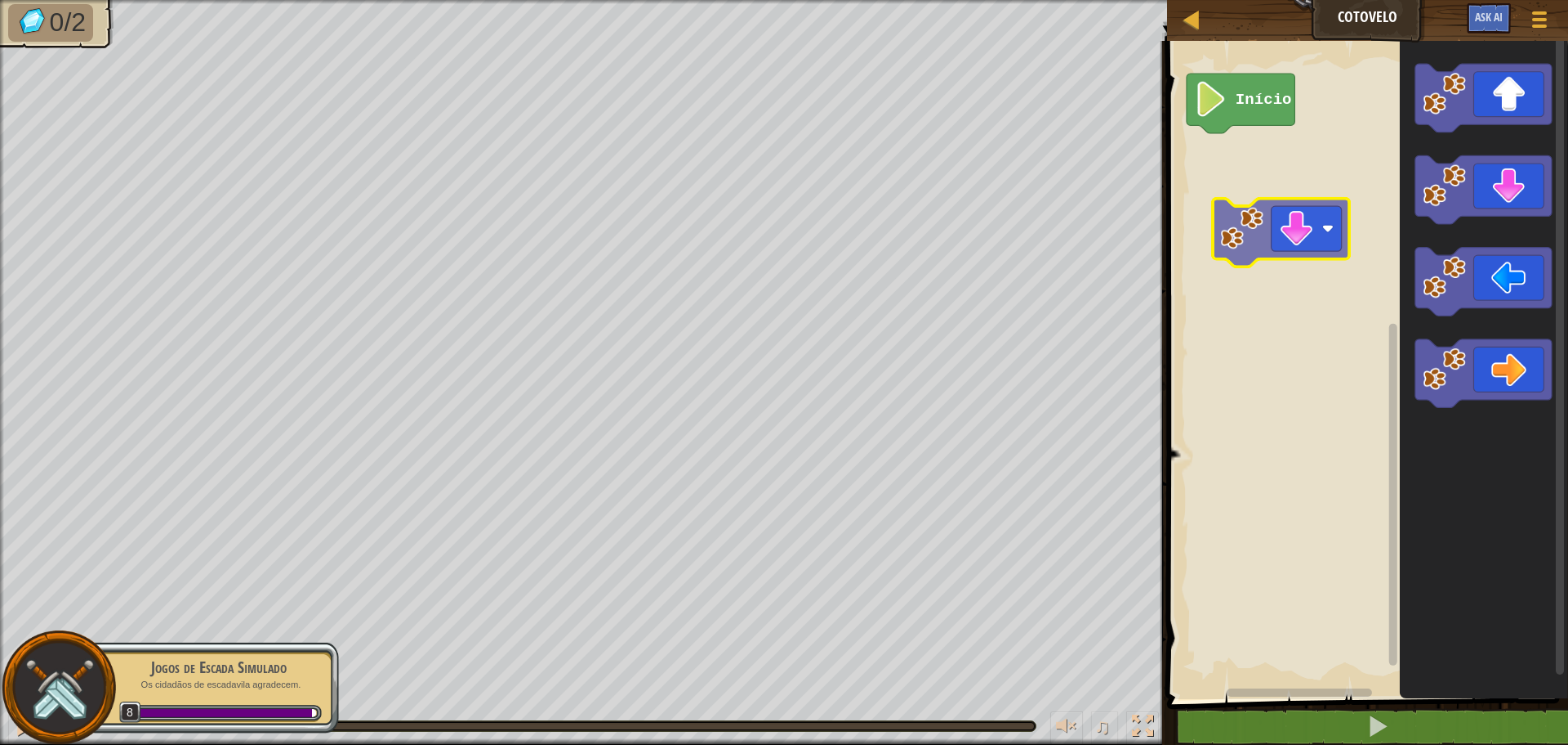
click at [1271, 214] on div "Início" at bounding box center [1365, 366] width 406 height 666
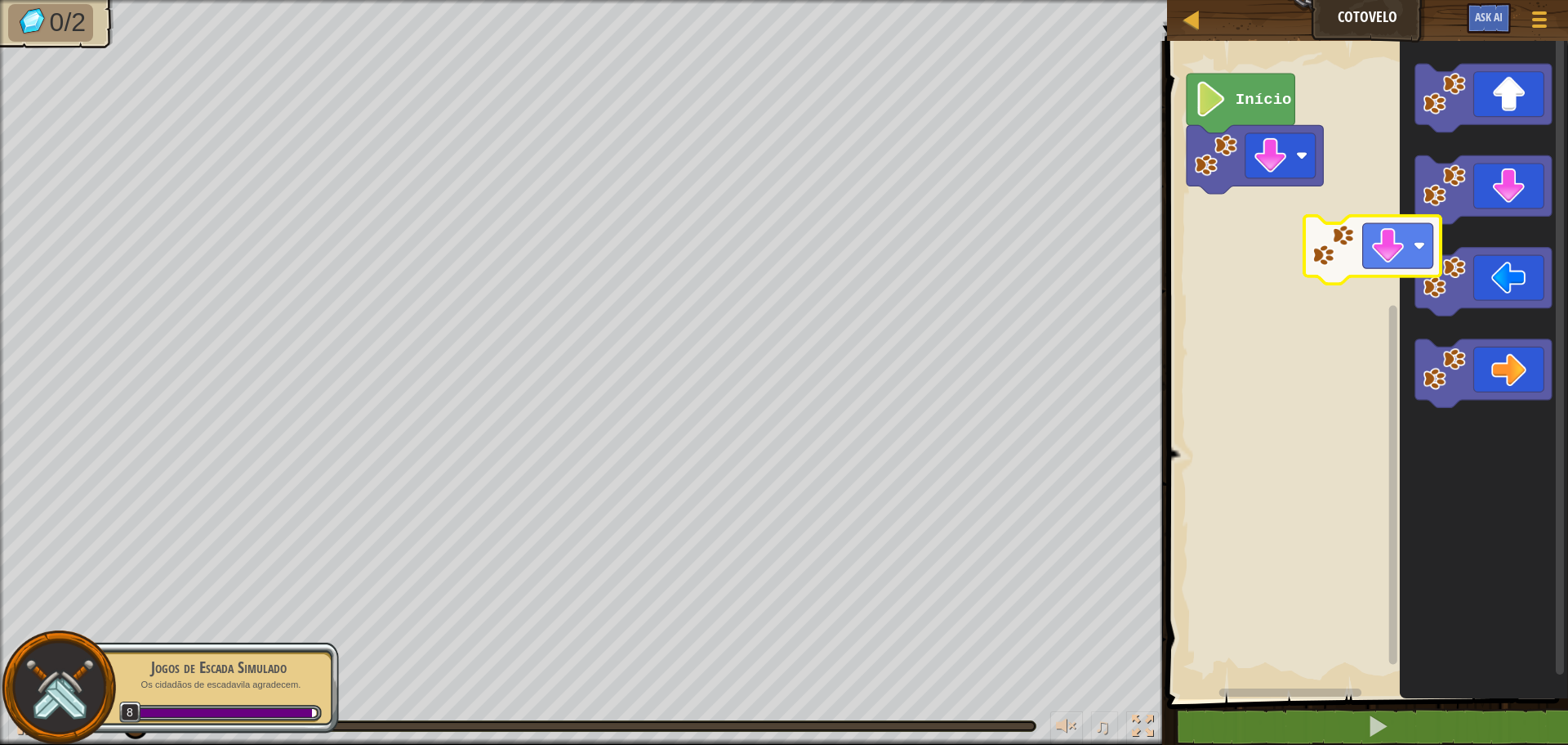
click at [1331, 239] on div "Início" at bounding box center [1365, 366] width 406 height 666
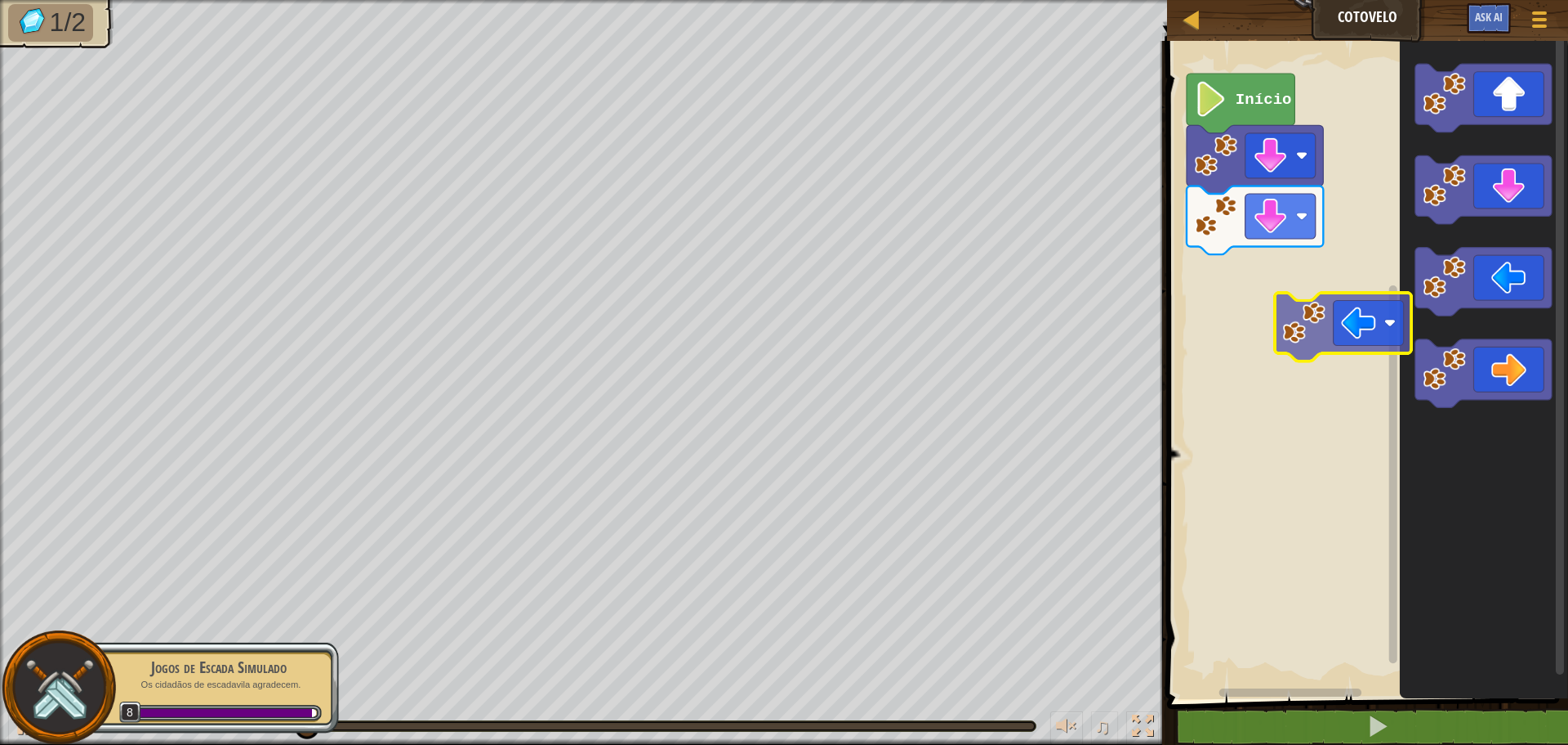
click at [1278, 317] on div "Início" at bounding box center [1365, 366] width 406 height 666
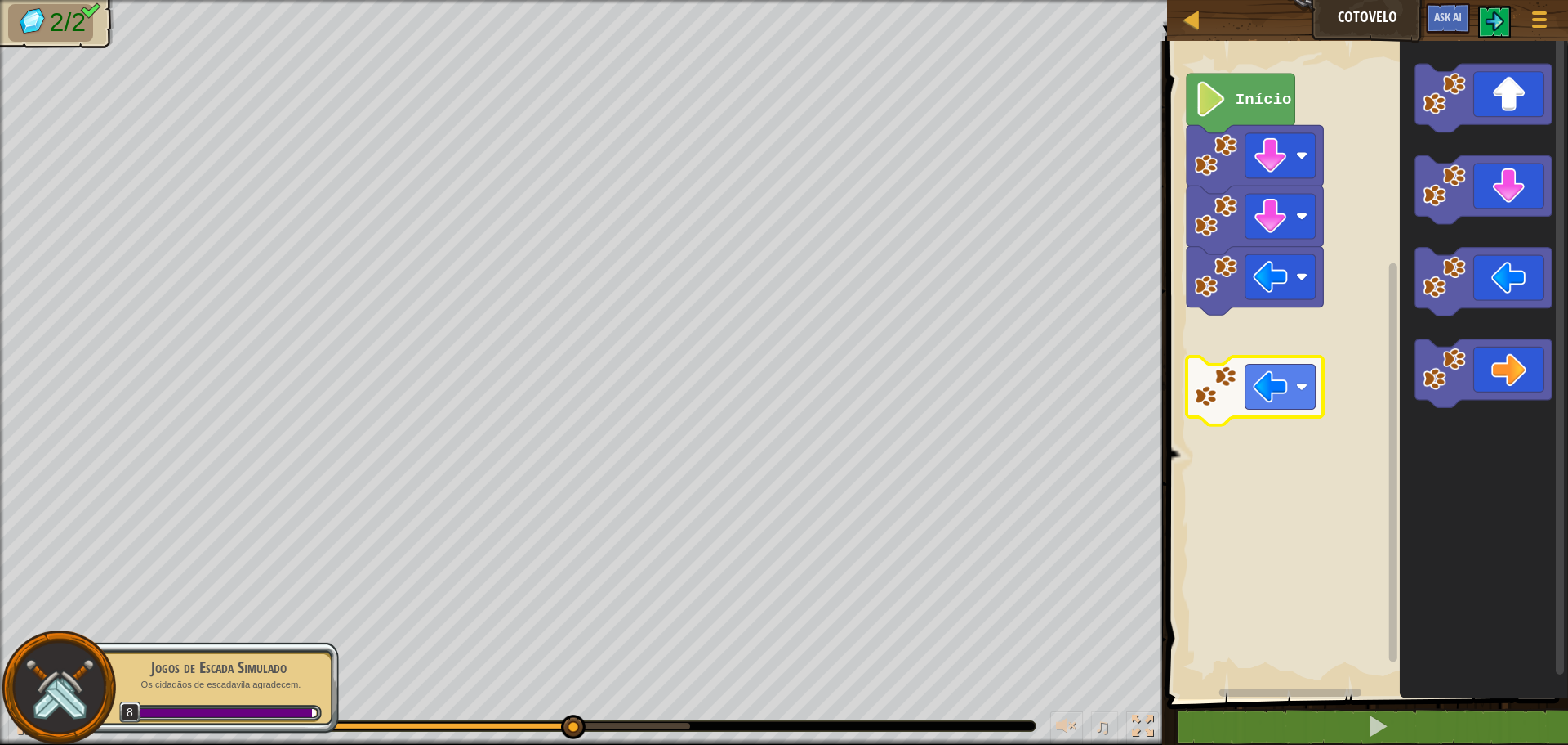
click at [1258, 364] on div "Início" at bounding box center [1365, 366] width 406 height 666
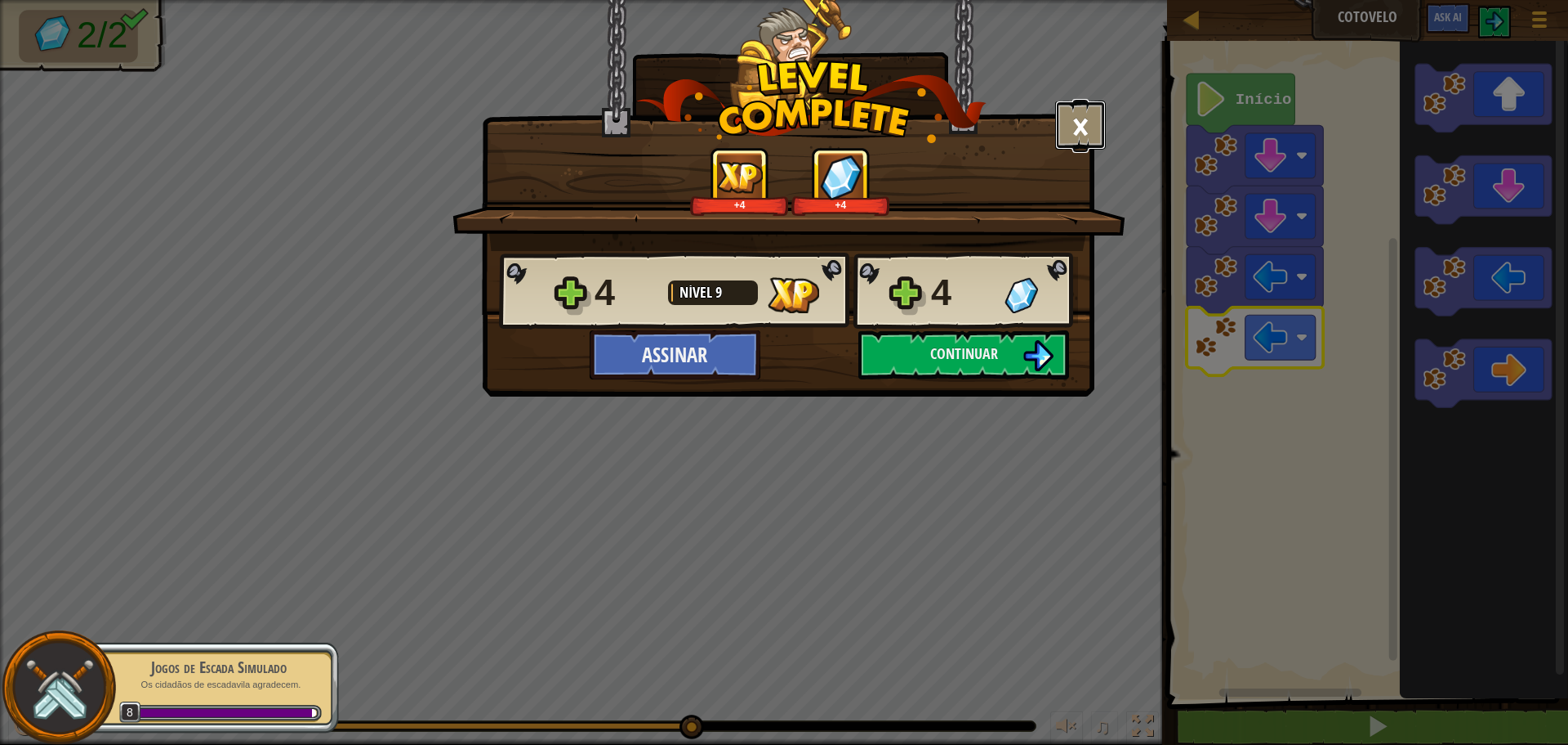
click at [1078, 121] on button "×" at bounding box center [1080, 125] width 50 height 49
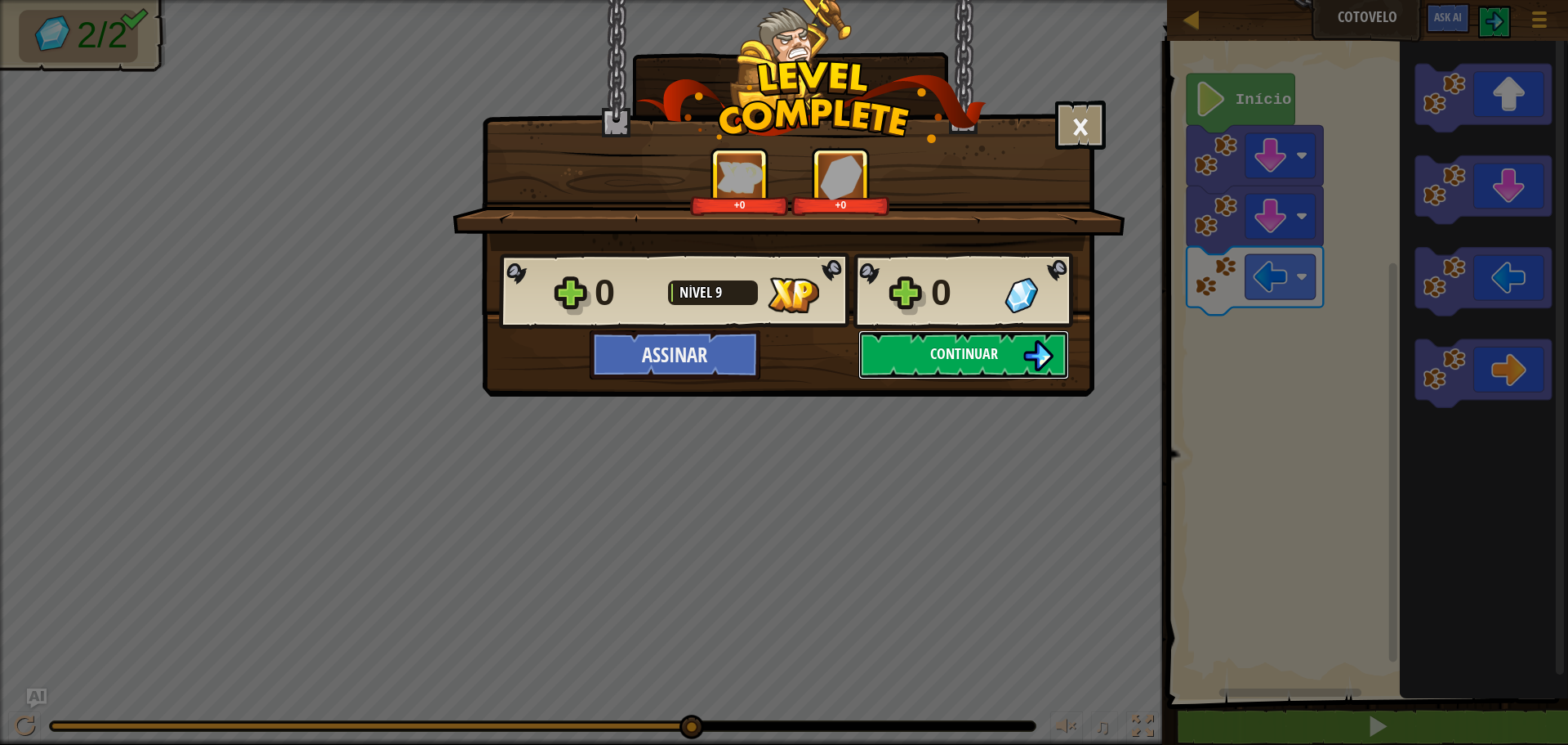
click at [1032, 350] on img at bounding box center [1038, 356] width 31 height 31
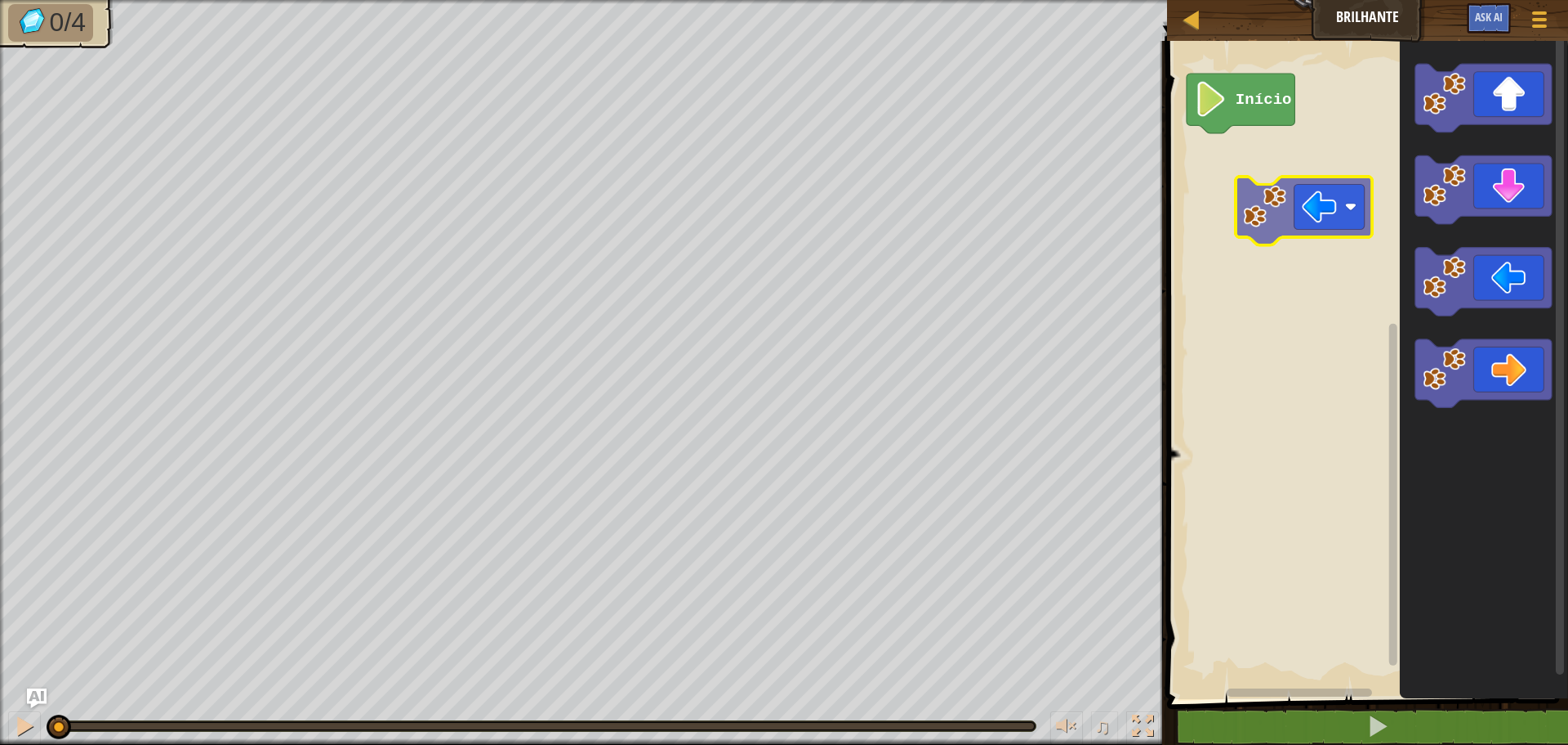
click at [1315, 212] on div "Início" at bounding box center [1365, 366] width 406 height 666
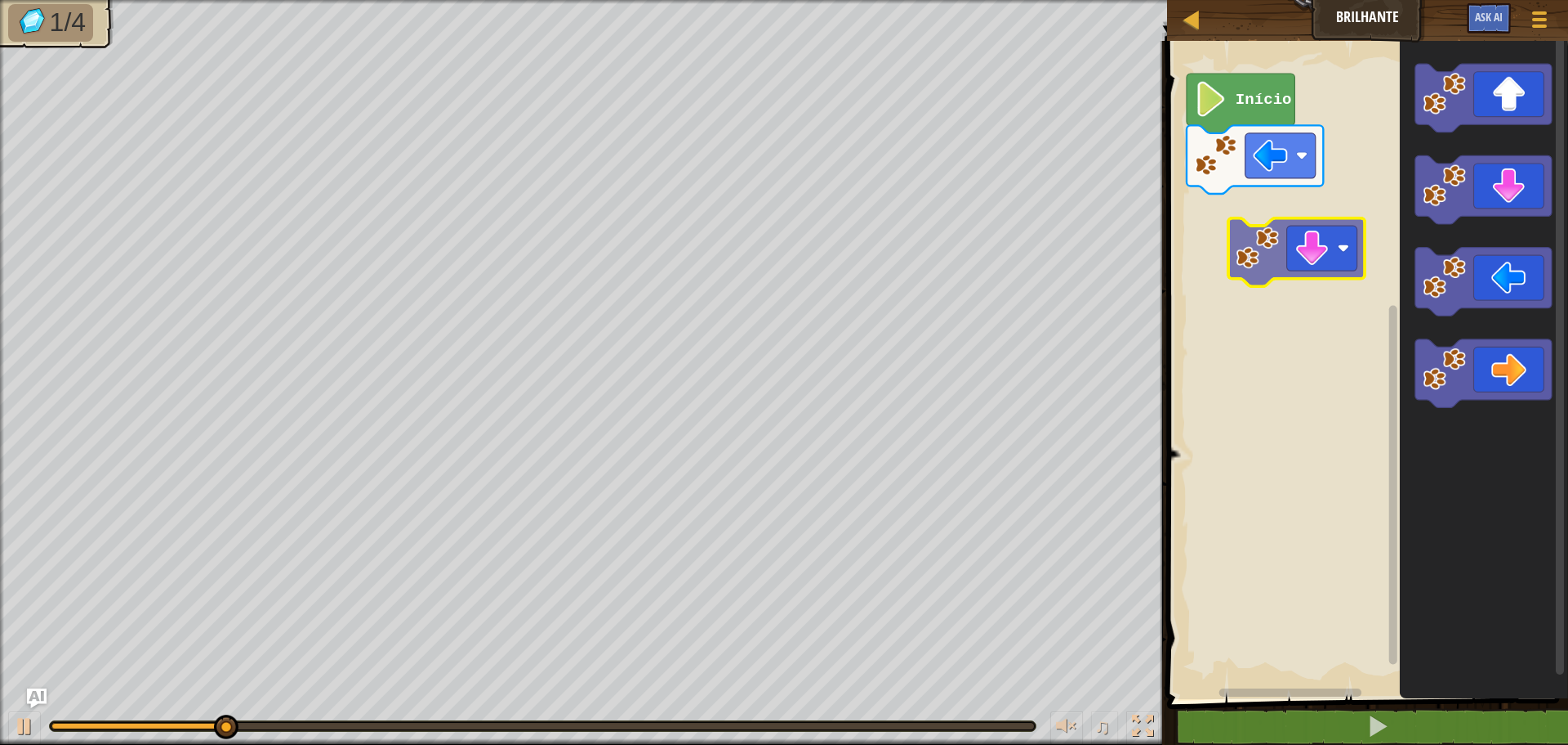
click at [1288, 233] on div "Início" at bounding box center [1365, 366] width 406 height 666
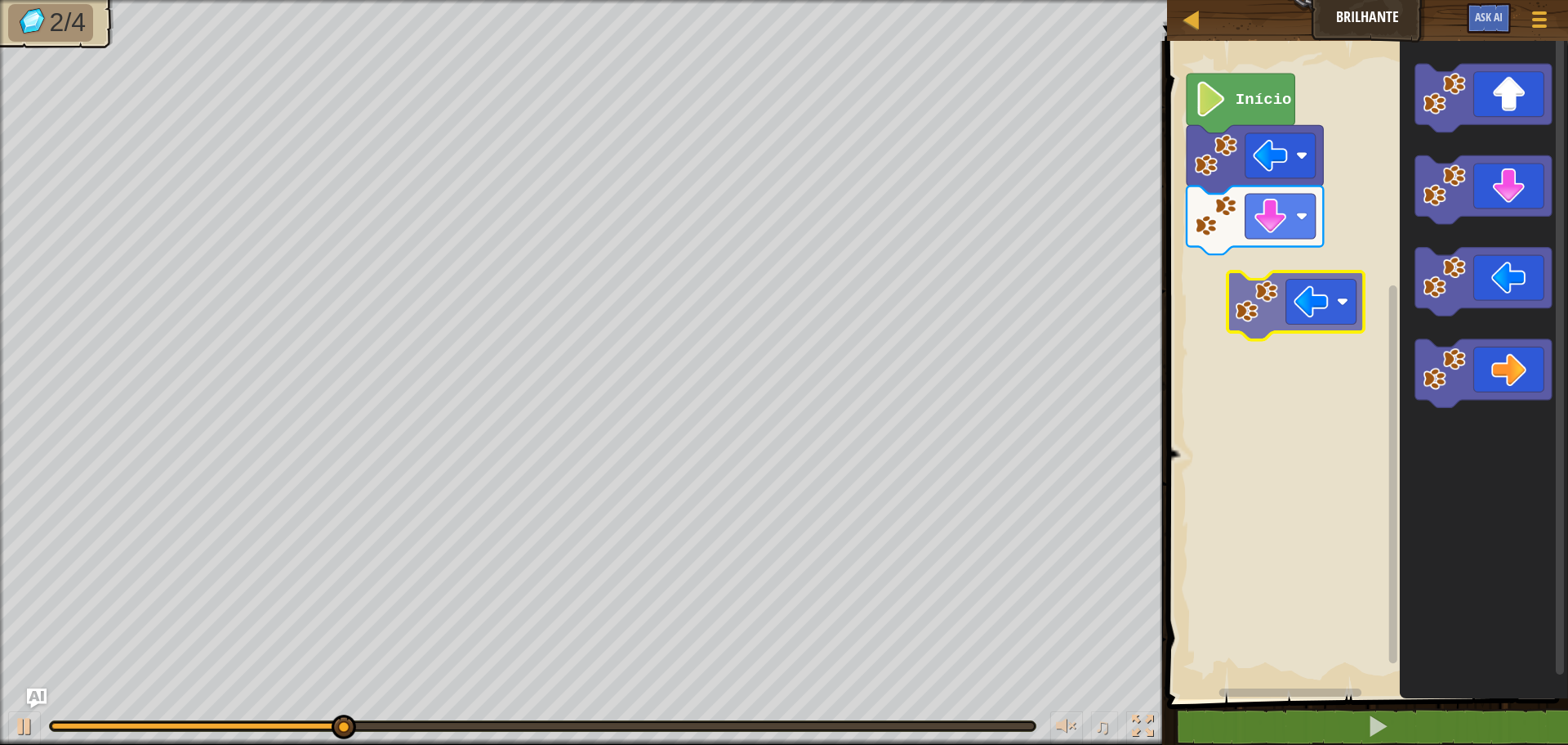
click at [1299, 301] on div "Início" at bounding box center [1365, 366] width 406 height 666
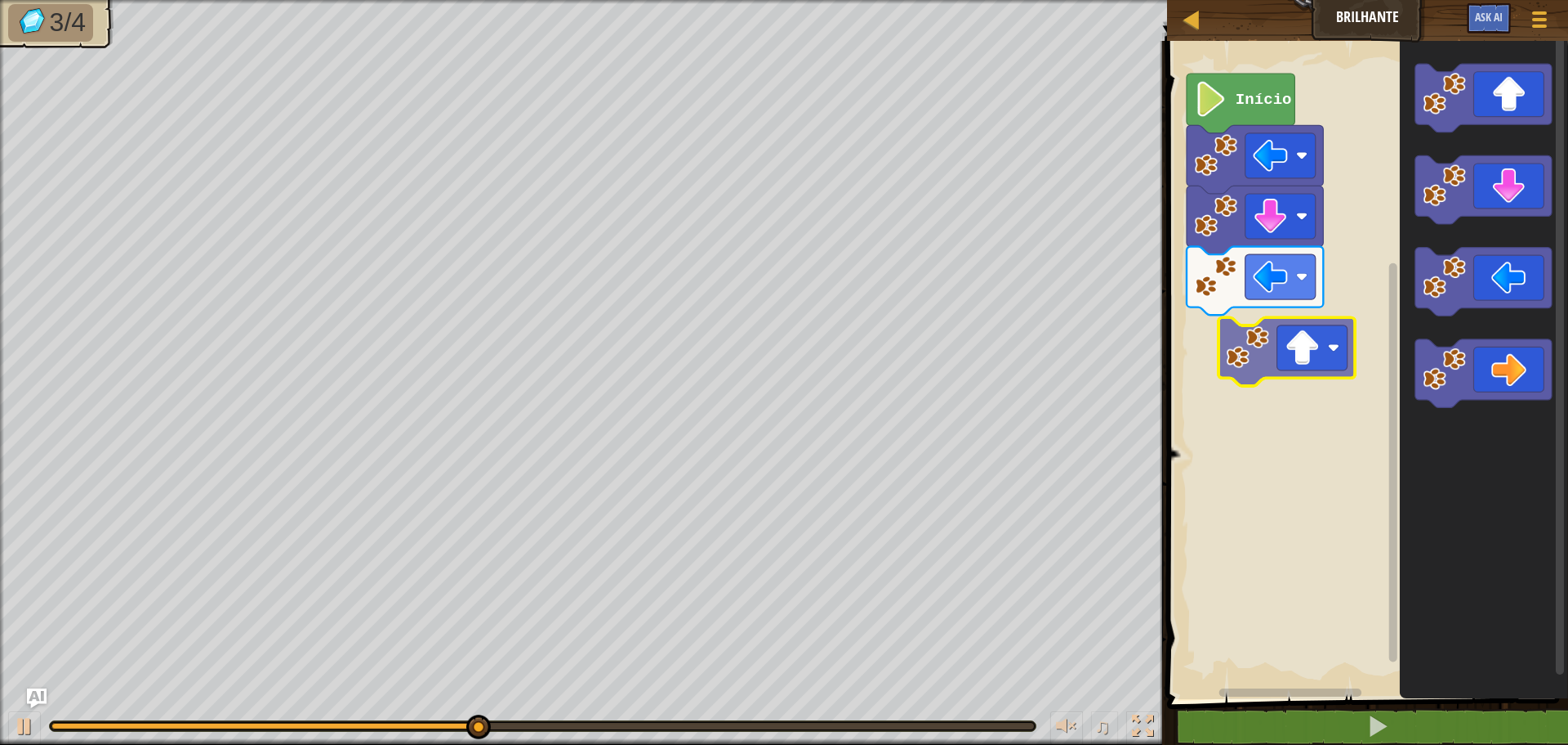
click at [1308, 370] on div "Início" at bounding box center [1365, 366] width 406 height 666
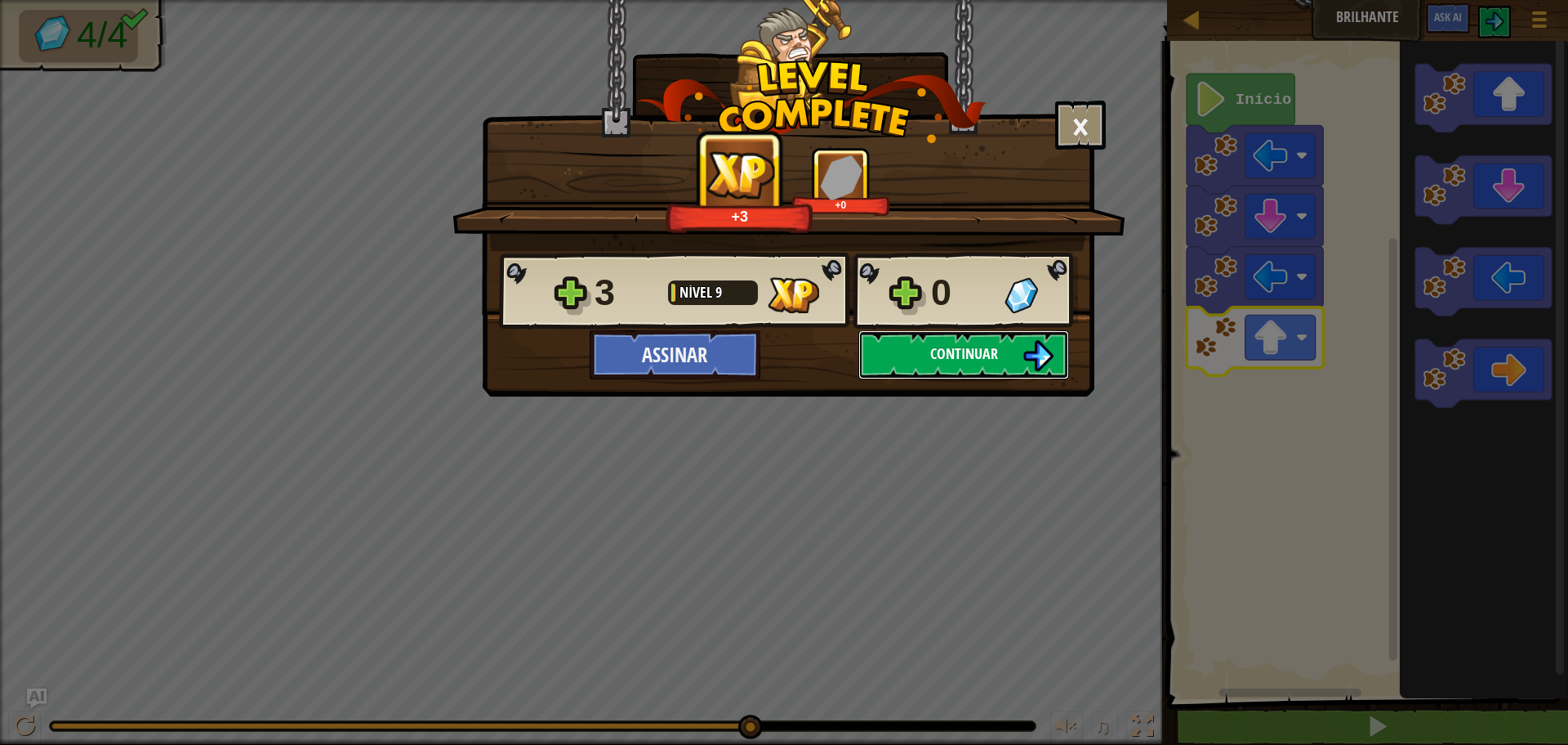
click at [1005, 346] on button "Continuar" at bounding box center [964, 354] width 211 height 49
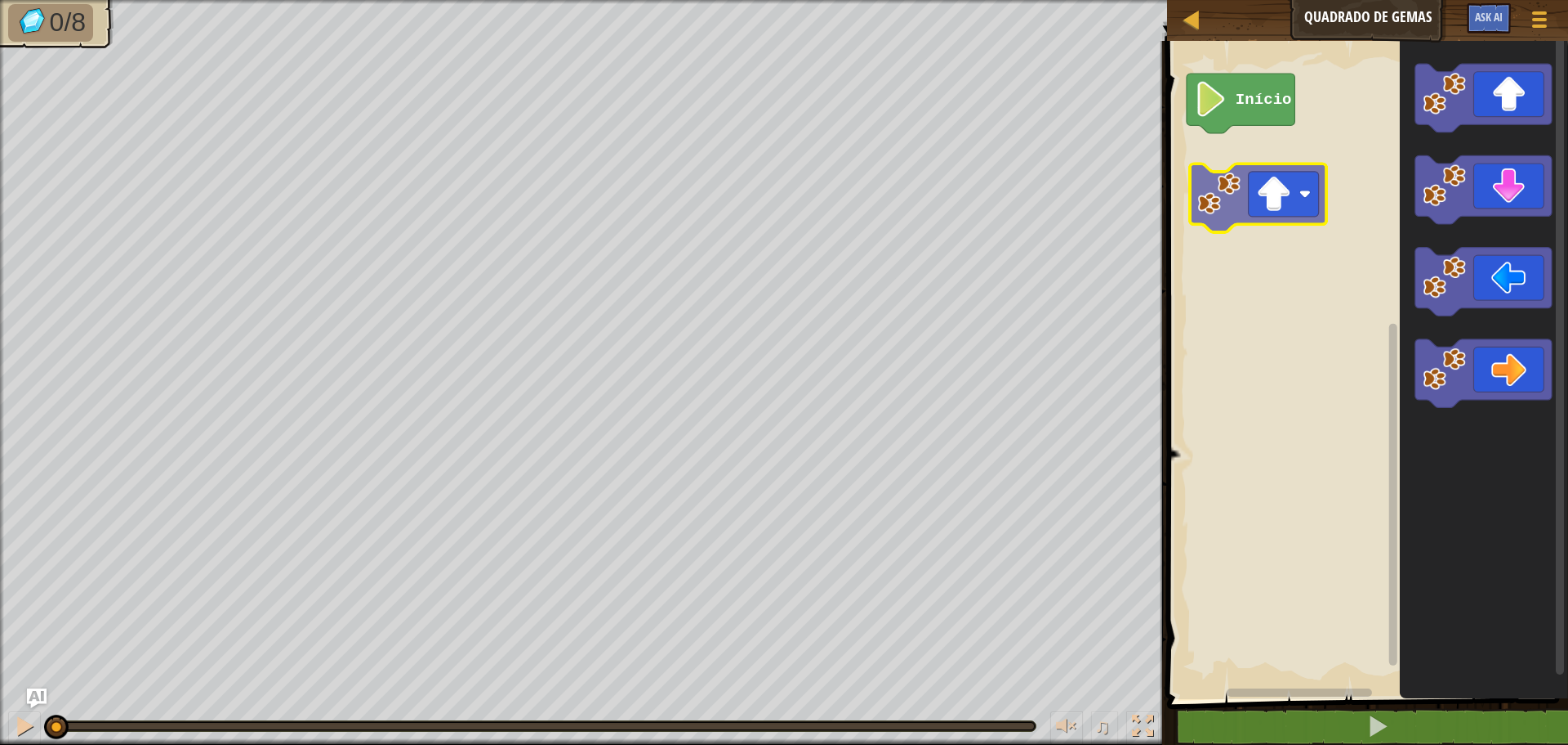
click at [1273, 214] on div "Início" at bounding box center [1365, 366] width 406 height 666
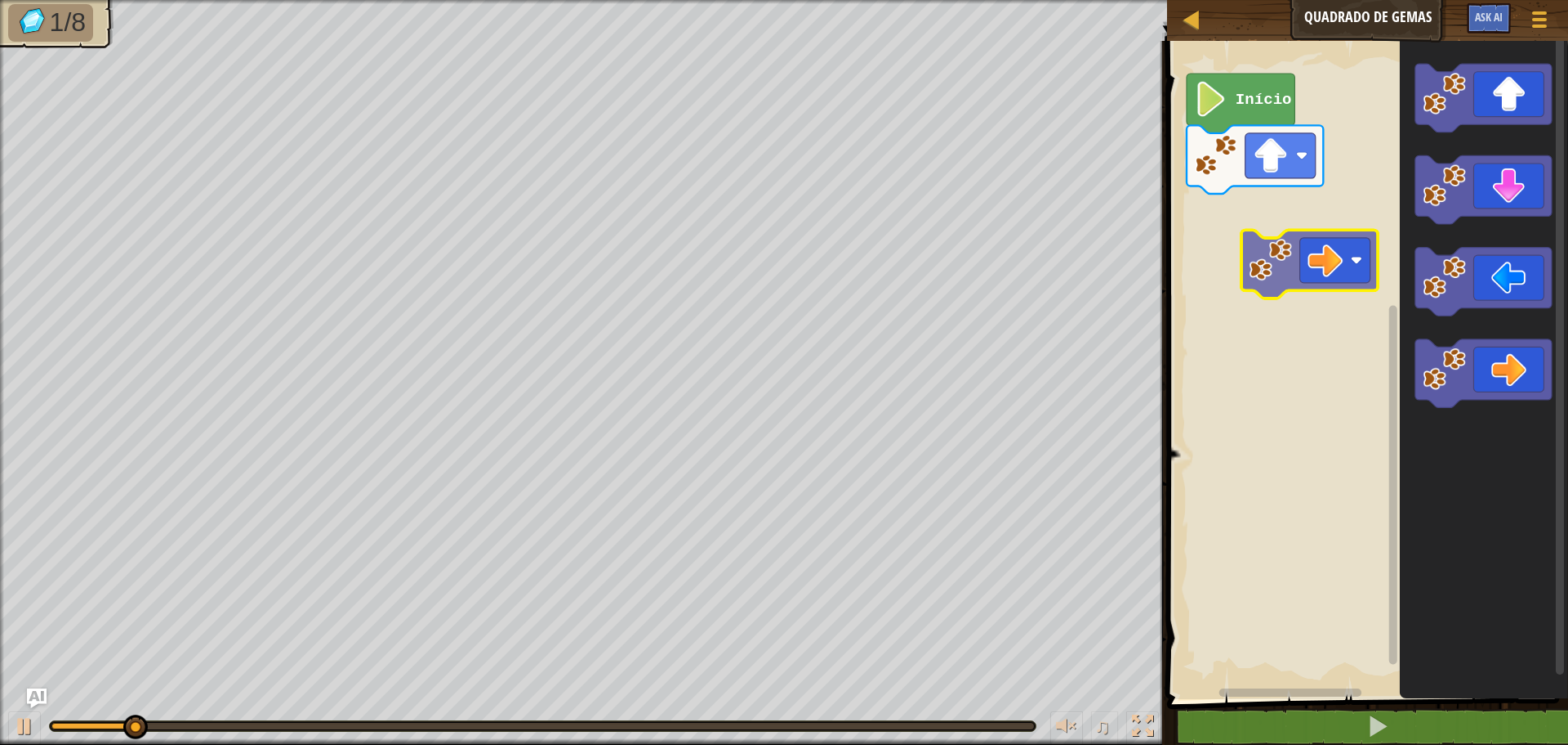
click at [1275, 260] on div "Início" at bounding box center [1365, 366] width 406 height 666
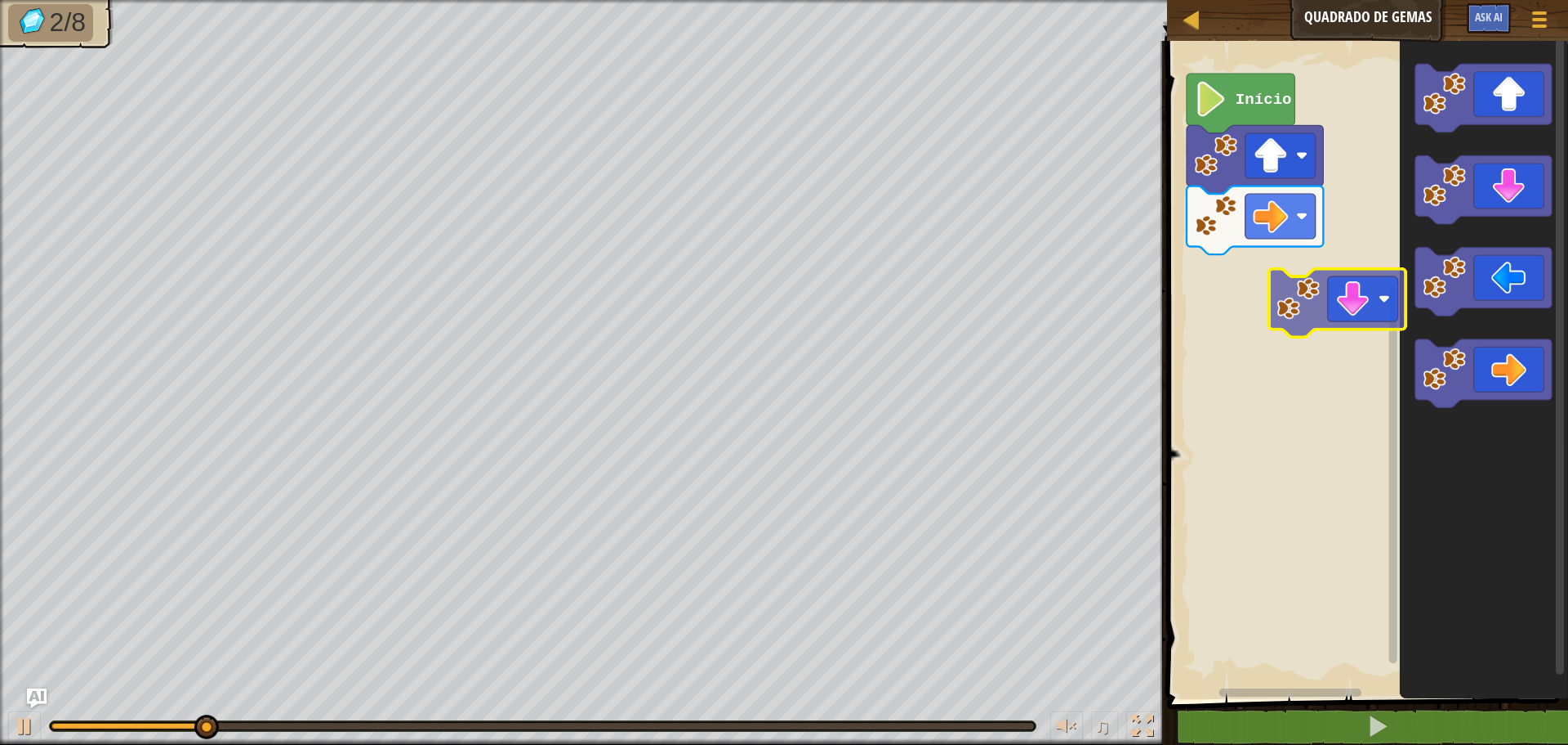
click at [1306, 311] on div "Início" at bounding box center [1365, 366] width 406 height 666
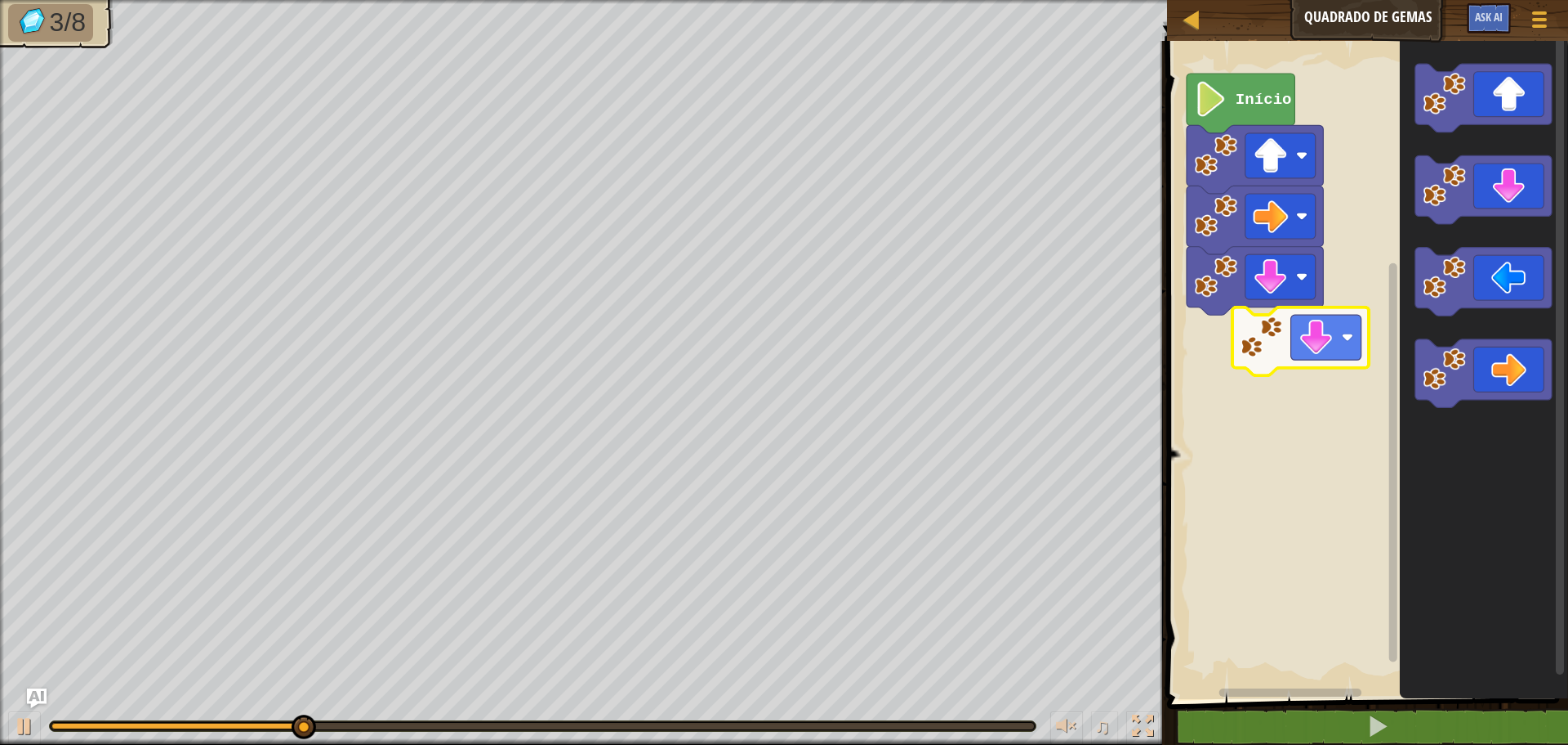
click at [1291, 360] on div "Início" at bounding box center [1365, 366] width 406 height 666
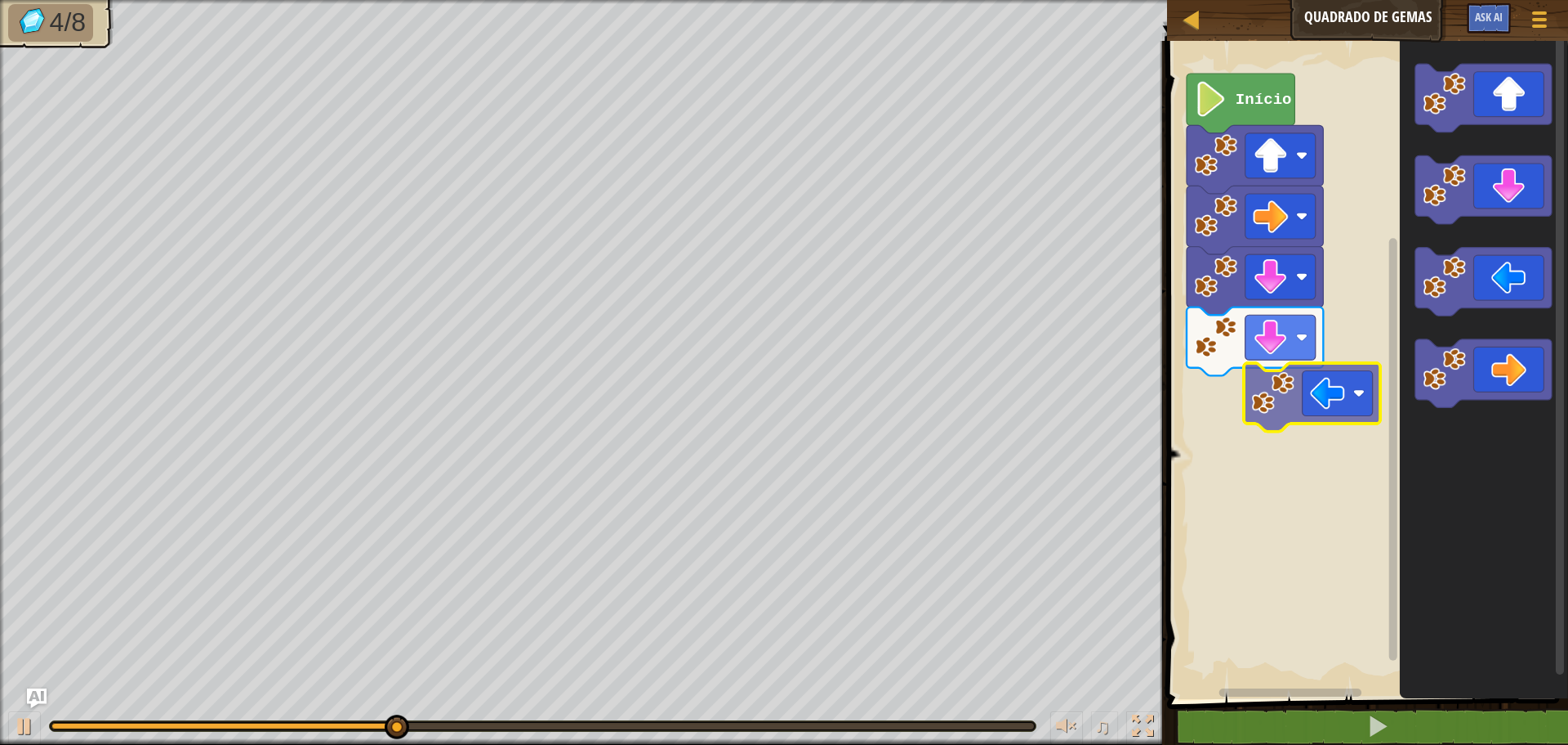
click at [1290, 452] on div "Início" at bounding box center [1365, 366] width 406 height 666
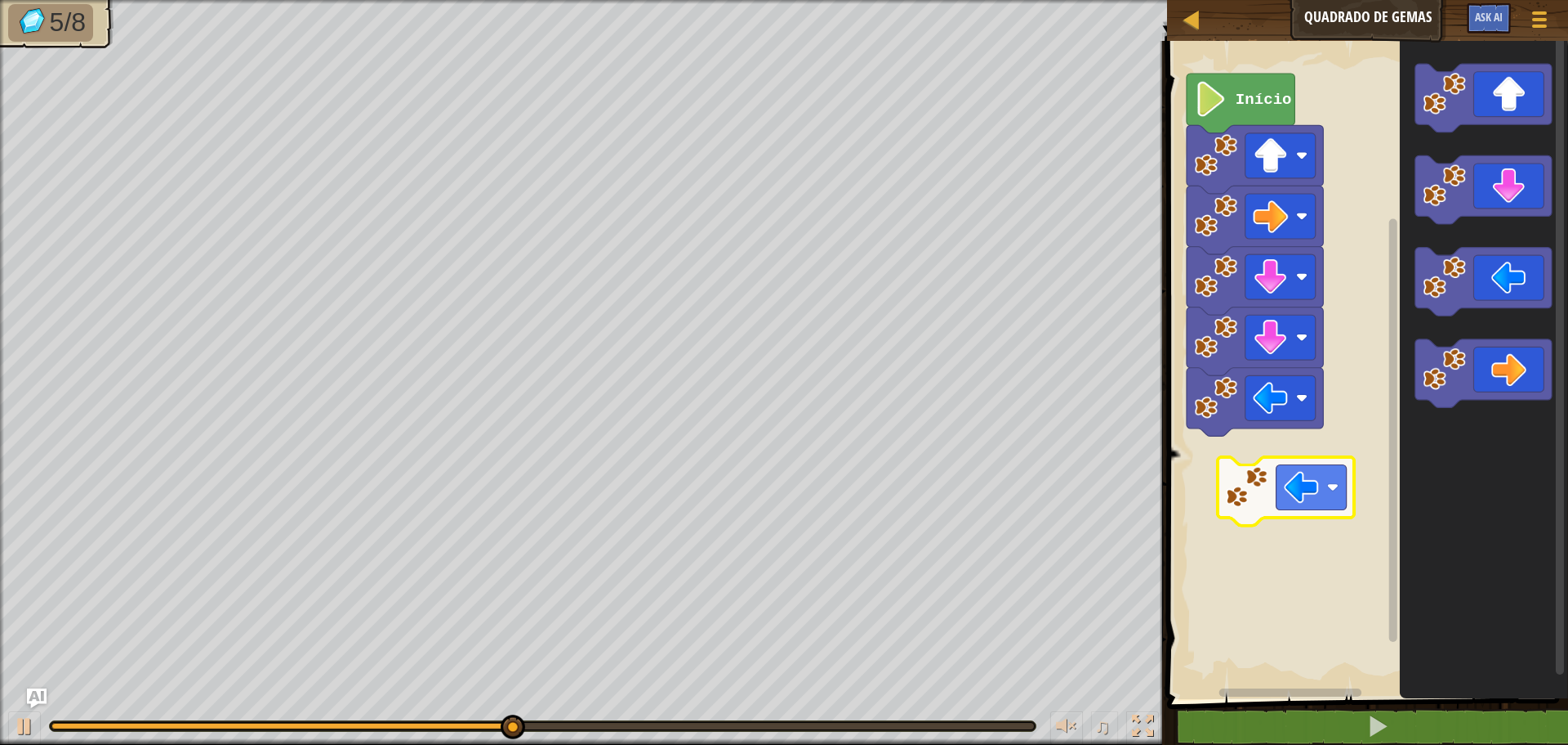
click at [1264, 495] on div "Início" at bounding box center [1365, 366] width 406 height 666
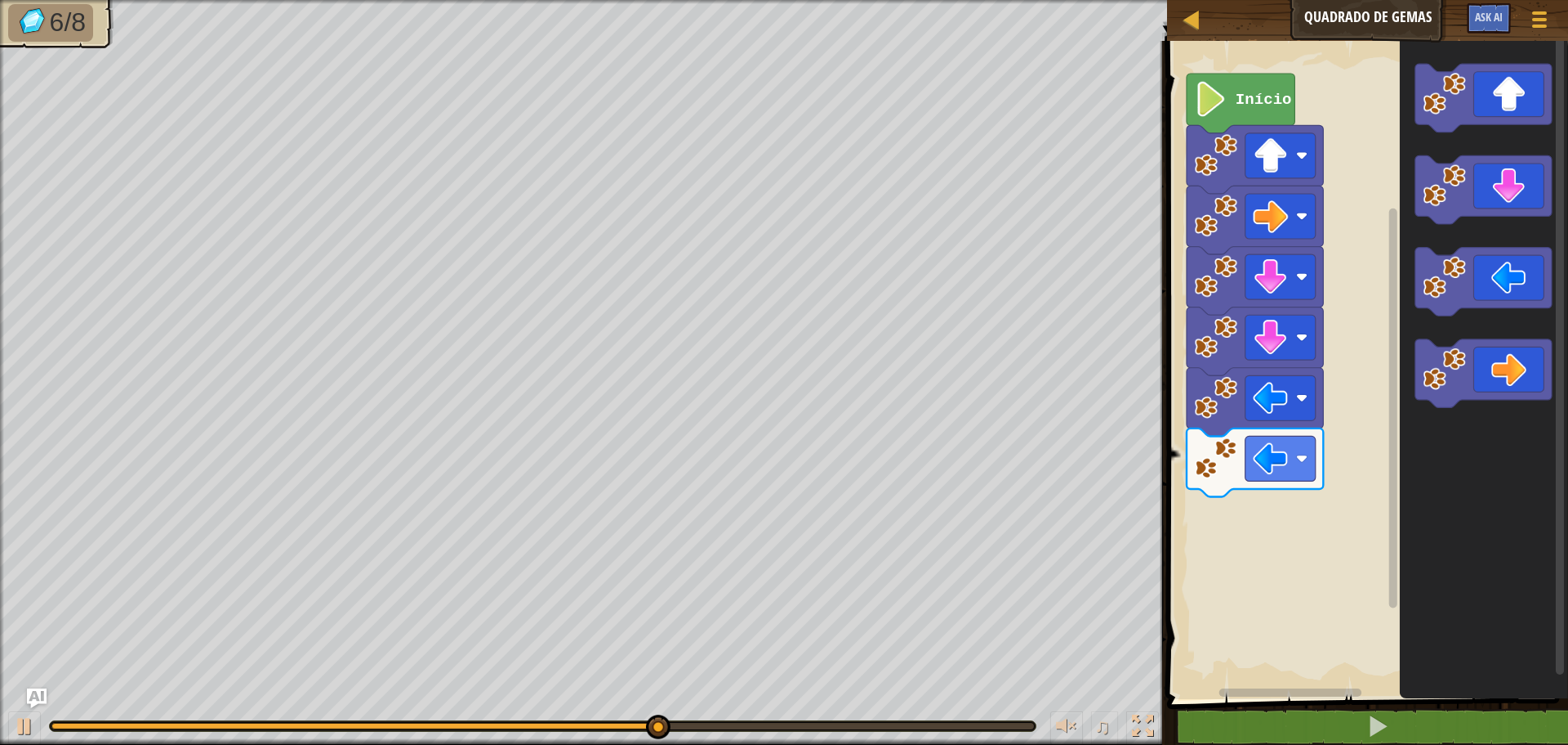
click at [1369, 478] on div "Início" at bounding box center [1365, 366] width 406 height 666
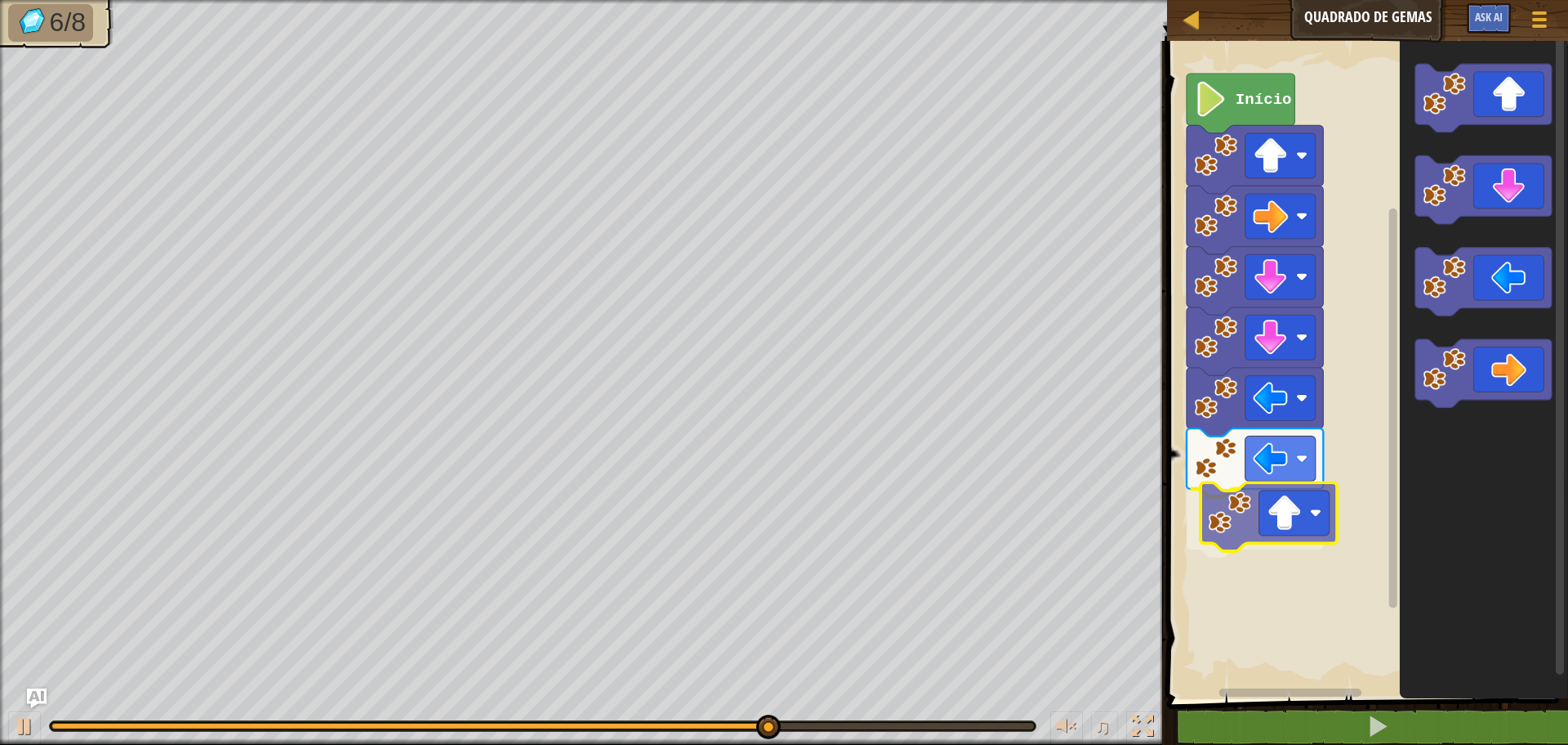
click at [1275, 542] on div "Início" at bounding box center [1365, 366] width 406 height 666
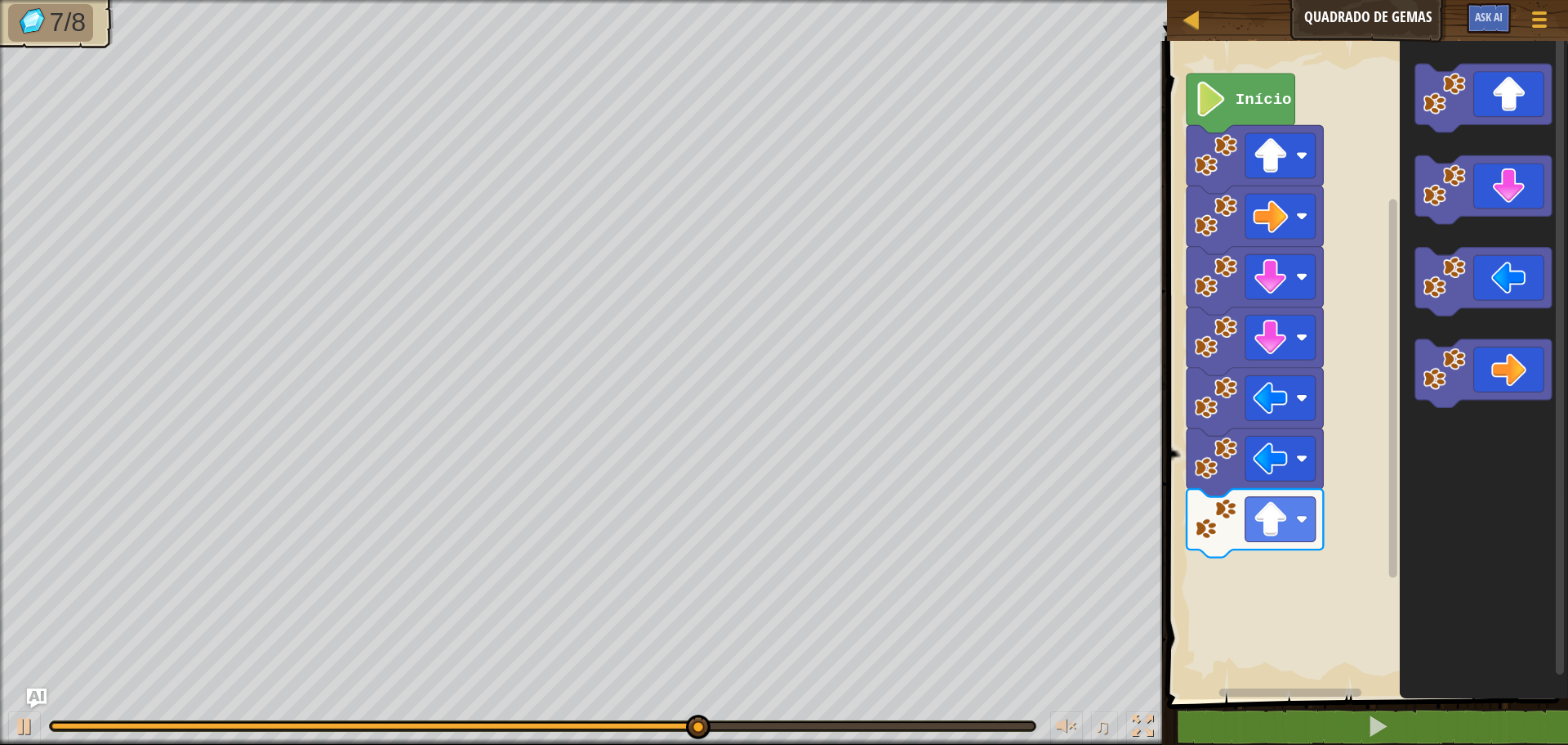
click at [1275, 588] on div "Início" at bounding box center [1365, 366] width 406 height 666
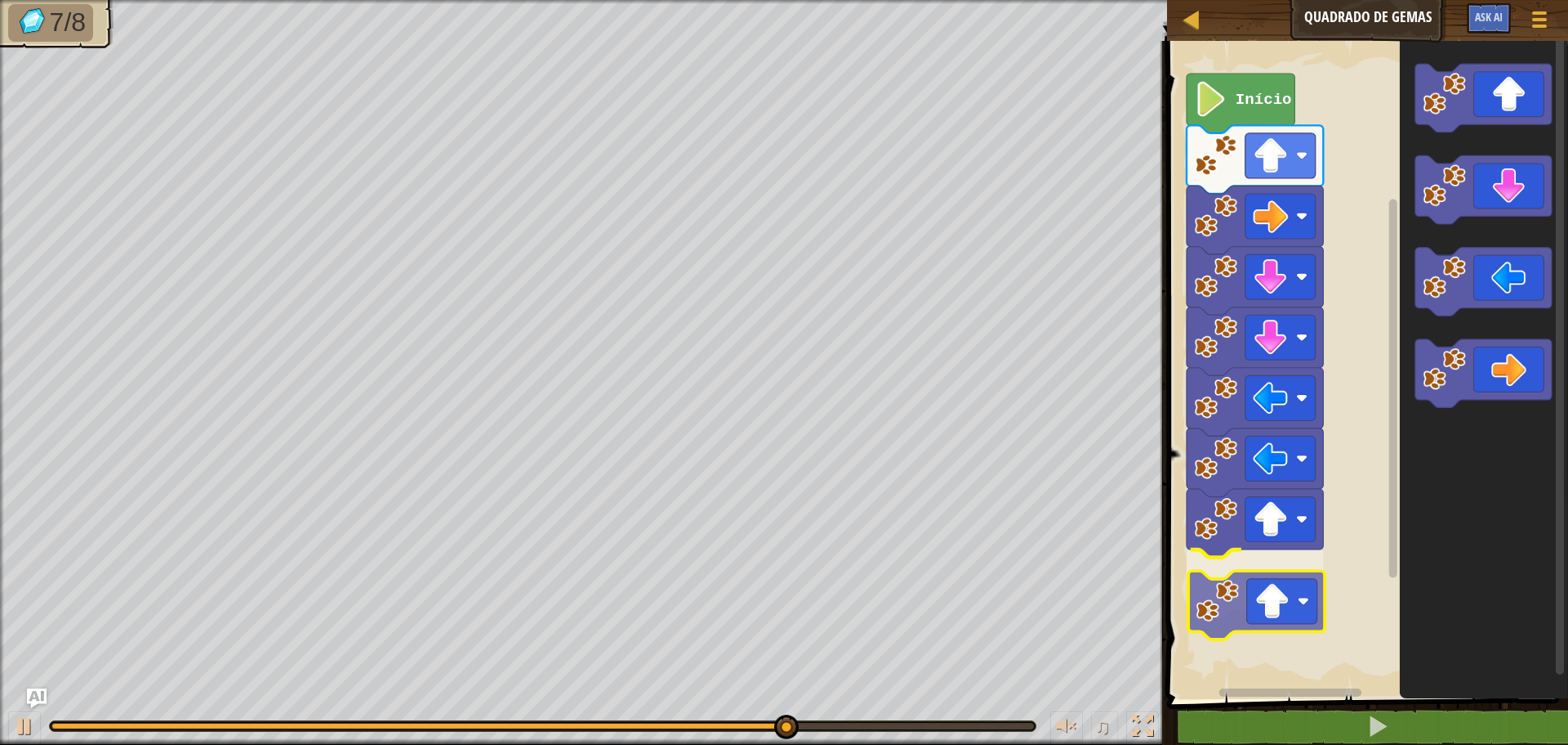
click at [1249, 616] on div "Início" at bounding box center [1365, 366] width 406 height 666
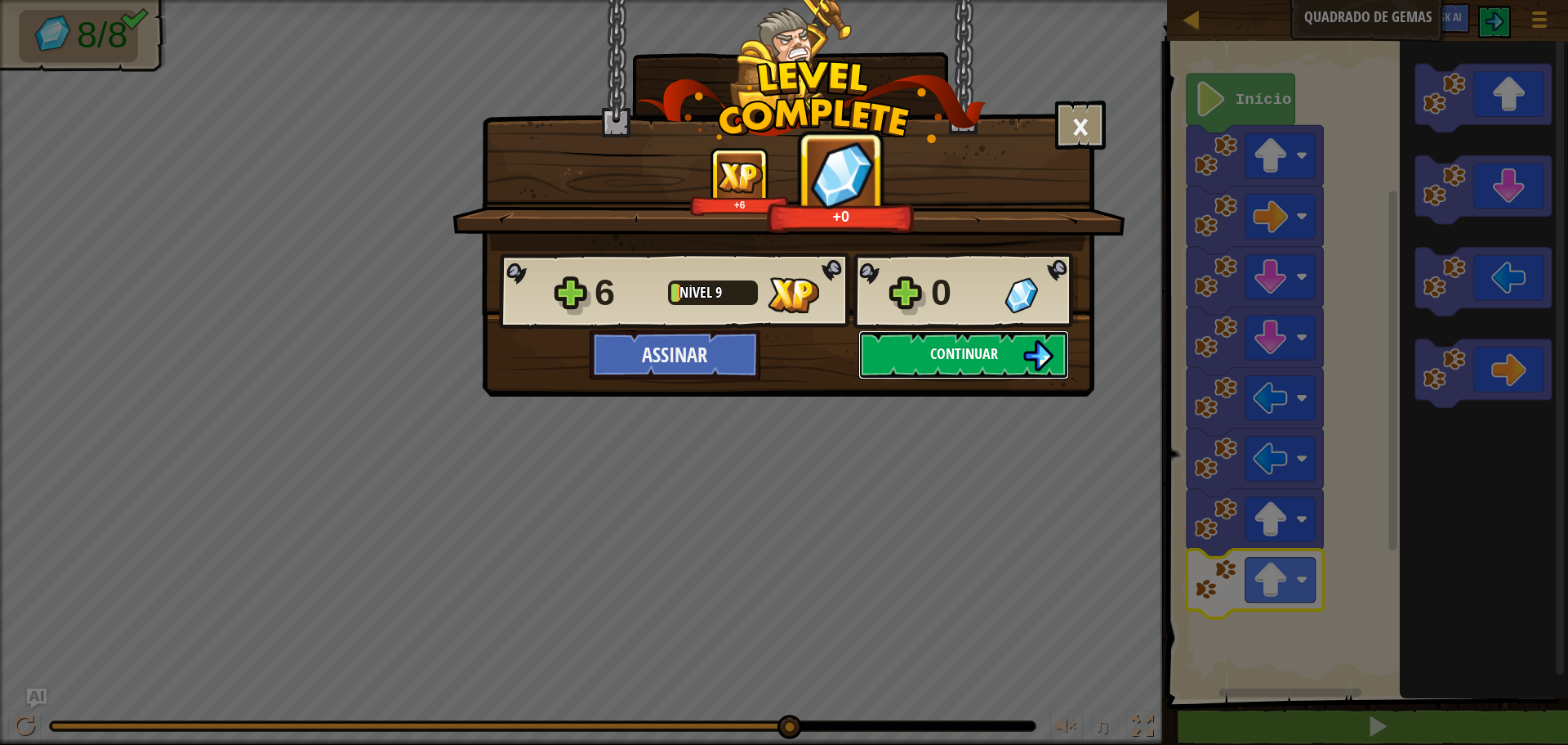
click at [1006, 360] on button "Continuar" at bounding box center [964, 354] width 211 height 49
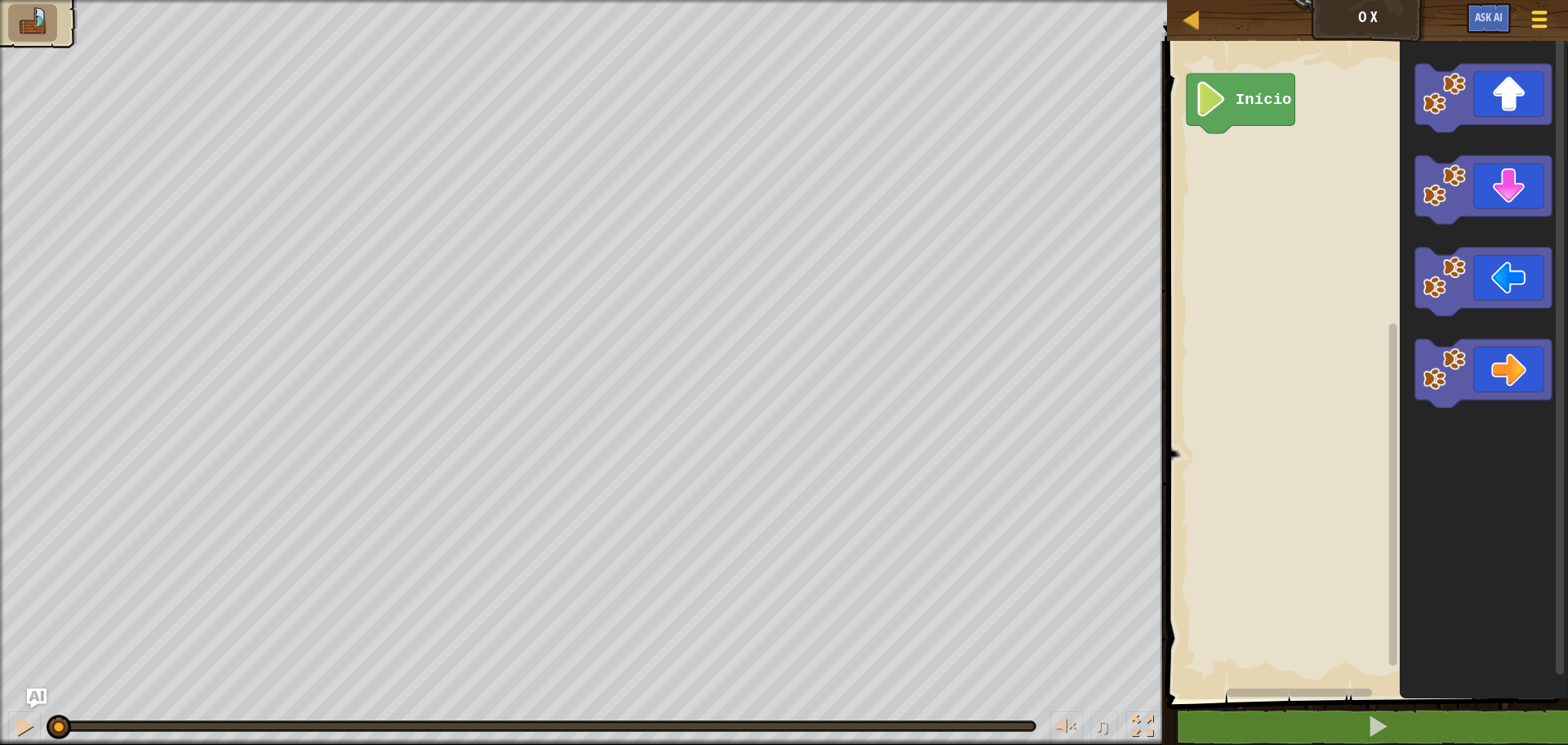
click at [1543, 18] on span at bounding box center [1540, 20] width 16 height 4
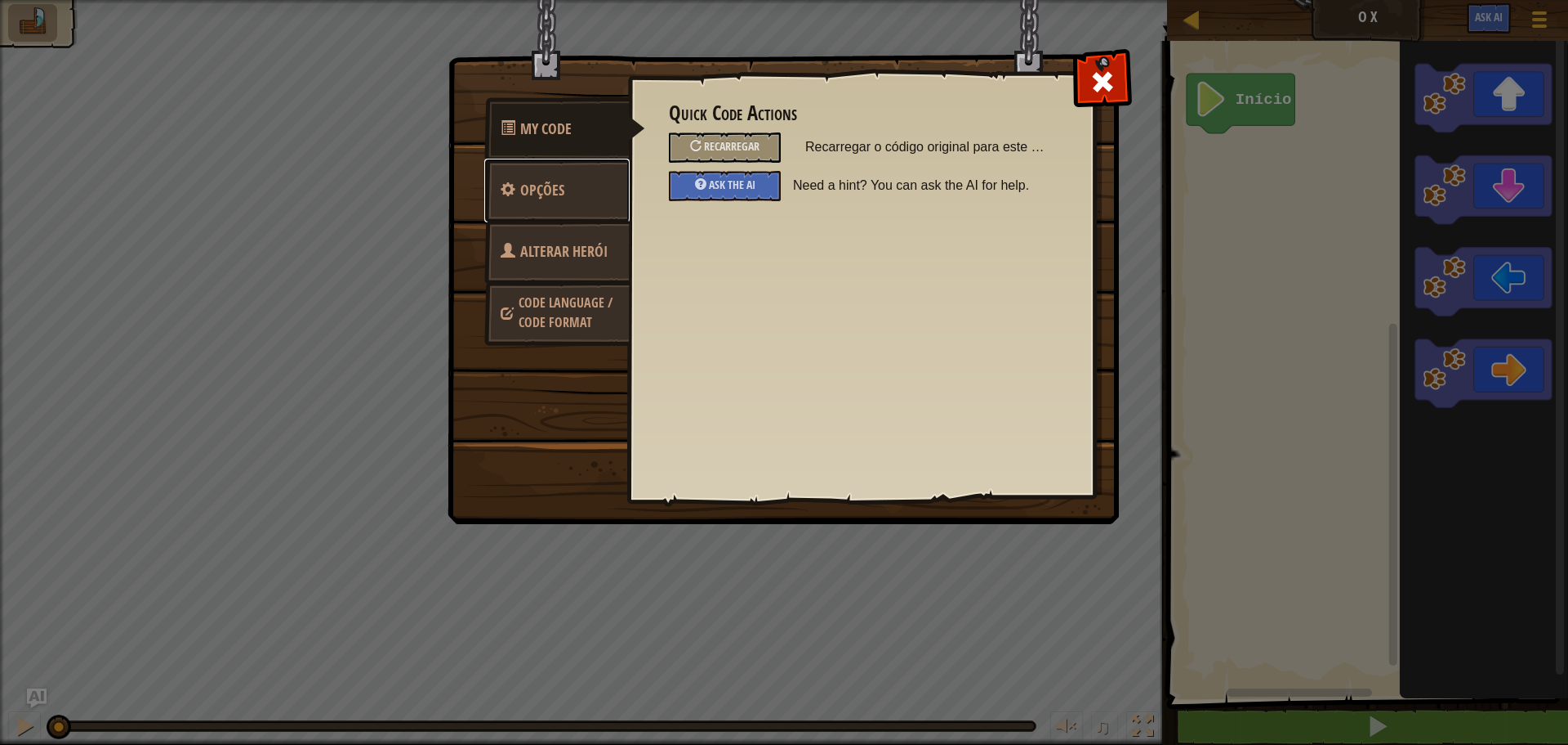
click at [588, 191] on link "Opções" at bounding box center [557, 190] width 146 height 63
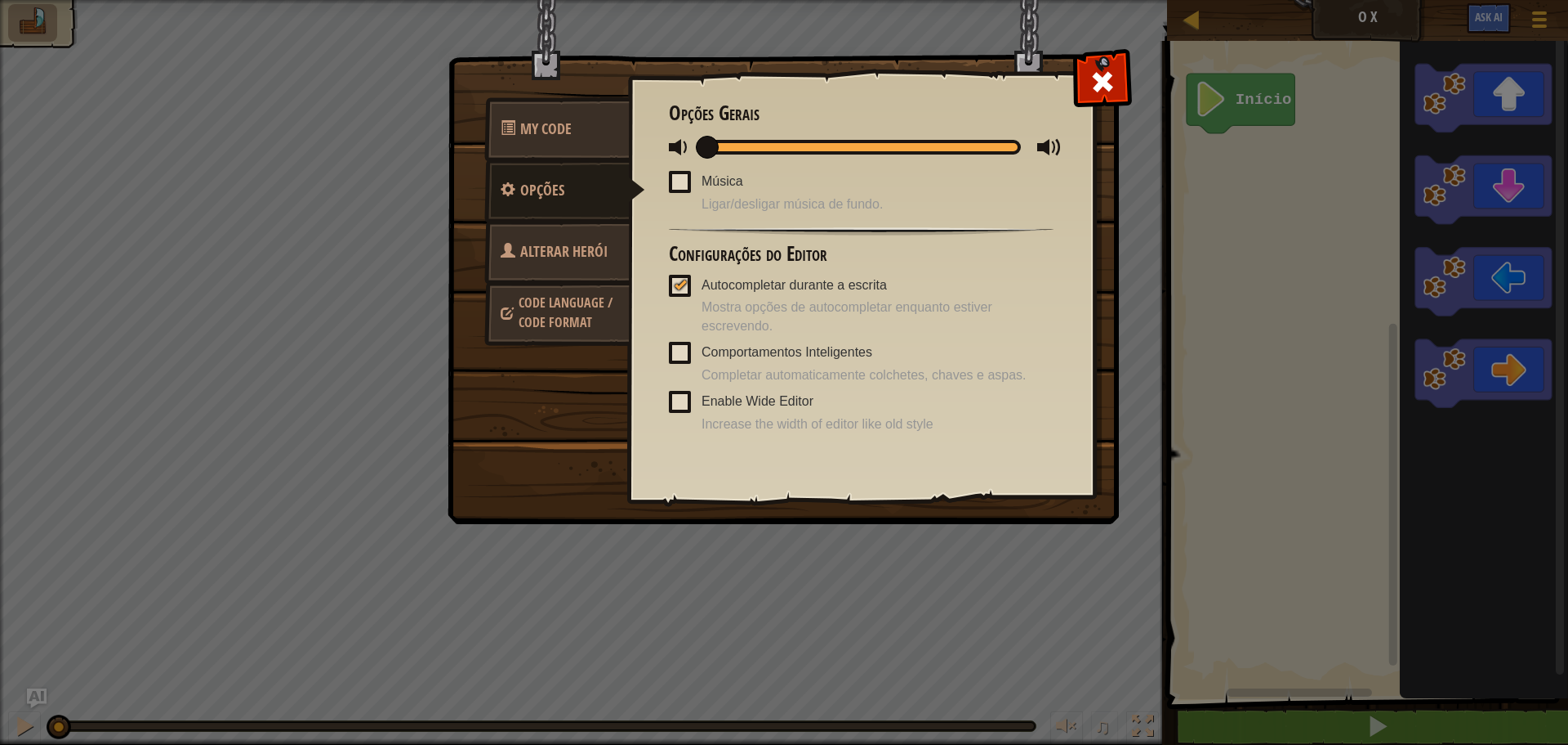
click at [573, 258] on span "Alterar Herói" at bounding box center [563, 251] width 87 height 20
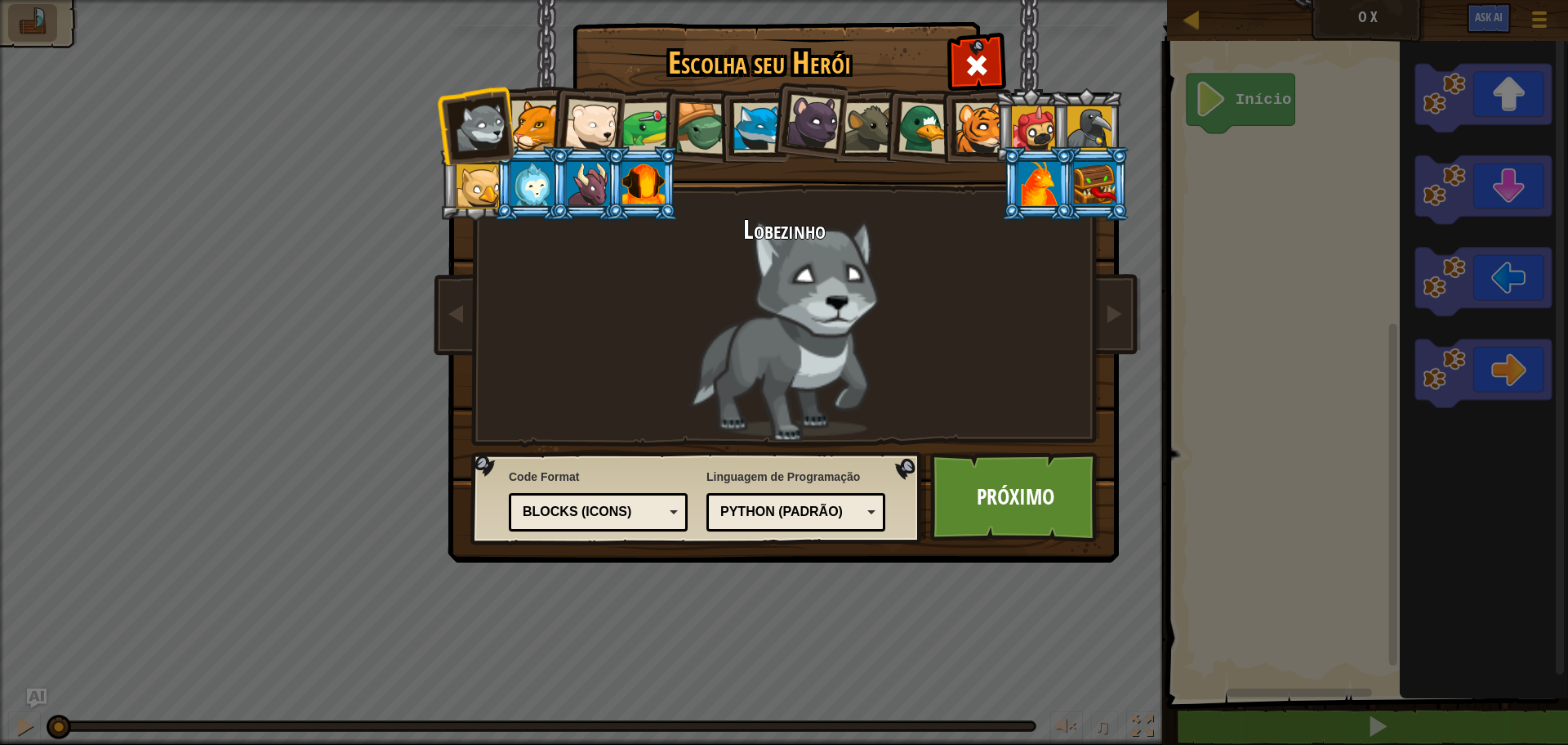
click at [641, 518] on div "Blocks (Icons)" at bounding box center [593, 512] width 141 height 18
click at [1001, 506] on link "Próximo" at bounding box center [1016, 497] width 171 height 90
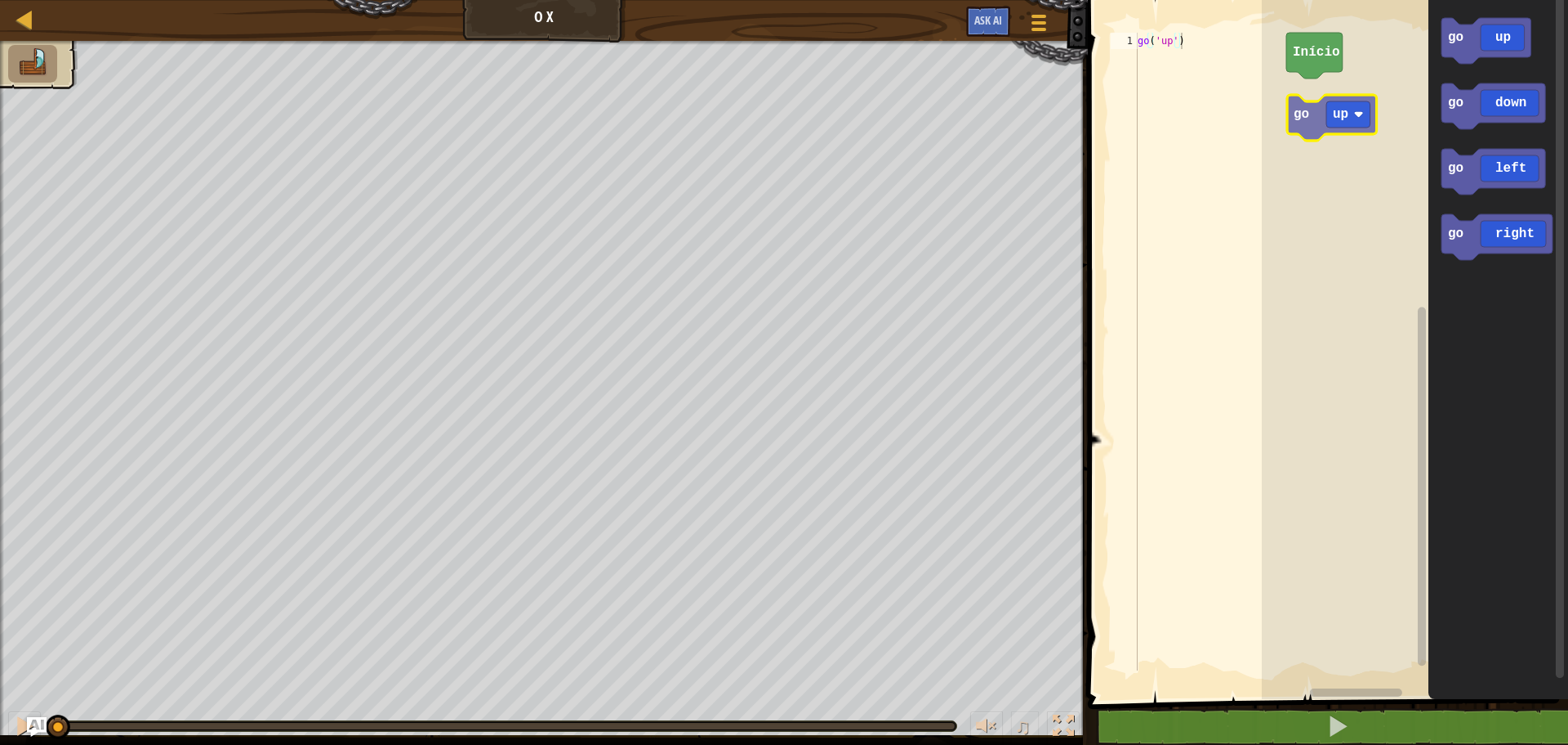
click at [1345, 117] on div "Início go up go down go left go right go up" at bounding box center [1415, 345] width 306 height 707
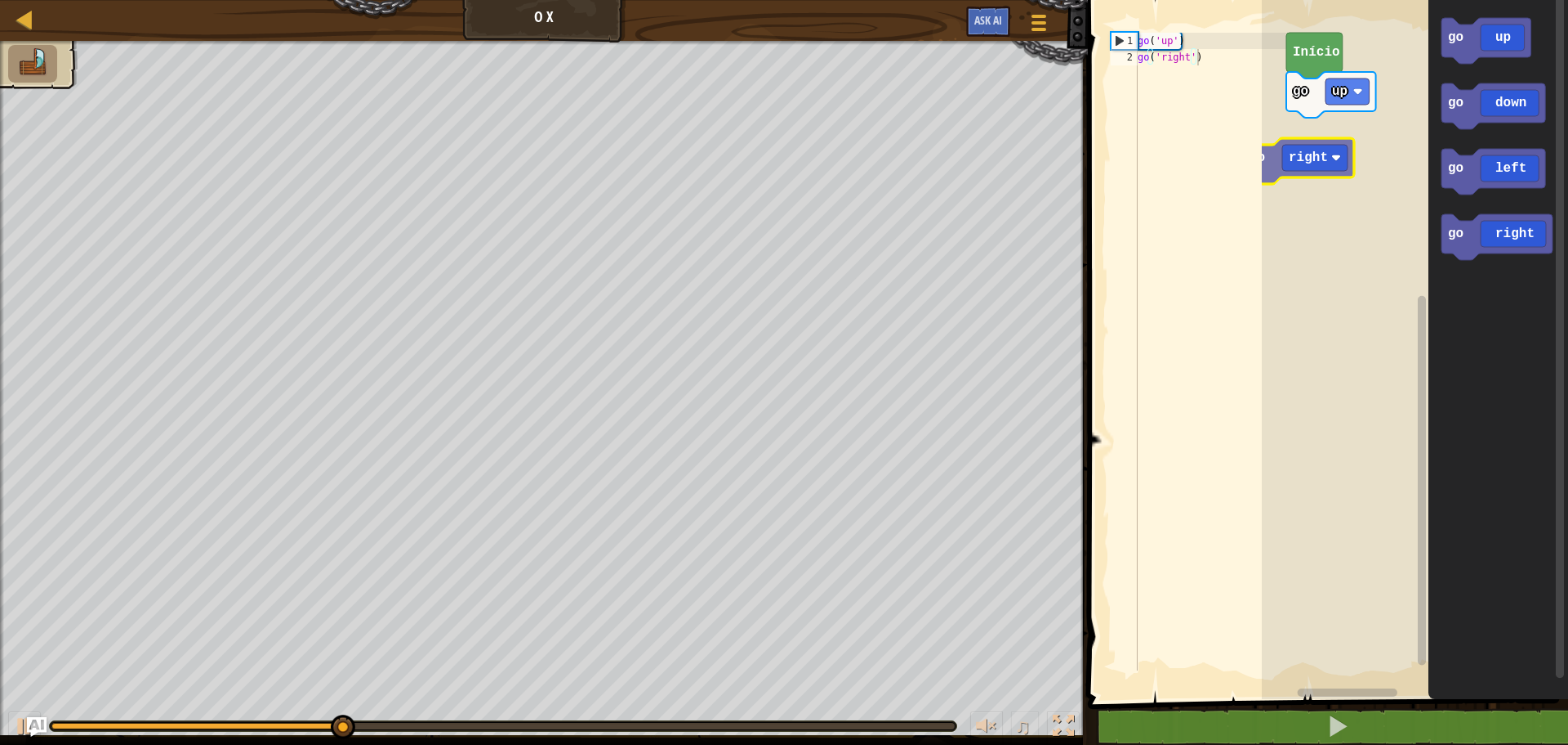
click at [1314, 153] on div "Início go up go up go down go left go right go right" at bounding box center [1415, 345] width 306 height 707
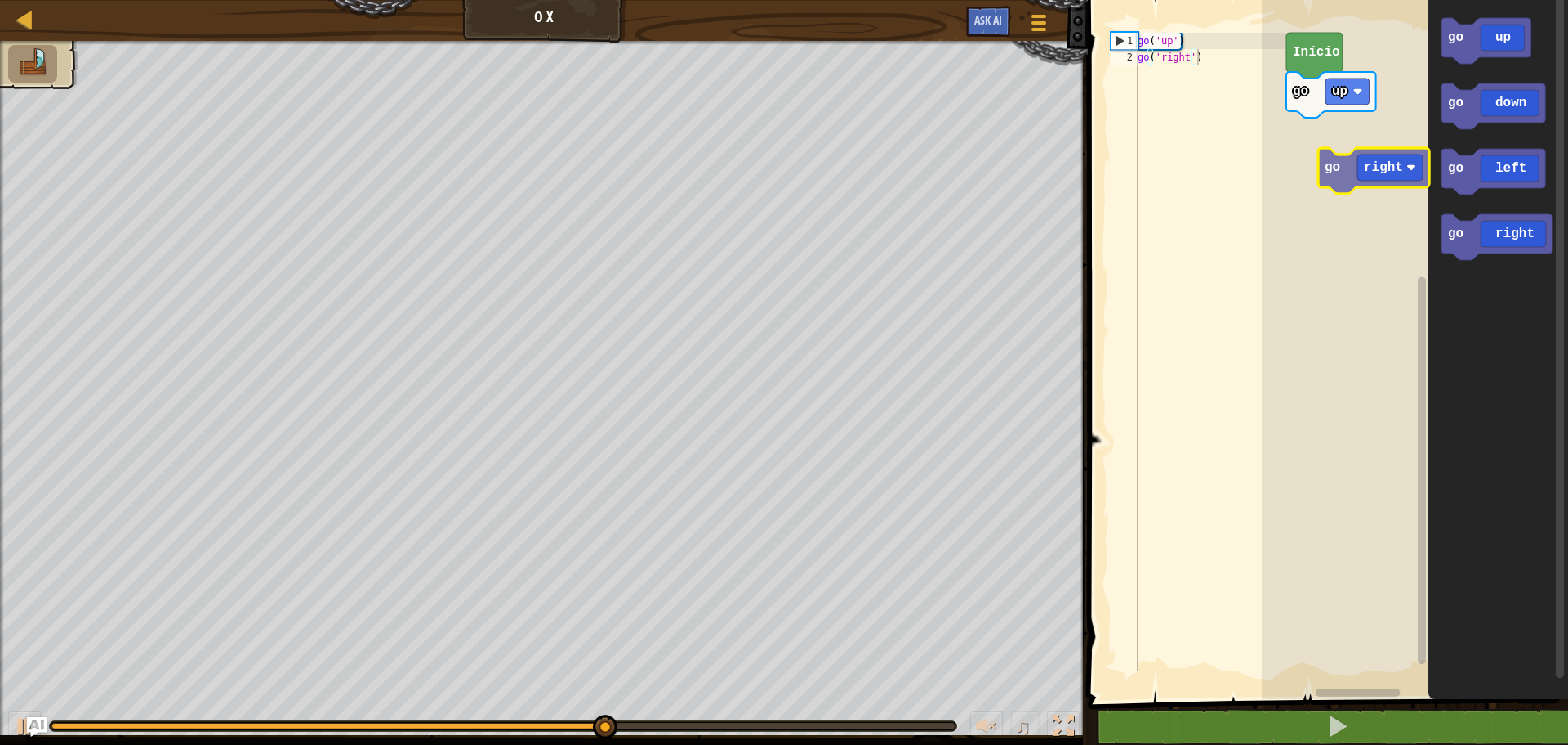
click at [1325, 128] on div "Início go up go up go down go left go right go right" at bounding box center [1415, 345] width 306 height 707
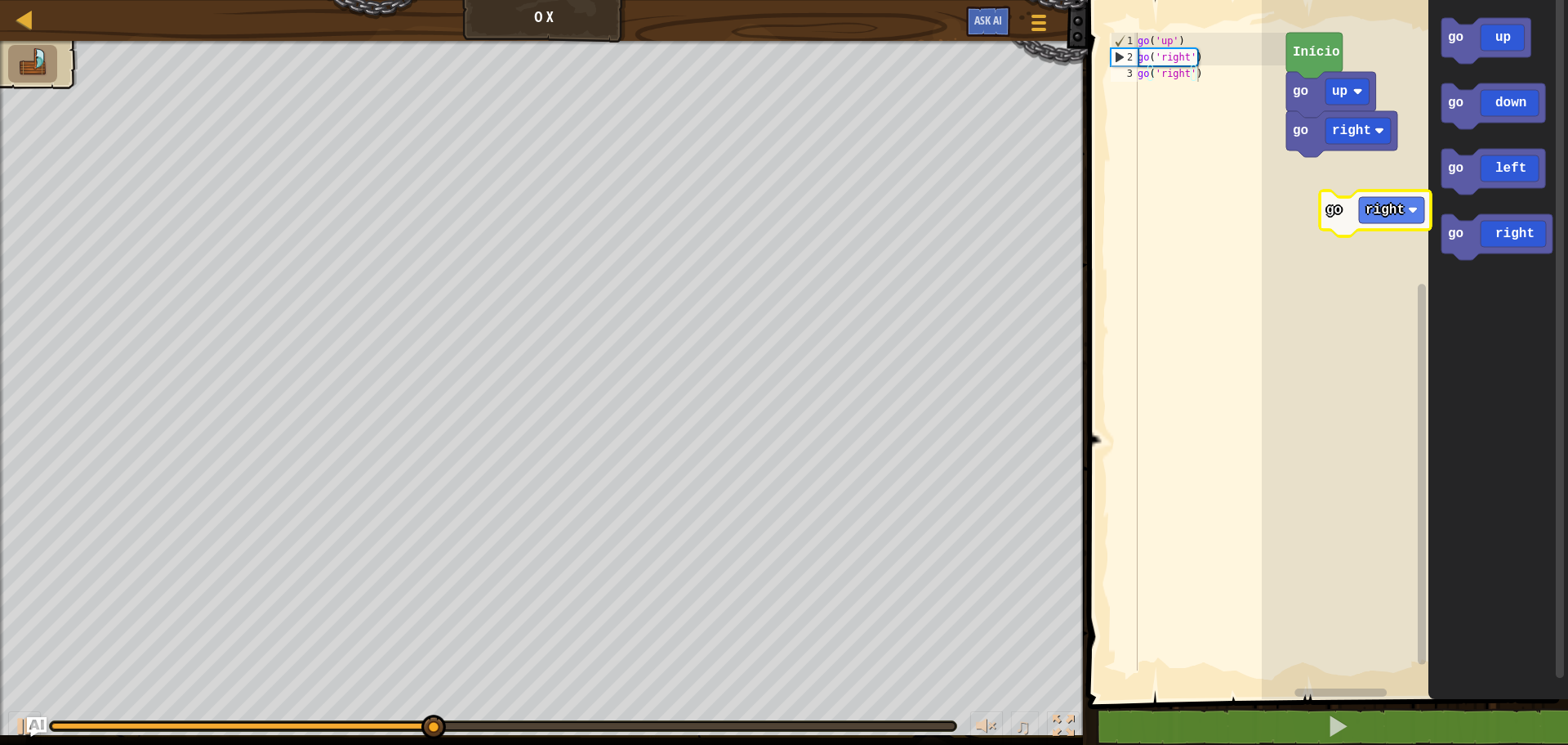
click at [1325, 177] on div "Início go up go right go up go down go left go right go right" at bounding box center [1415, 345] width 306 height 707
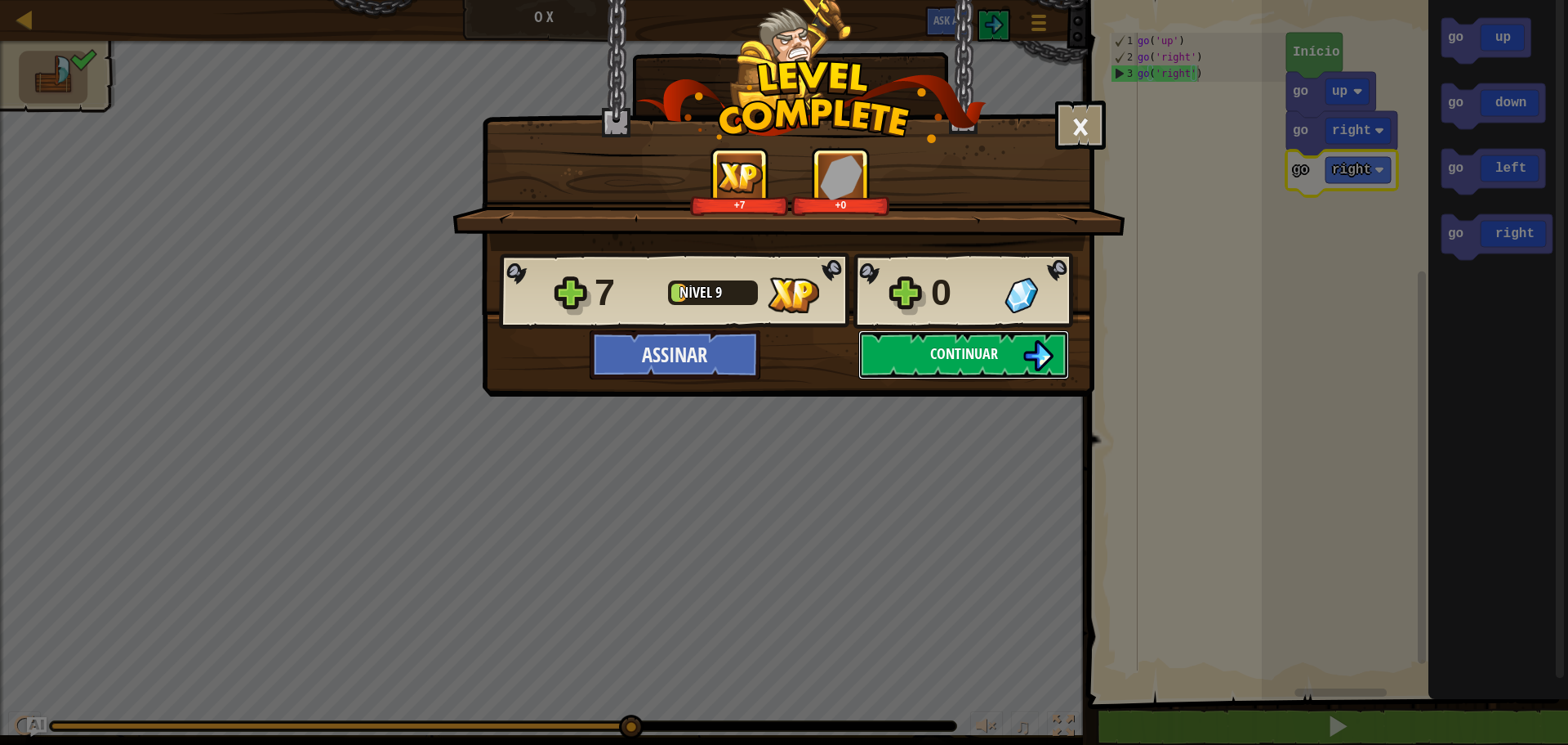
click at [1031, 352] on img at bounding box center [1038, 356] width 31 height 31
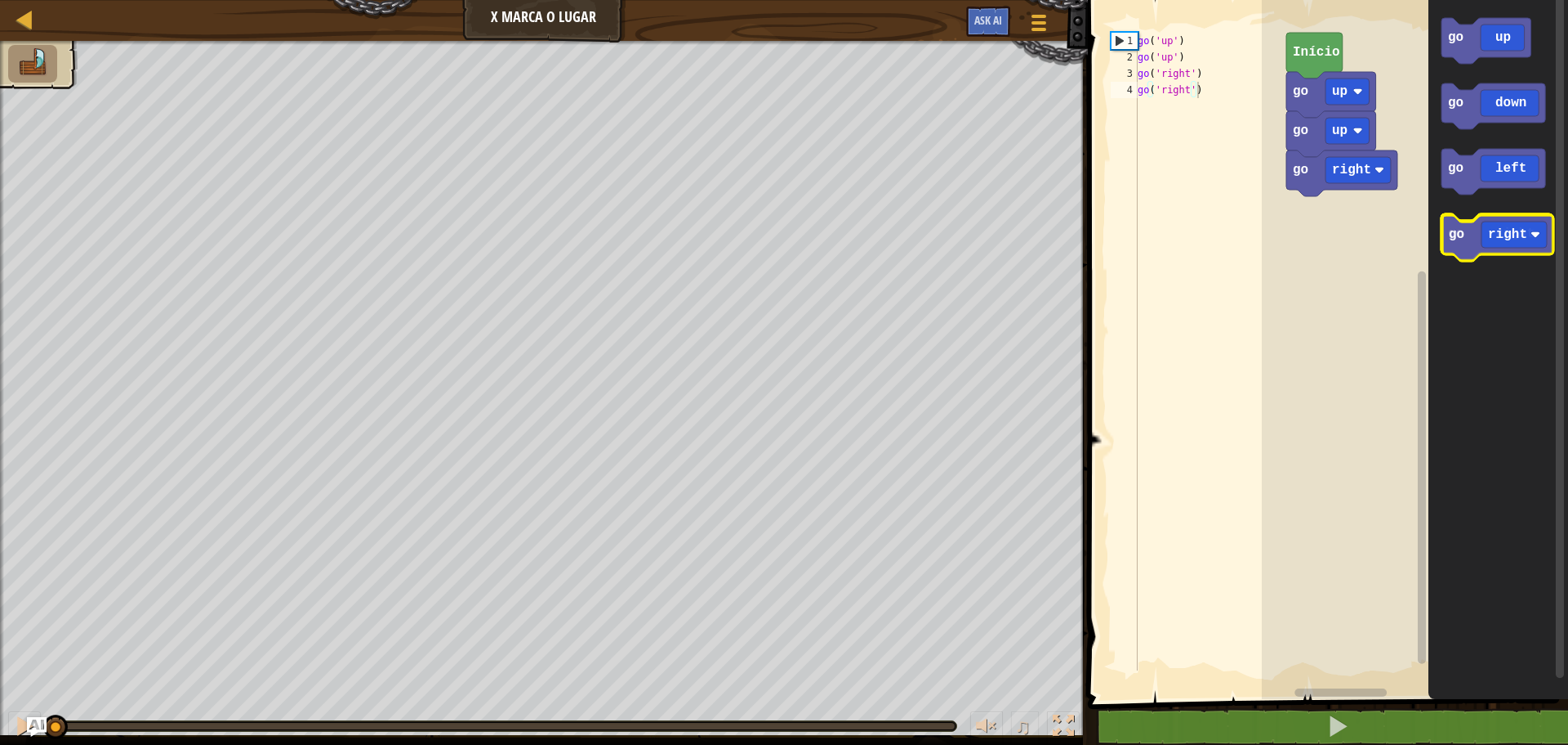
click at [1516, 242] on icon "Espaço de trabalho do Blockly" at bounding box center [1496, 237] width 111 height 46
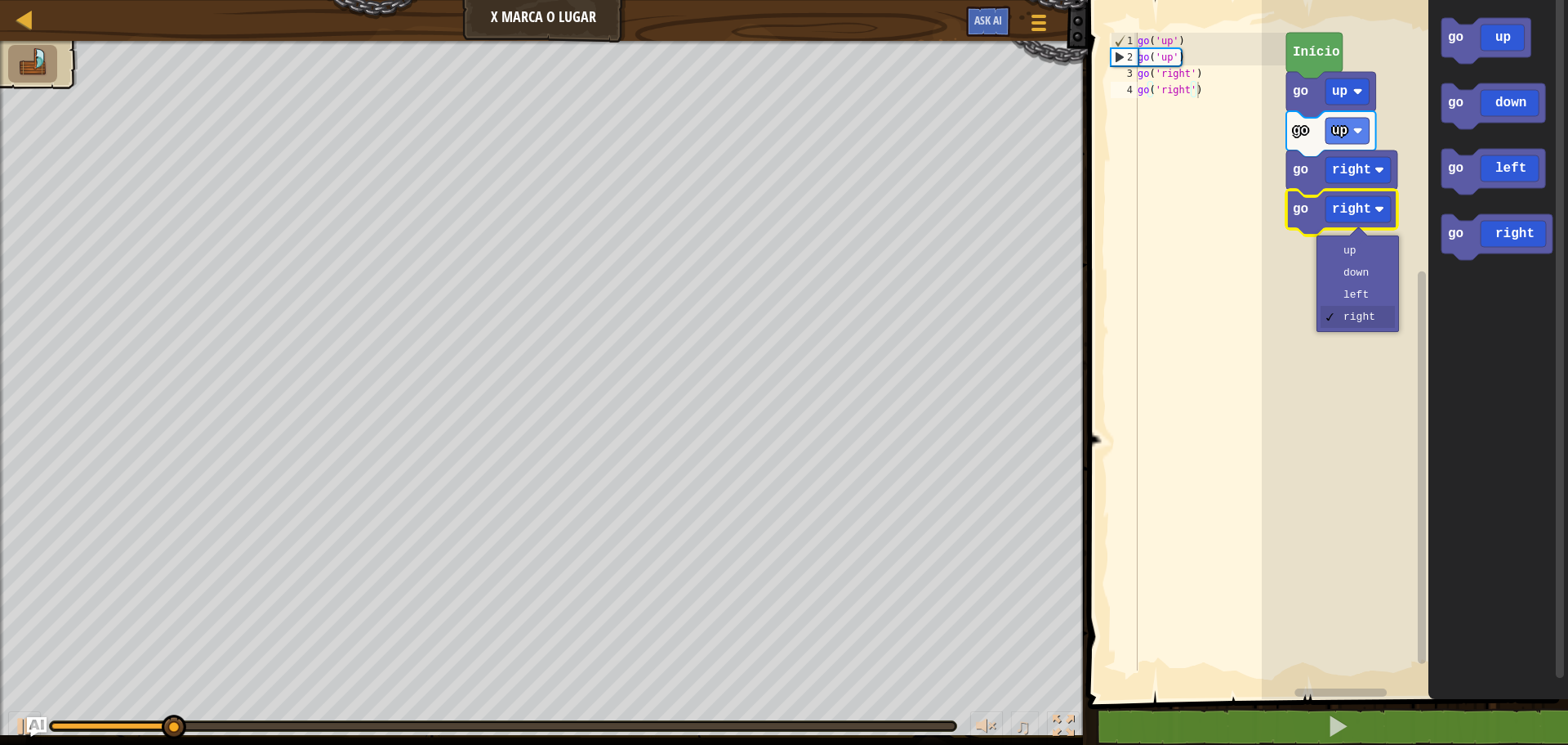
click at [1383, 197] on rect "Espaço de trabalho do Blockly" at bounding box center [1358, 209] width 65 height 27
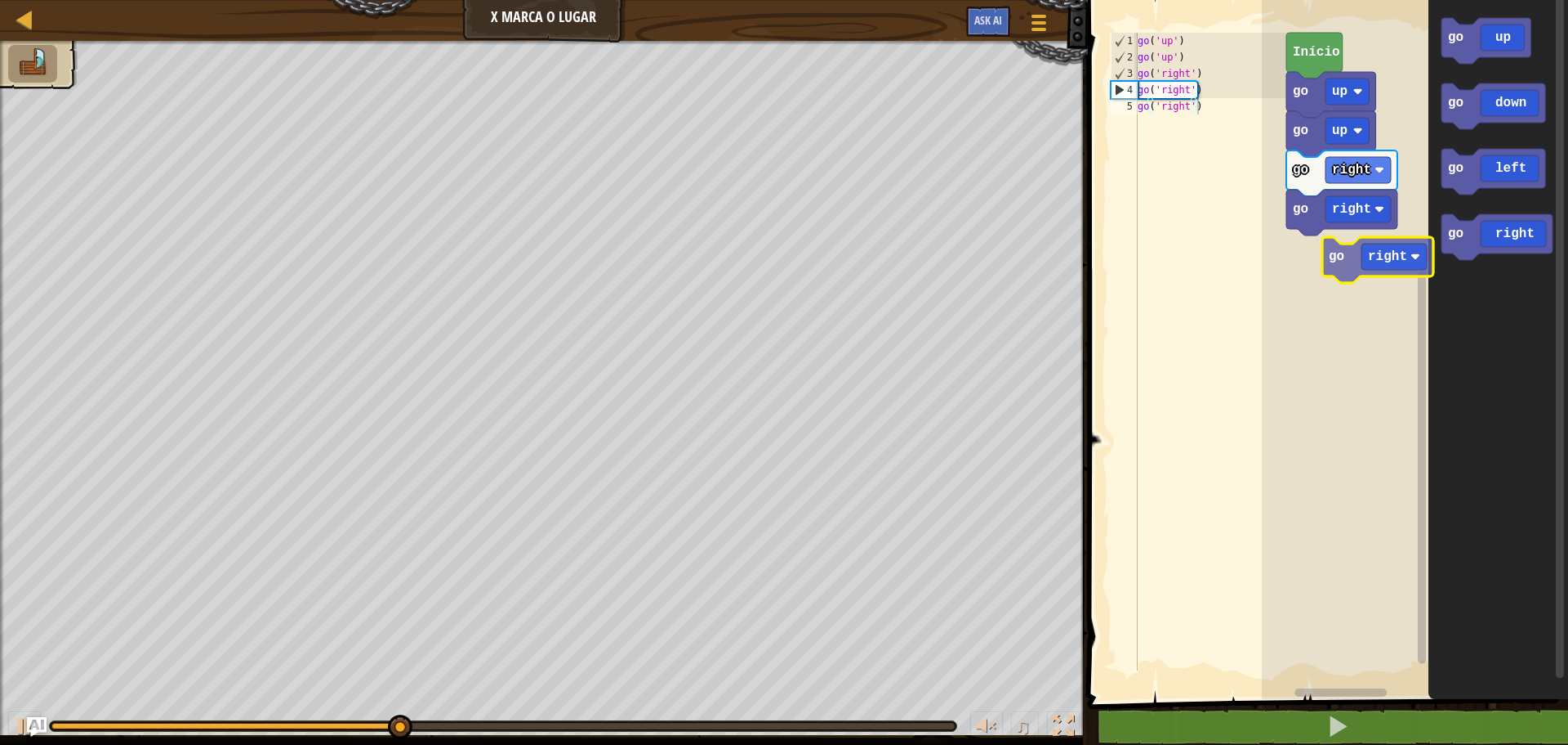
click at [1335, 264] on div "Início go up go up go right go right go up go down go left go right go right" at bounding box center [1415, 345] width 306 height 707
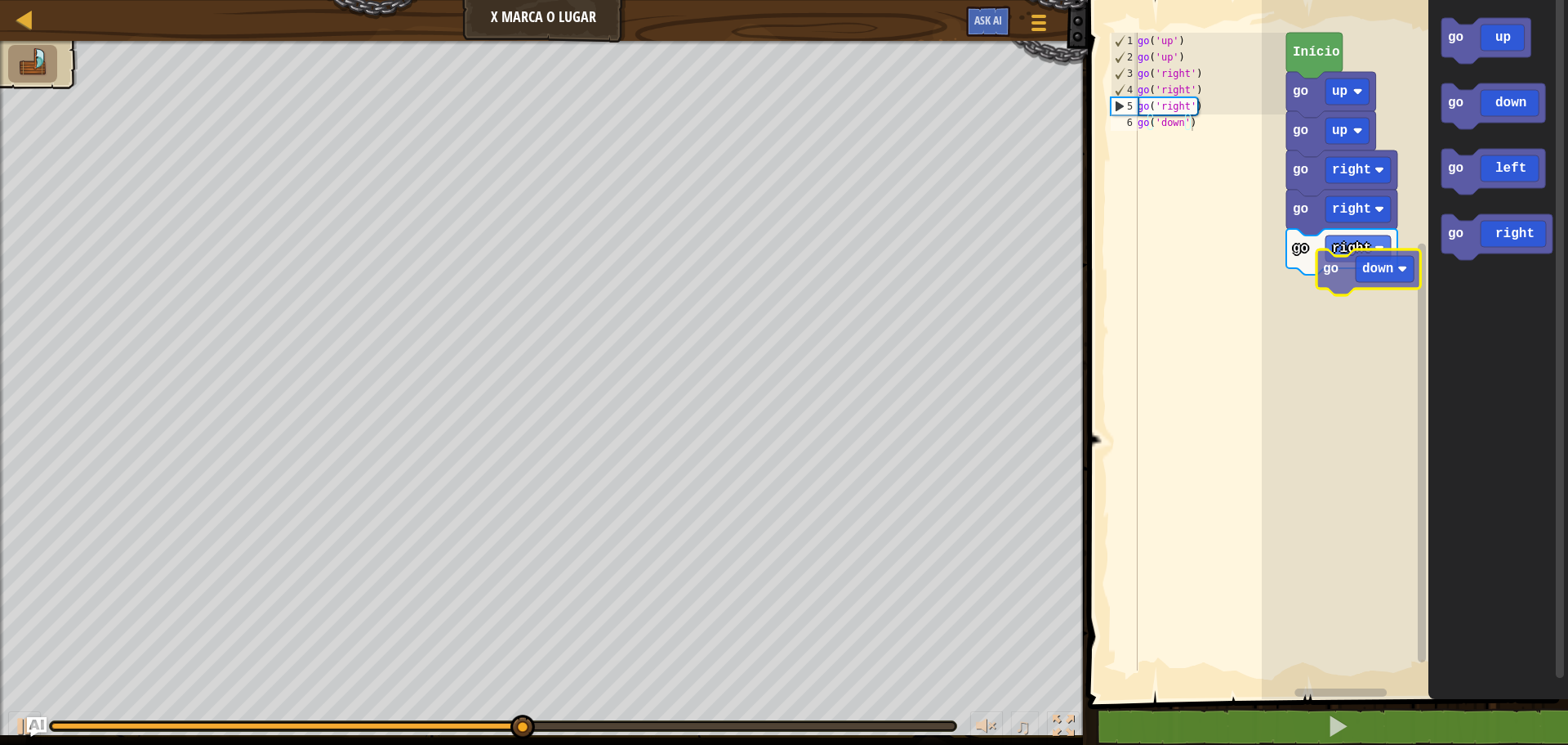
click at [1363, 295] on div "Início go up go up go right go right go right go up go down go left go right go…" at bounding box center [1415, 345] width 306 height 707
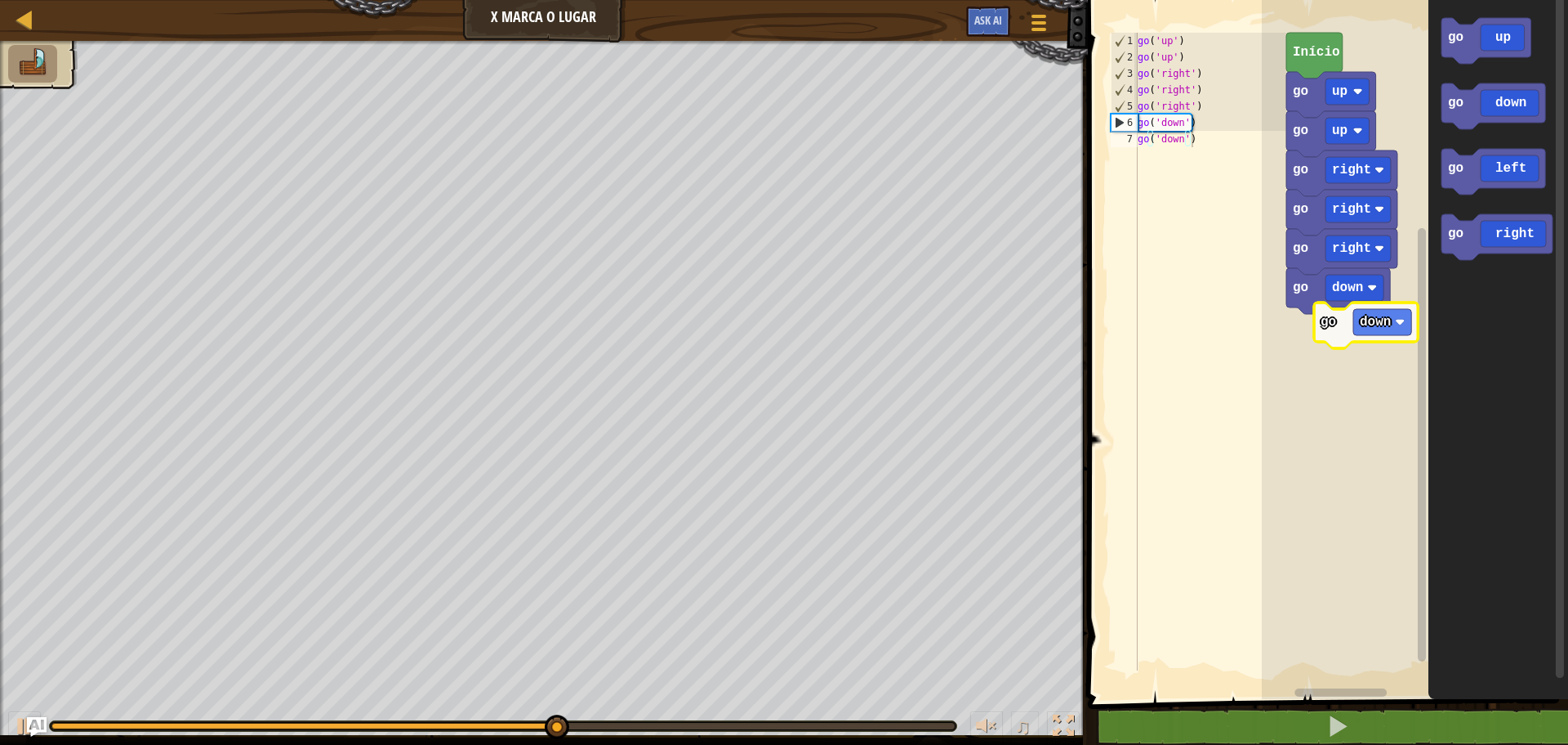
click at [1343, 334] on div "Início go up go up go right go right go right go down go up go down go left go …" at bounding box center [1415, 345] width 306 height 707
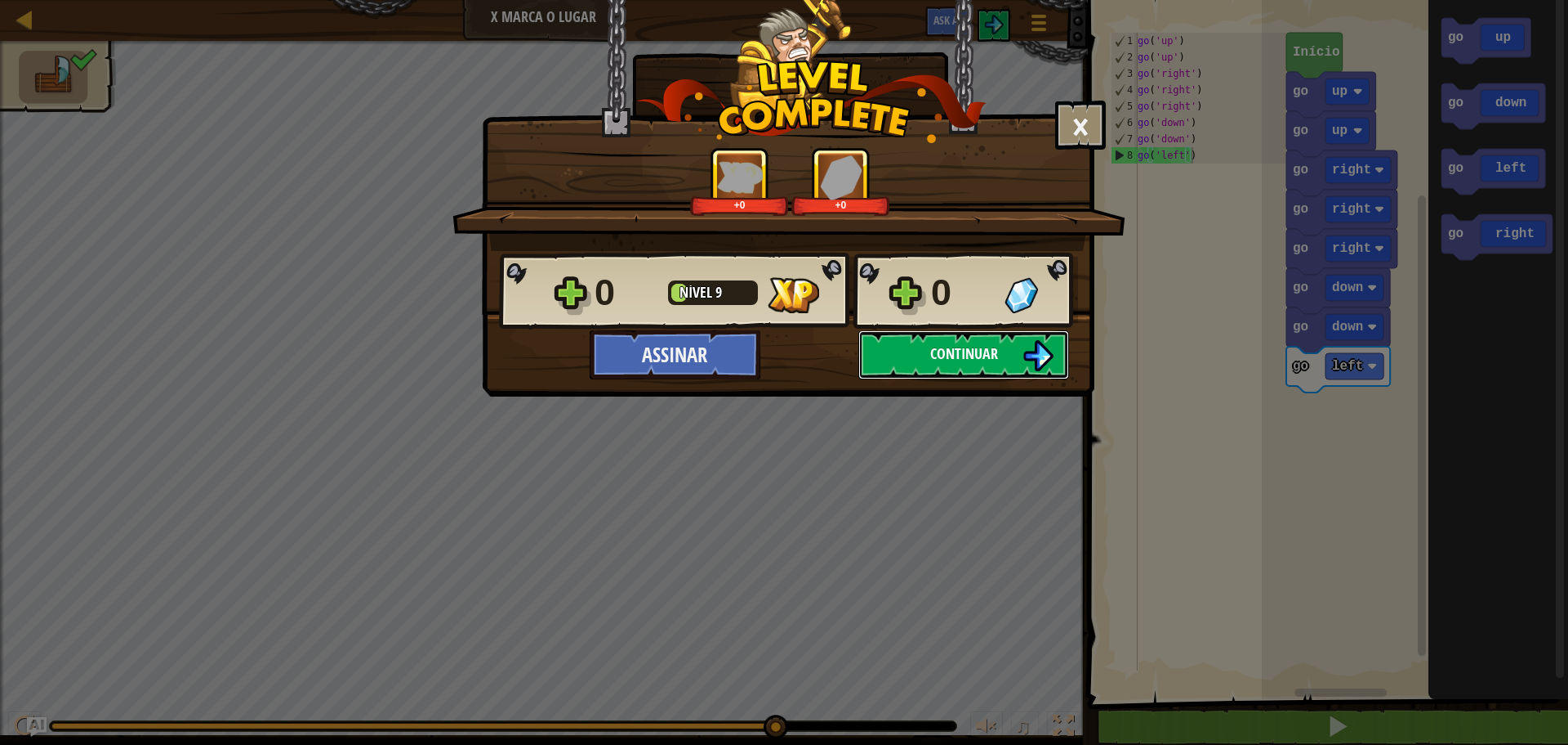
click at [1010, 348] on button "Continuar" at bounding box center [964, 354] width 211 height 49
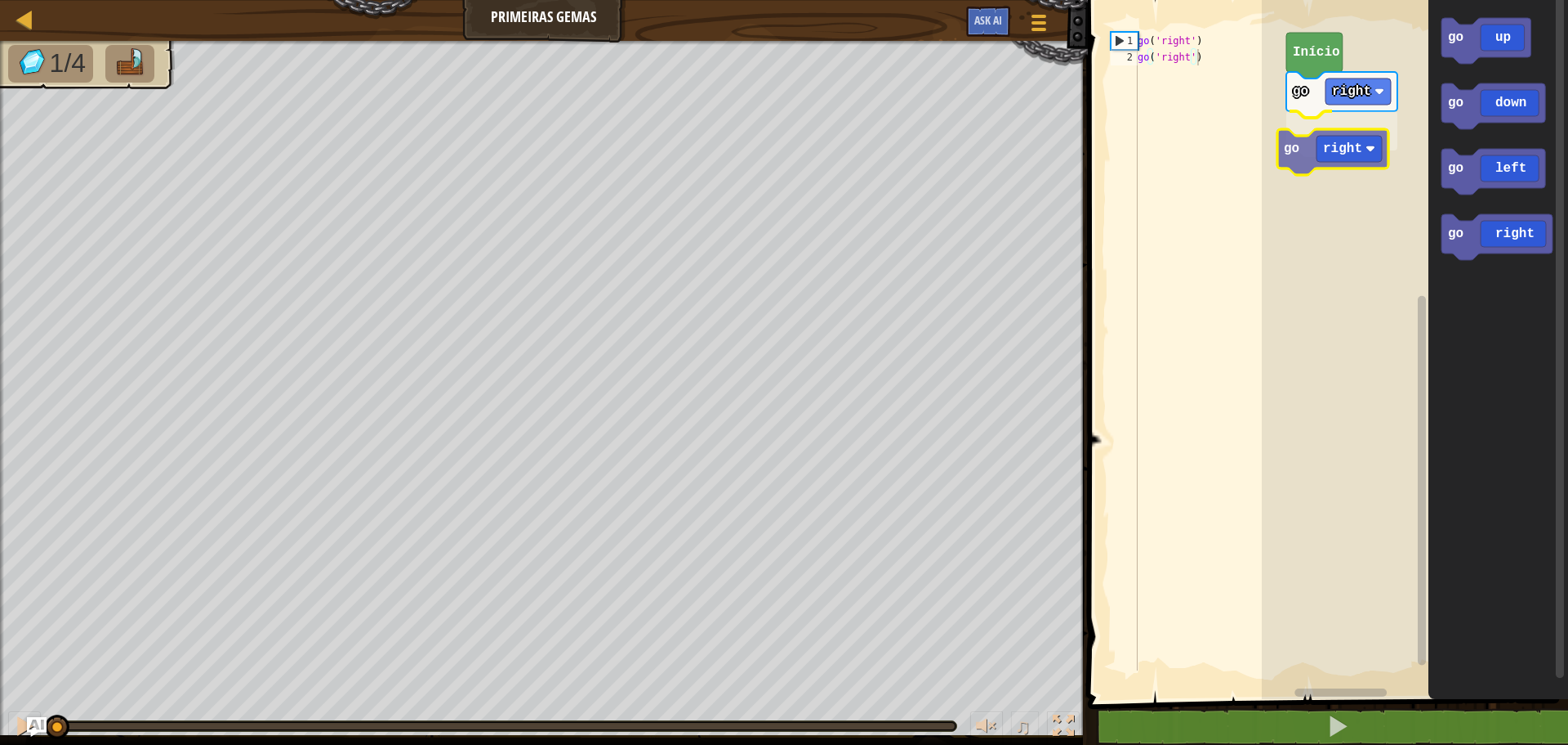
click at [1337, 143] on div "go right go right Início go up go down go left go right go right" at bounding box center [1415, 345] width 306 height 707
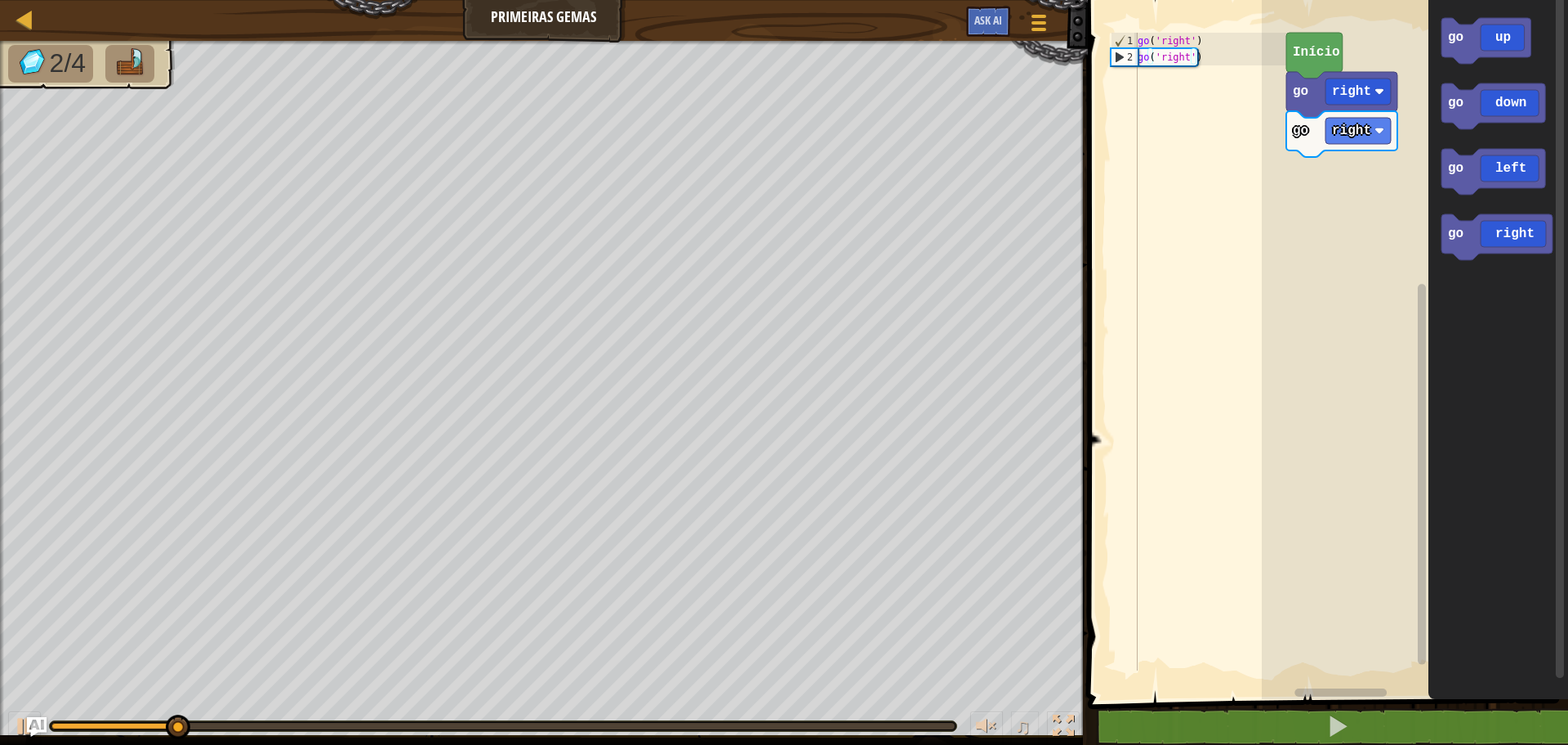
click at [1342, 191] on div "go right go right Início go up go down go left go right" at bounding box center [1415, 345] width 306 height 707
click at [1320, 198] on div "go right go right go up [PERSON_NAME] go up go down go left go right go up" at bounding box center [1415, 345] width 306 height 707
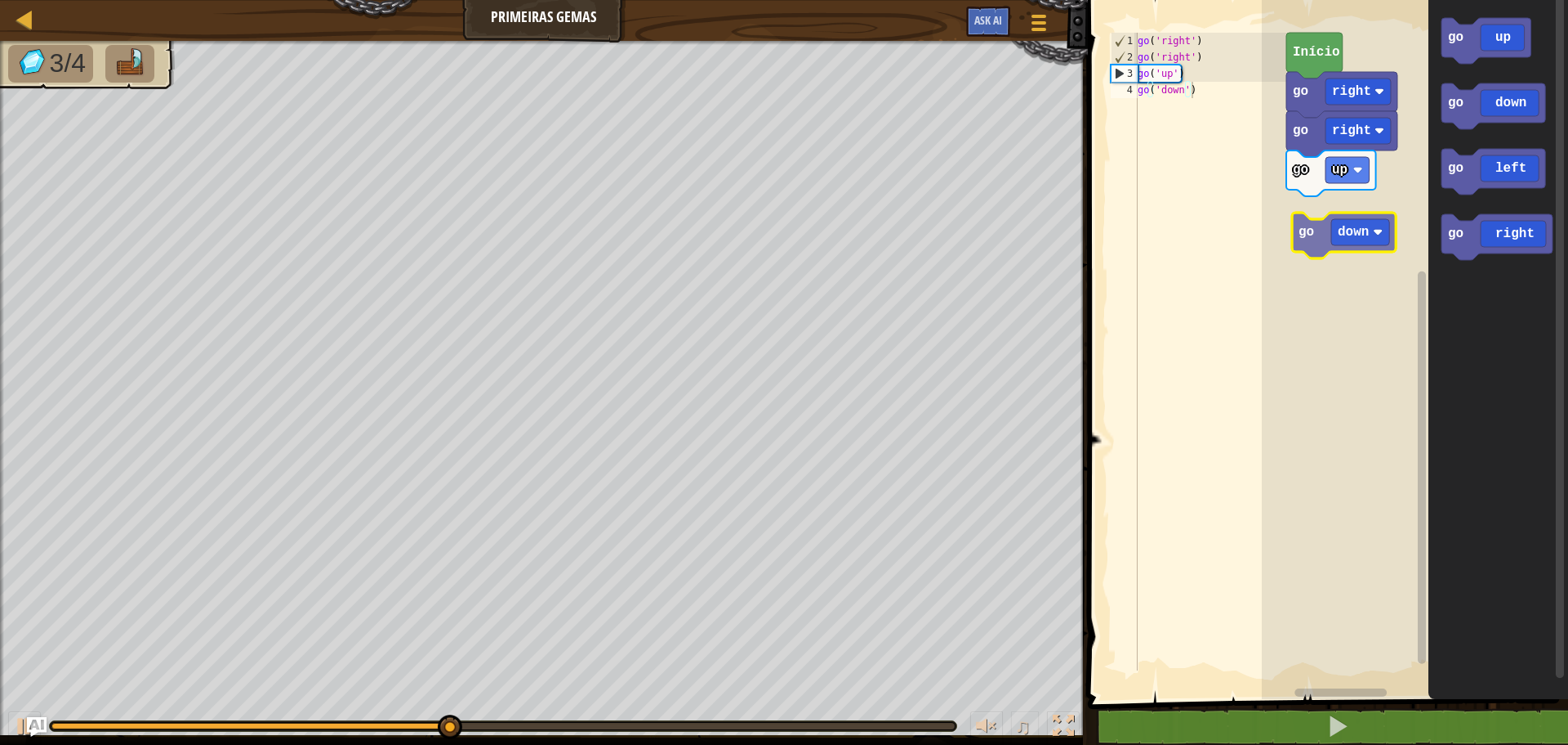
click at [1355, 247] on div "go right go right go up [PERSON_NAME] go up go down go left go right go down" at bounding box center [1415, 345] width 306 height 707
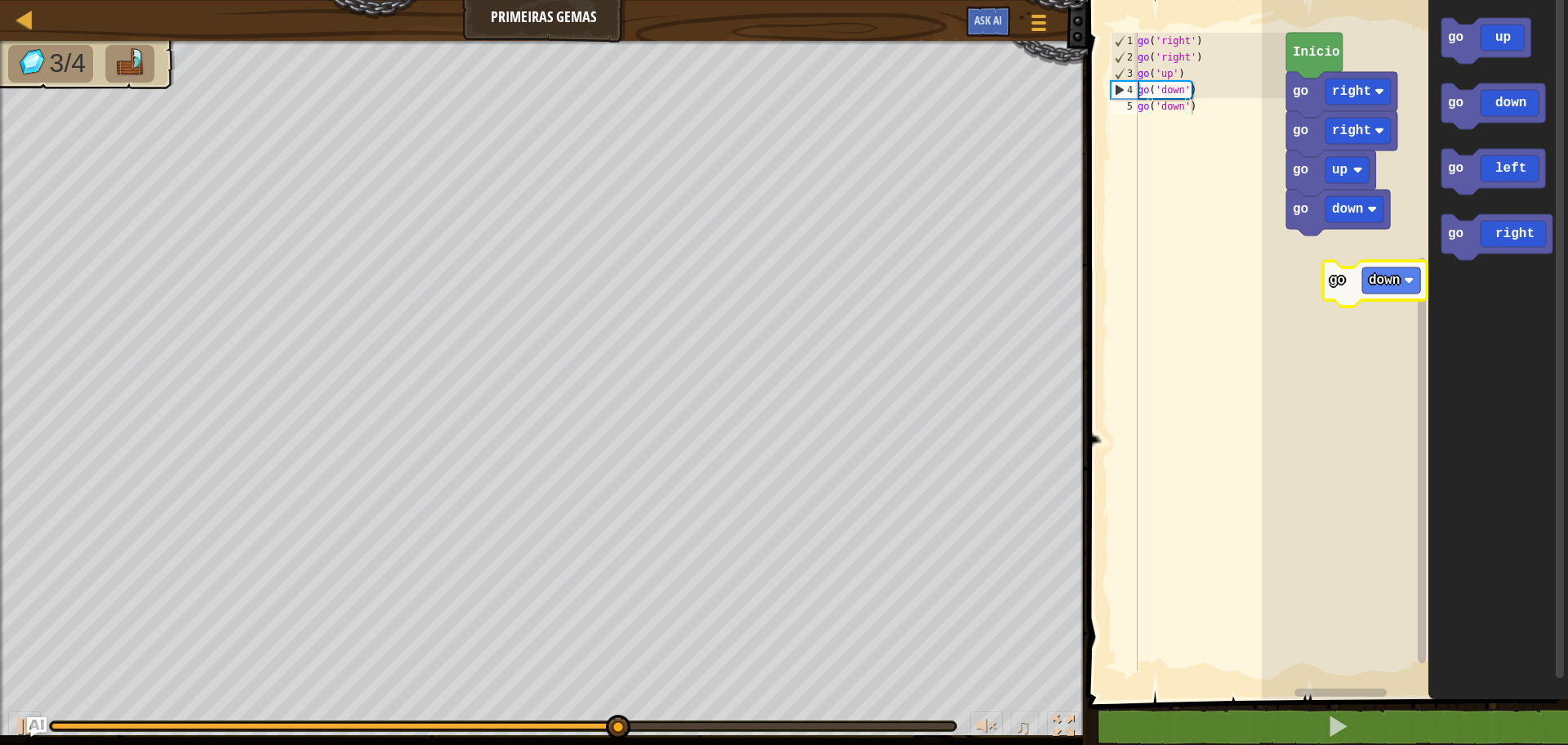
click at [1349, 279] on div "go down go up go right go right Início go up go down go left go right go down" at bounding box center [1415, 345] width 306 height 707
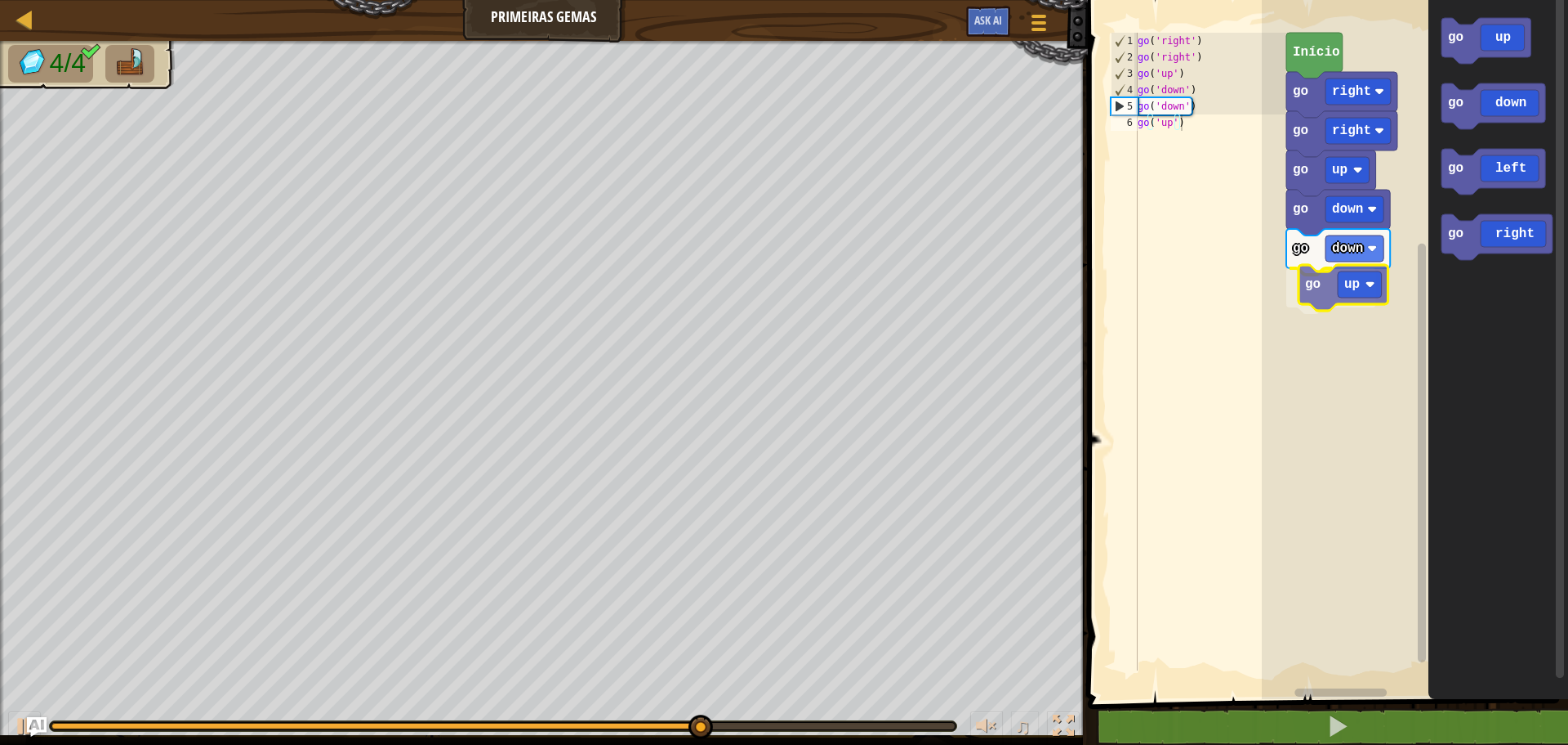
click at [1364, 299] on div "go down go down go up go up go right go right Início go up go down go left go r…" at bounding box center [1415, 345] width 306 height 707
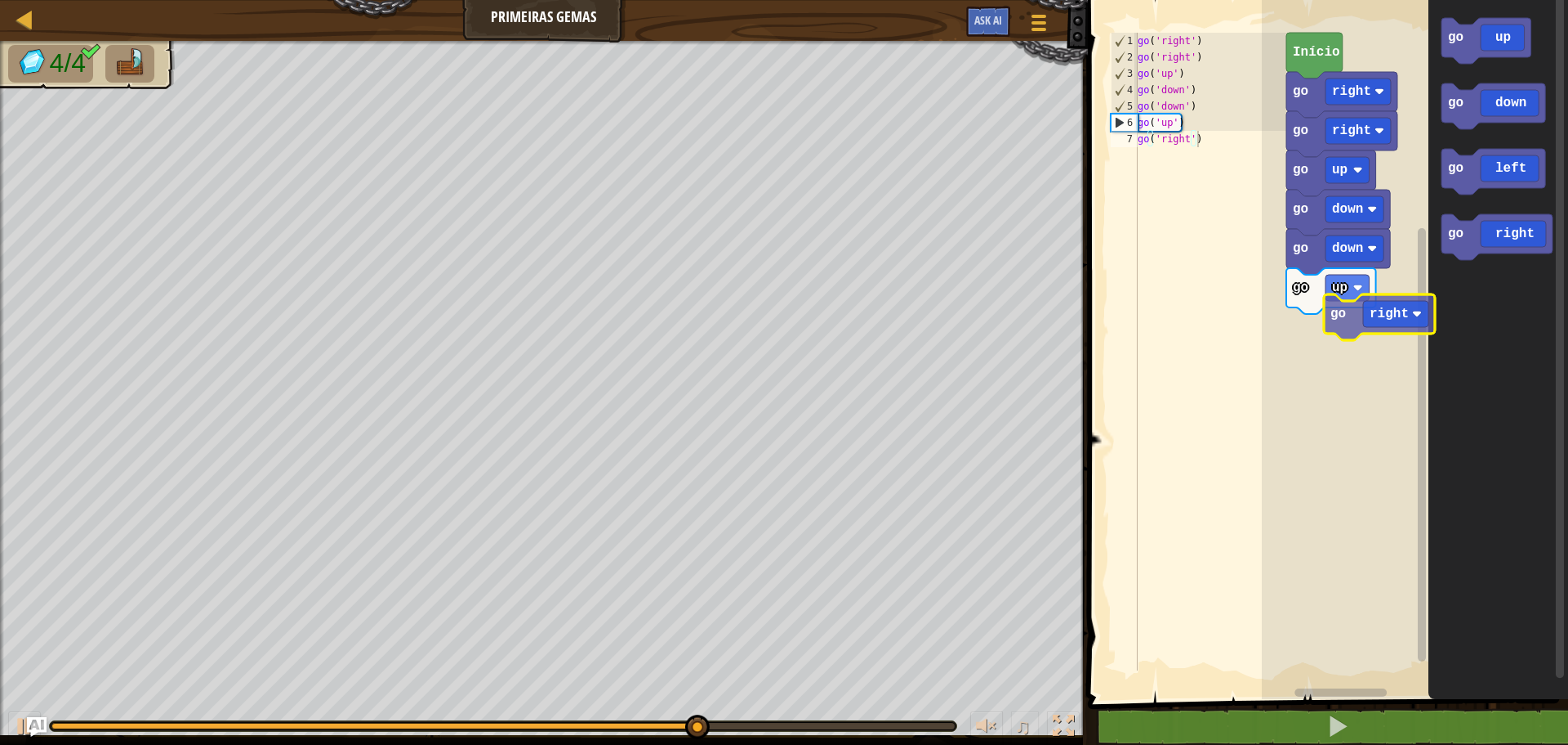
click at [1342, 350] on div "go down go down go up go up go right go right Início go up go down go left go r…" at bounding box center [1415, 345] width 306 height 707
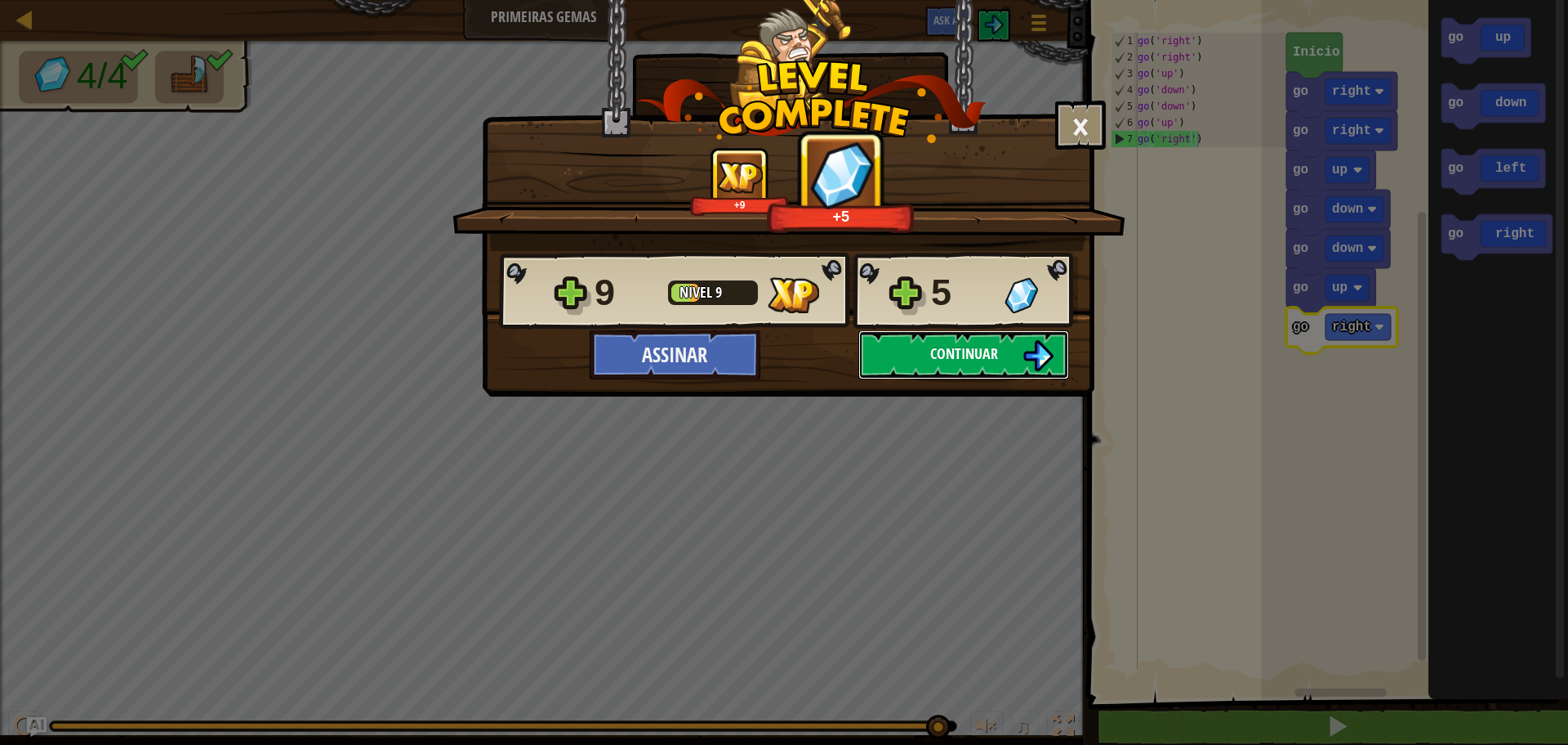
click at [1025, 351] on img at bounding box center [1038, 356] width 31 height 31
